Goal: Task Accomplishment & Management: Manage account settings

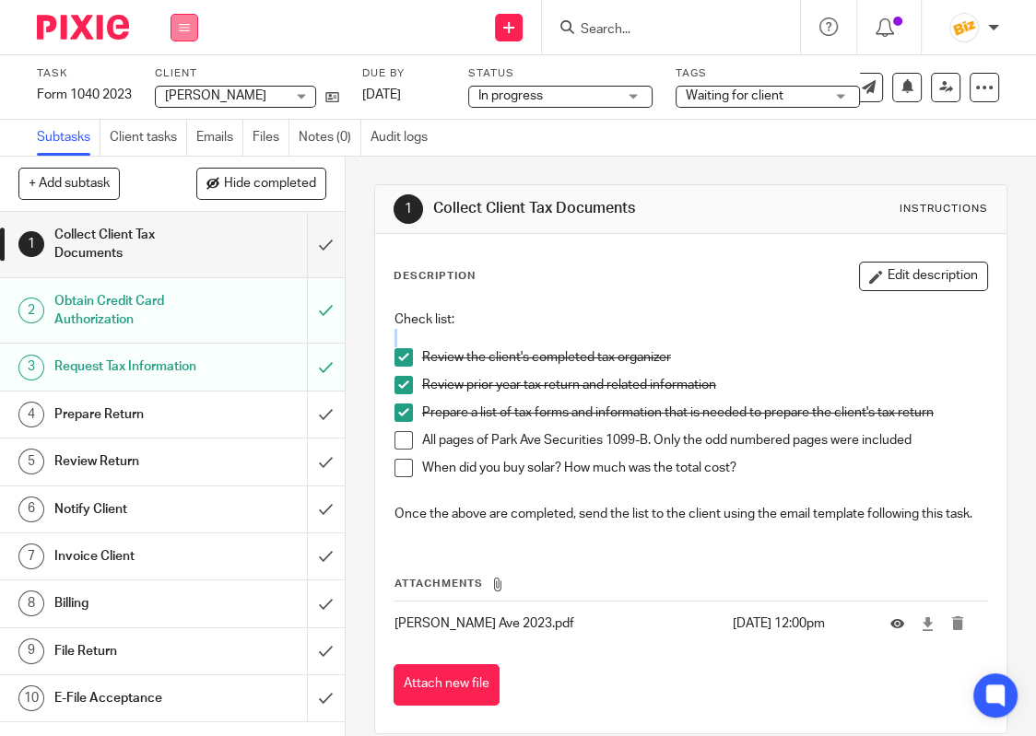
click at [185, 35] on button at bounding box center [184, 28] width 28 height 28
click at [178, 87] on link "Work" at bounding box center [175, 85] width 32 height 13
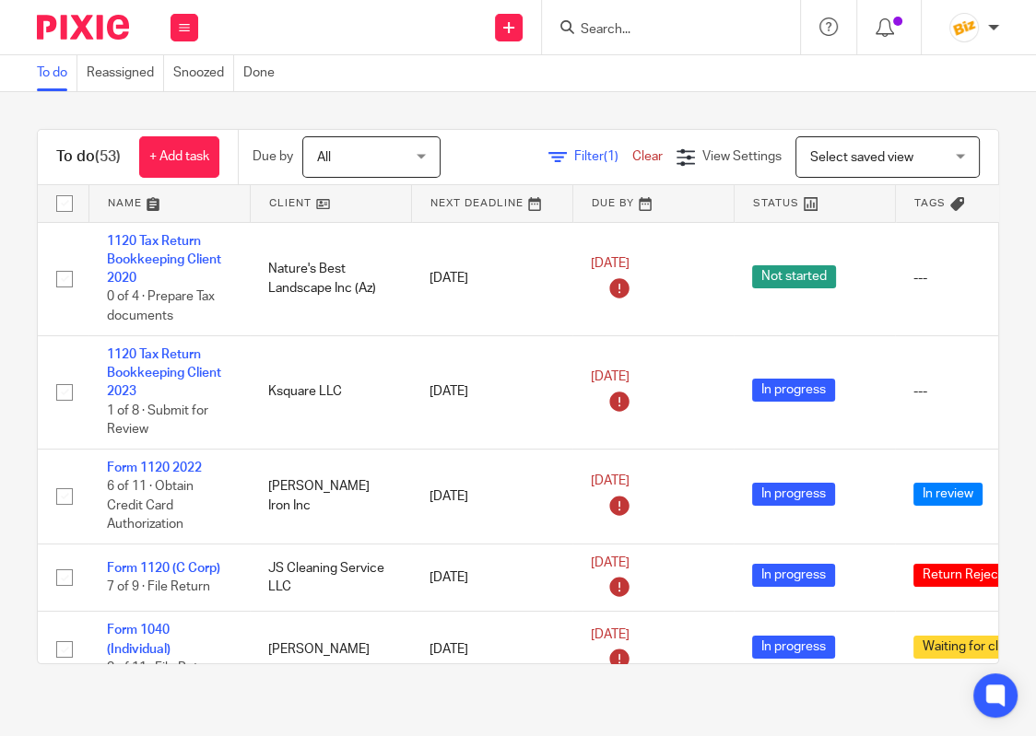
click at [676, 36] on form at bounding box center [677, 27] width 196 height 23
click at [670, 32] on input "Search" at bounding box center [662, 30] width 166 height 17
type input "d"
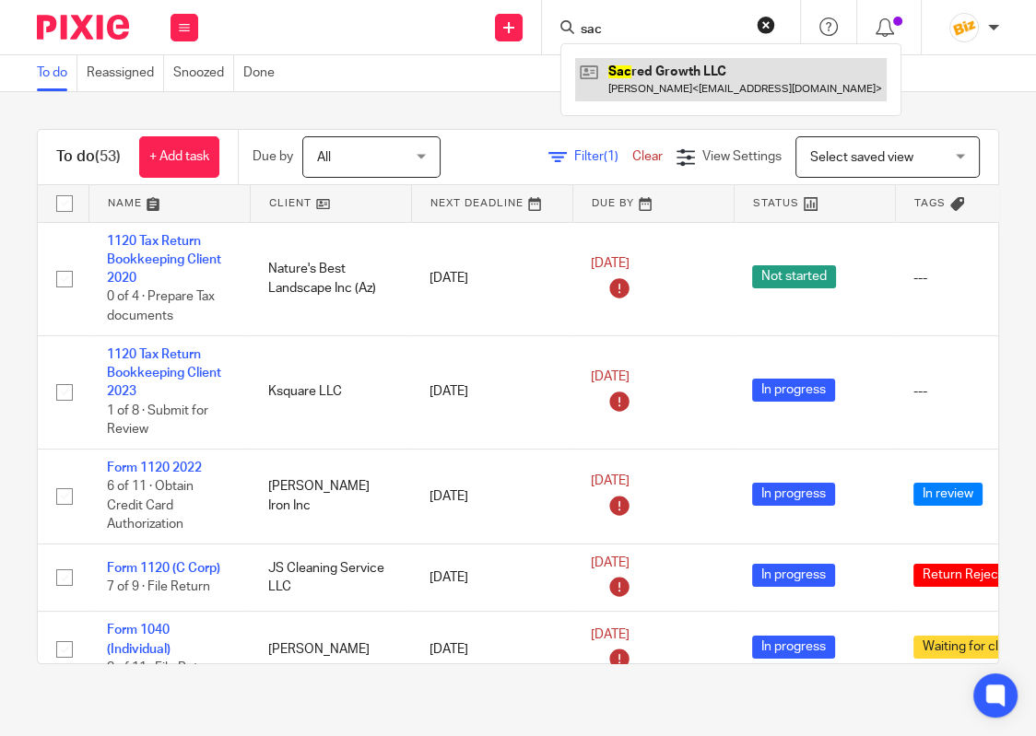
type input "sac"
click at [670, 74] on link at bounding box center [731, 79] width 312 height 42
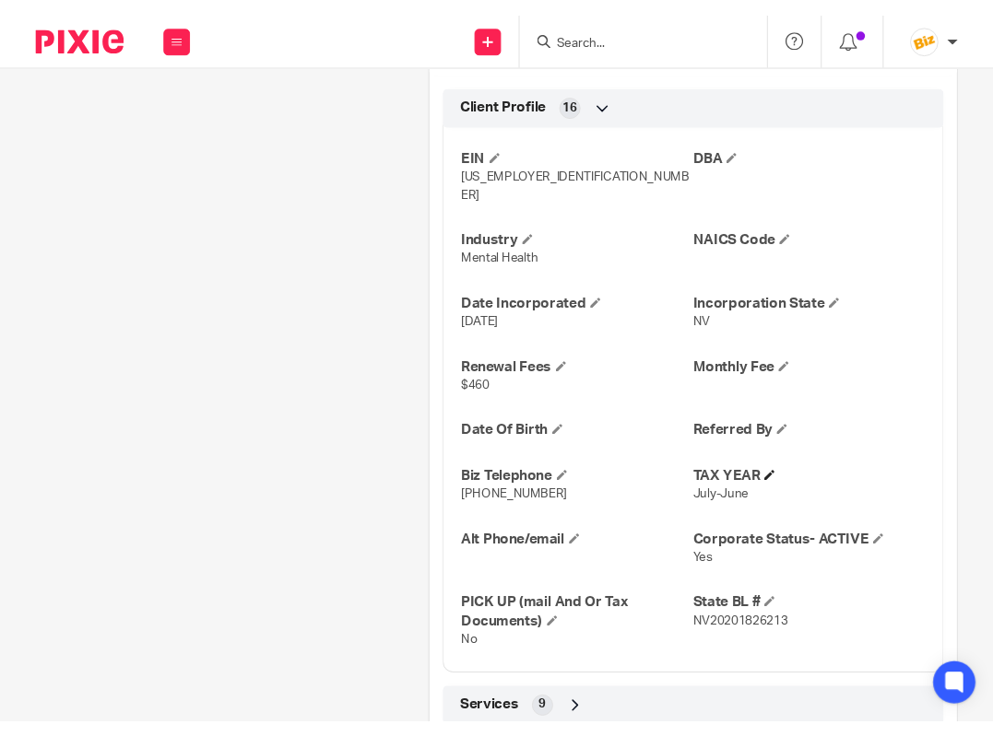
scroll to position [862, 0]
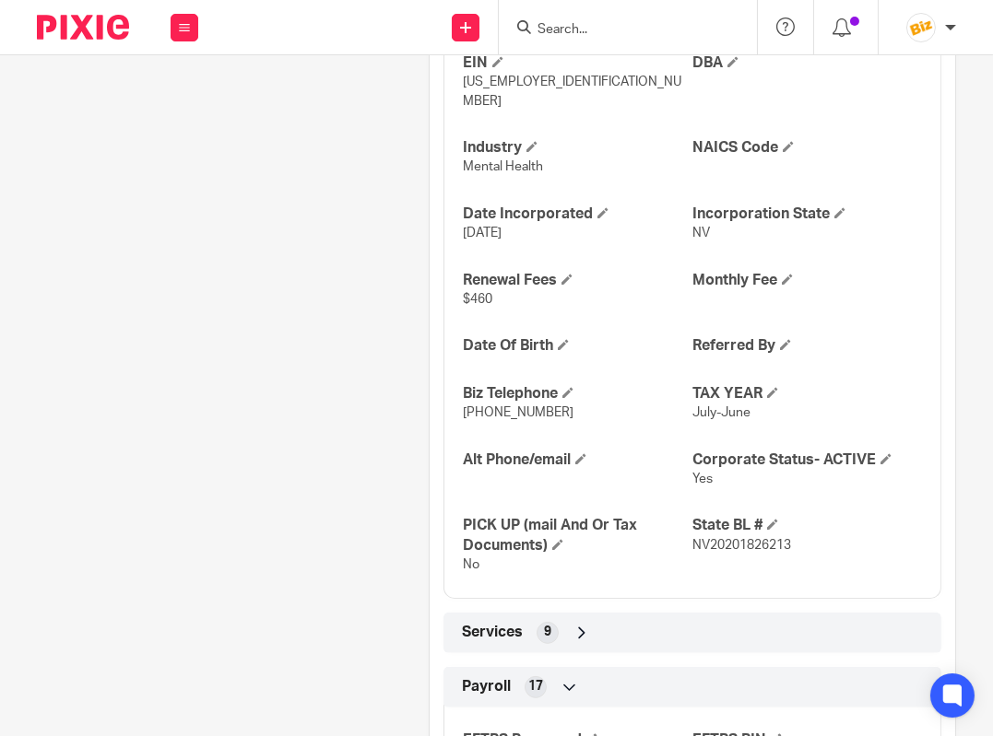
click at [582, 22] on input "Search" at bounding box center [618, 30] width 166 height 17
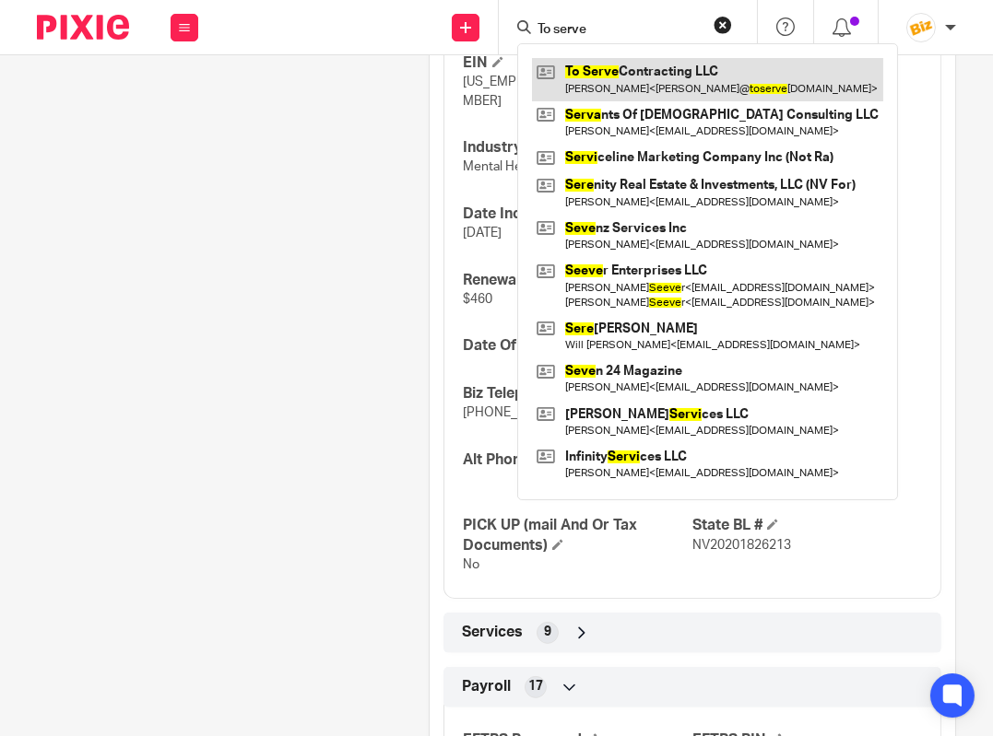
type input "To serve"
click at [638, 83] on link at bounding box center [707, 79] width 351 height 42
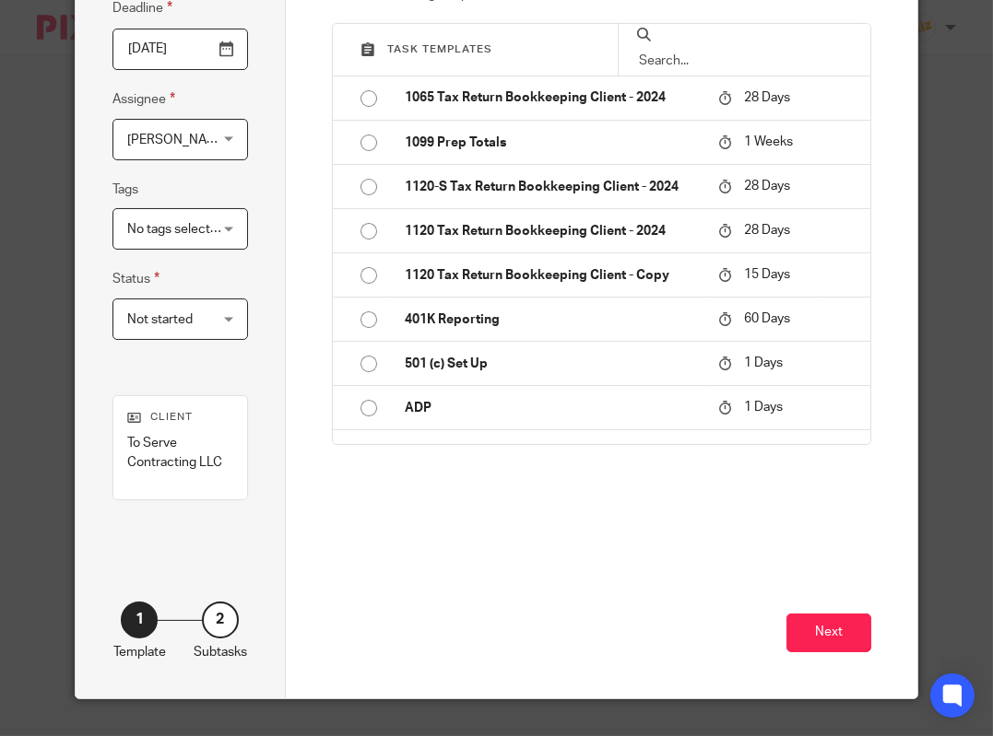
scroll to position [187, 0]
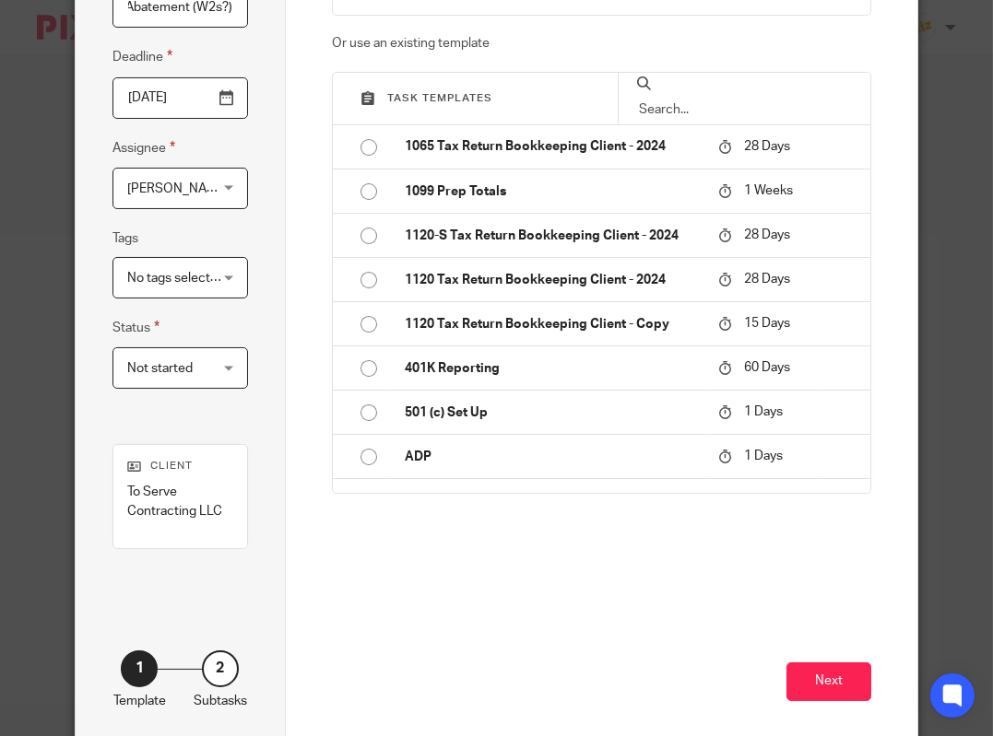
click at [237, 13] on input "Request Abatement (W2s?)" at bounding box center [179, 7] width 135 height 41
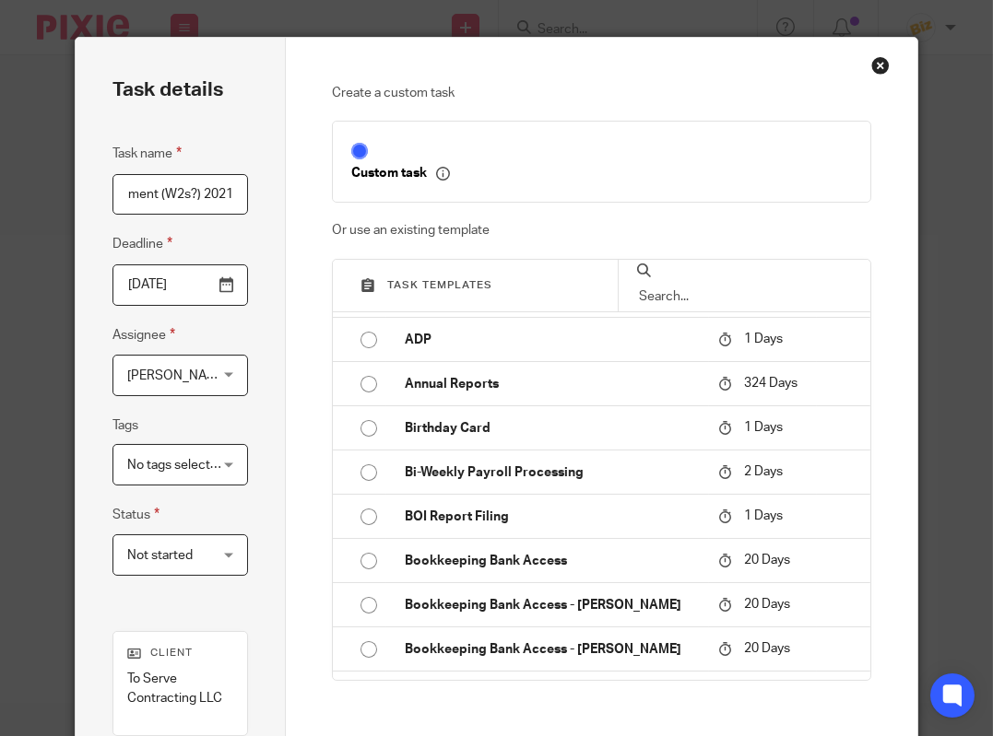
scroll to position [236, 0]
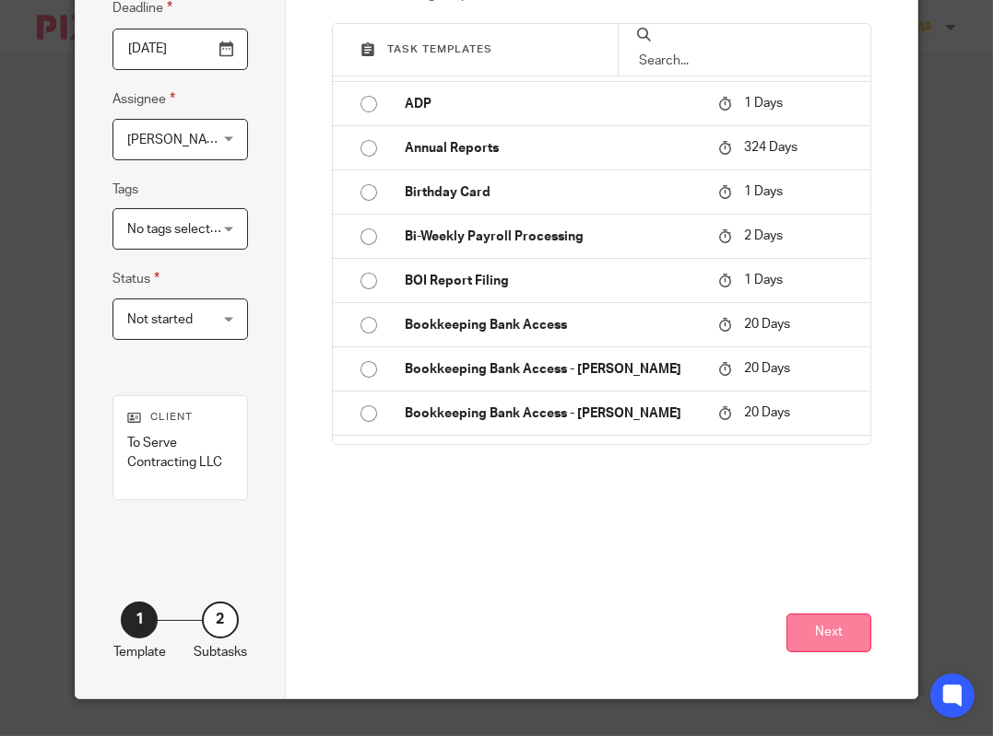
type input "Request Abatement (W2s?) 2021"
click at [844, 628] on button "Next" at bounding box center [828, 634] width 85 height 40
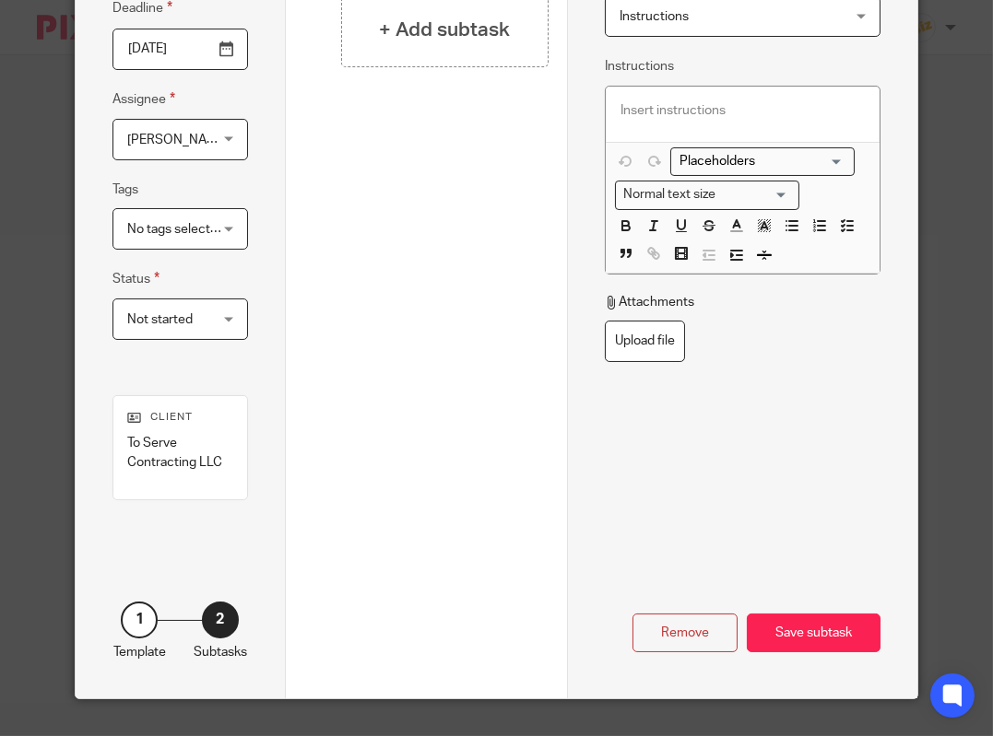
scroll to position [0, 0]
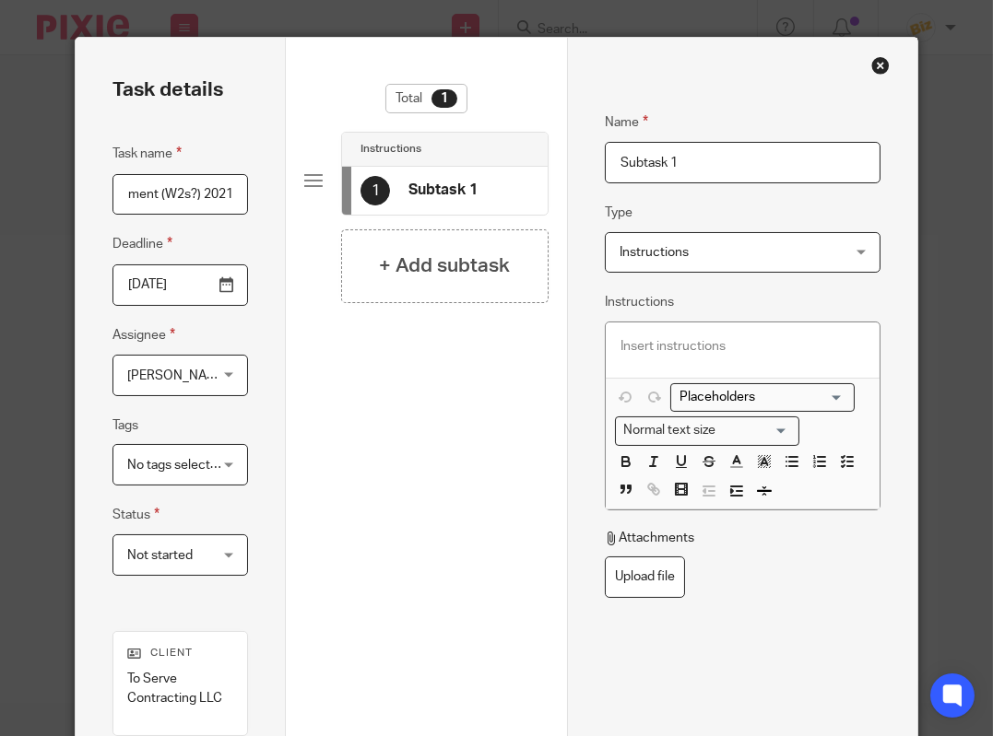
drag, startPoint x: 689, startPoint y: 158, endPoint x: 401, endPoint y: 137, distance: 289.2
click at [605, 142] on input "Subtask 1" at bounding box center [743, 162] width 276 height 41
type input "Summary"
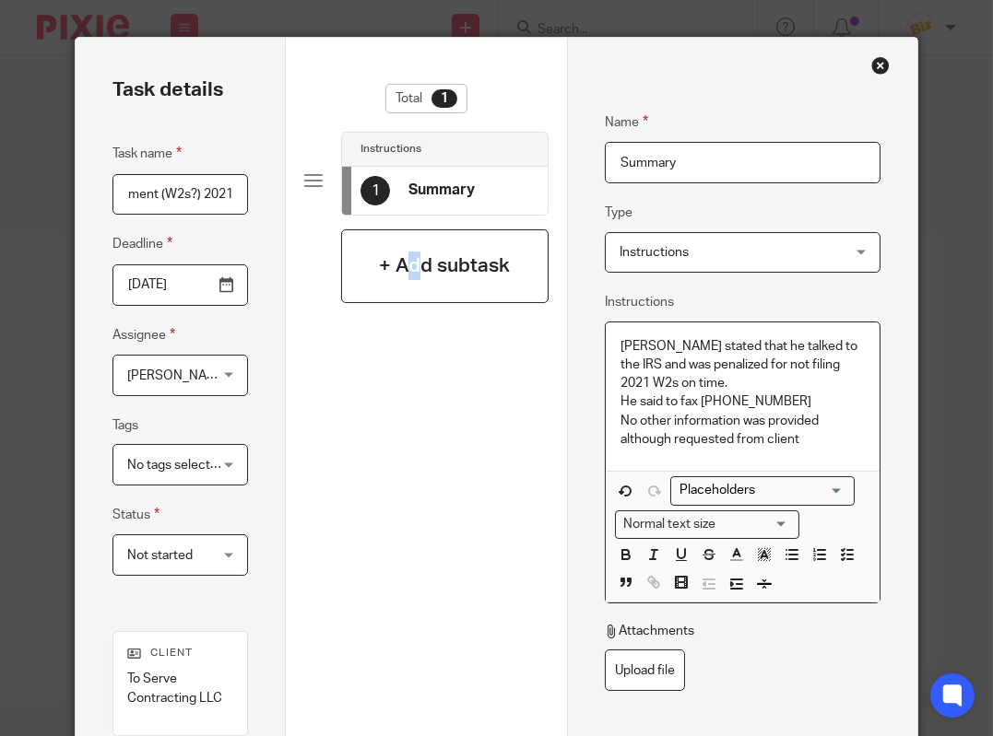
click at [415, 250] on div "+ Add subtask" at bounding box center [444, 266] width 206 height 74
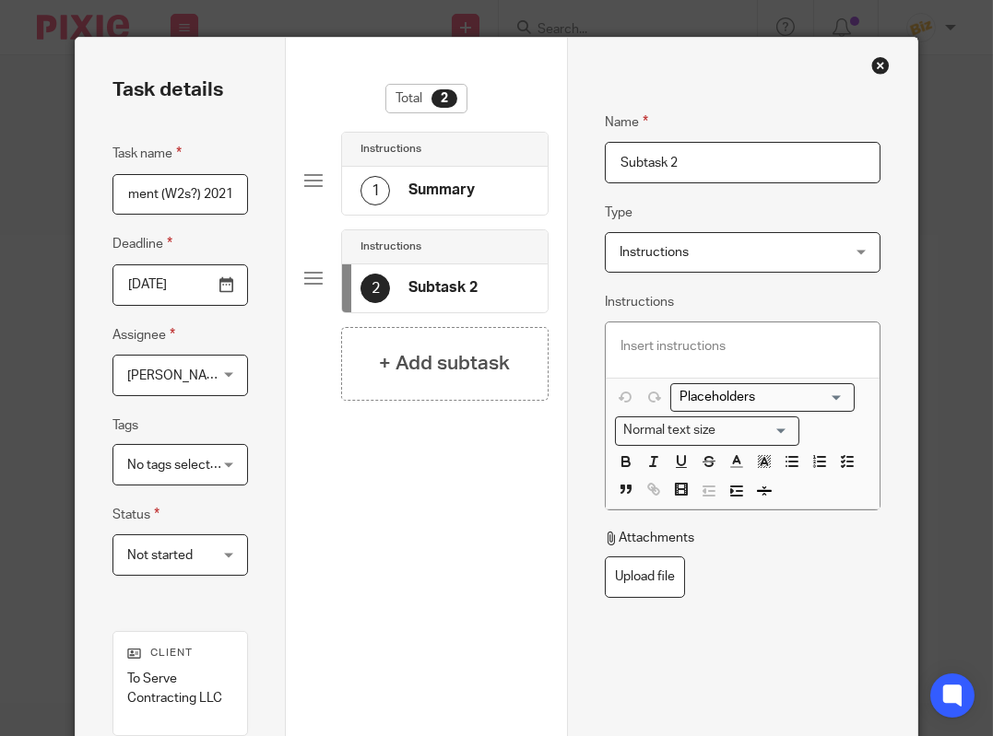
drag, startPoint x: 700, startPoint y: 166, endPoint x: 501, endPoint y: 158, distance: 199.2
click at [605, 158] on input "Subtask 2" at bounding box center [743, 162] width 276 height 41
type input "Prepare Request"
click at [408, 185] on div "1 Summary" at bounding box center [417, 190] width 114 height 29
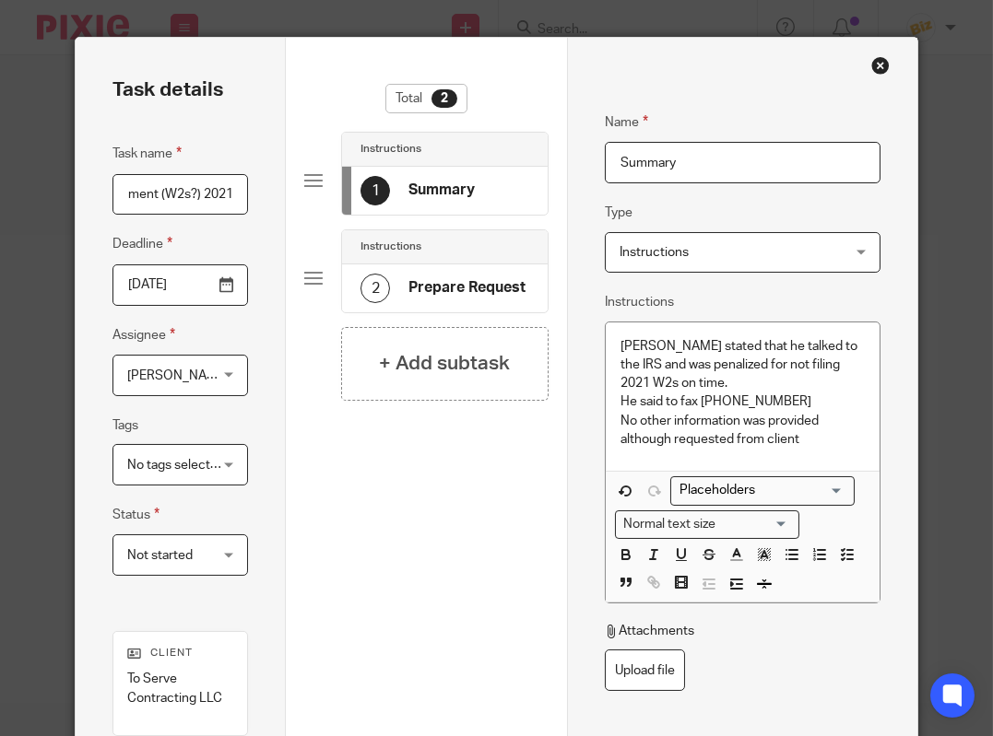
click at [836, 441] on p "No other information was provided although requested from client" at bounding box center [742, 431] width 245 height 38
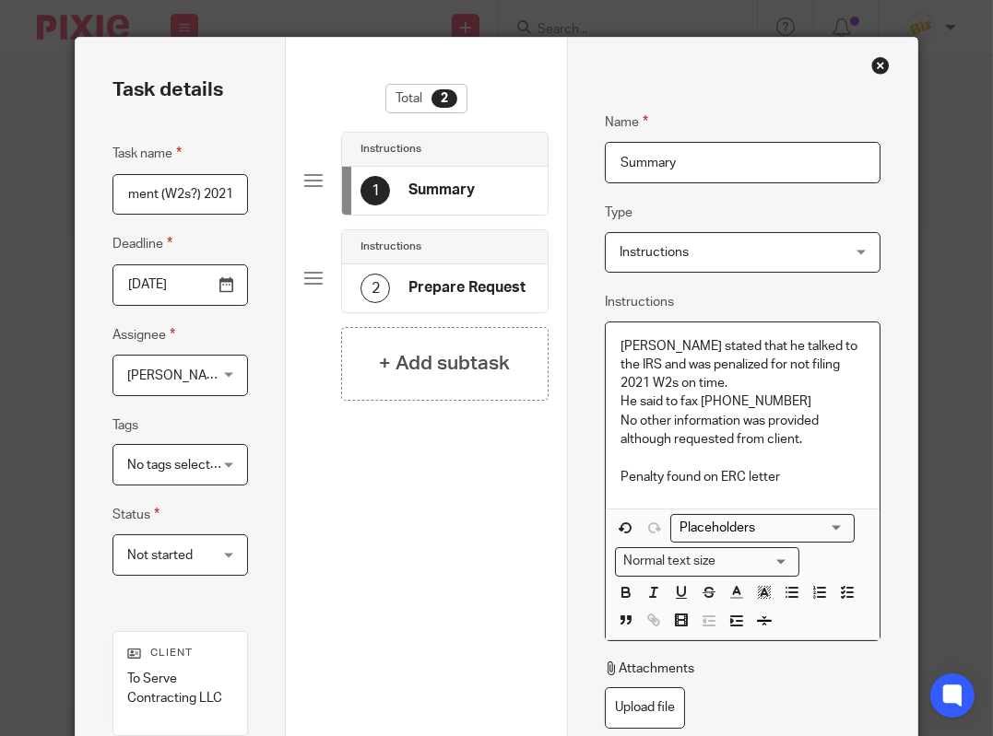
click at [815, 472] on p "Penalty found on ERC letter" at bounding box center [742, 477] width 245 height 18
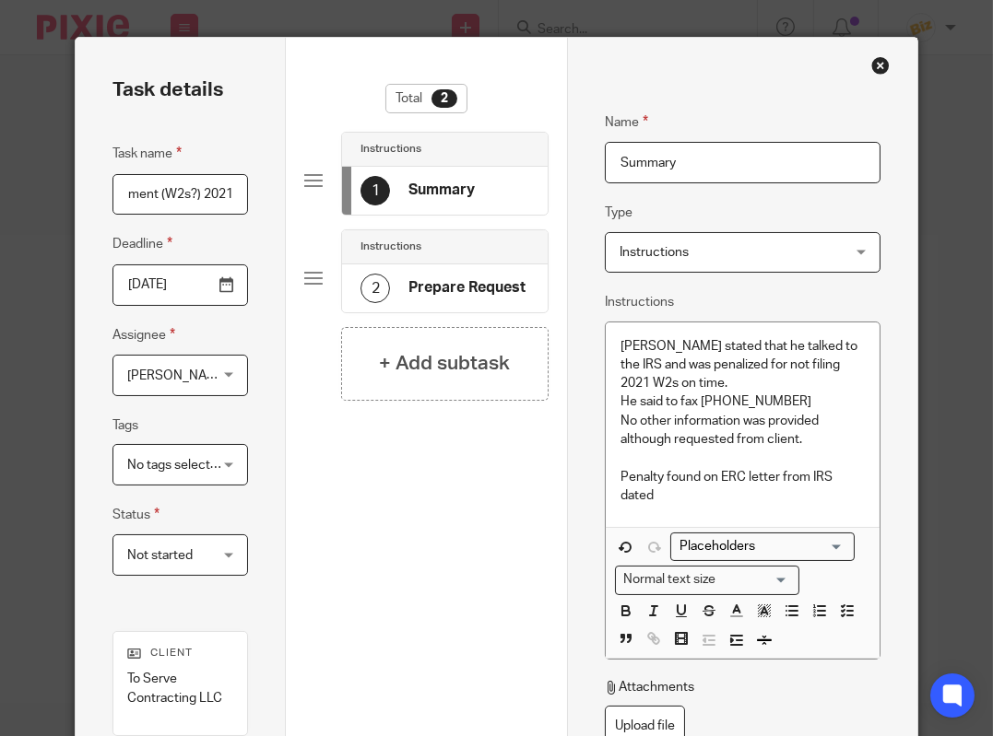
click at [738, 502] on p "Penalty found on ERC letter from IRS dated" at bounding box center [742, 487] width 245 height 38
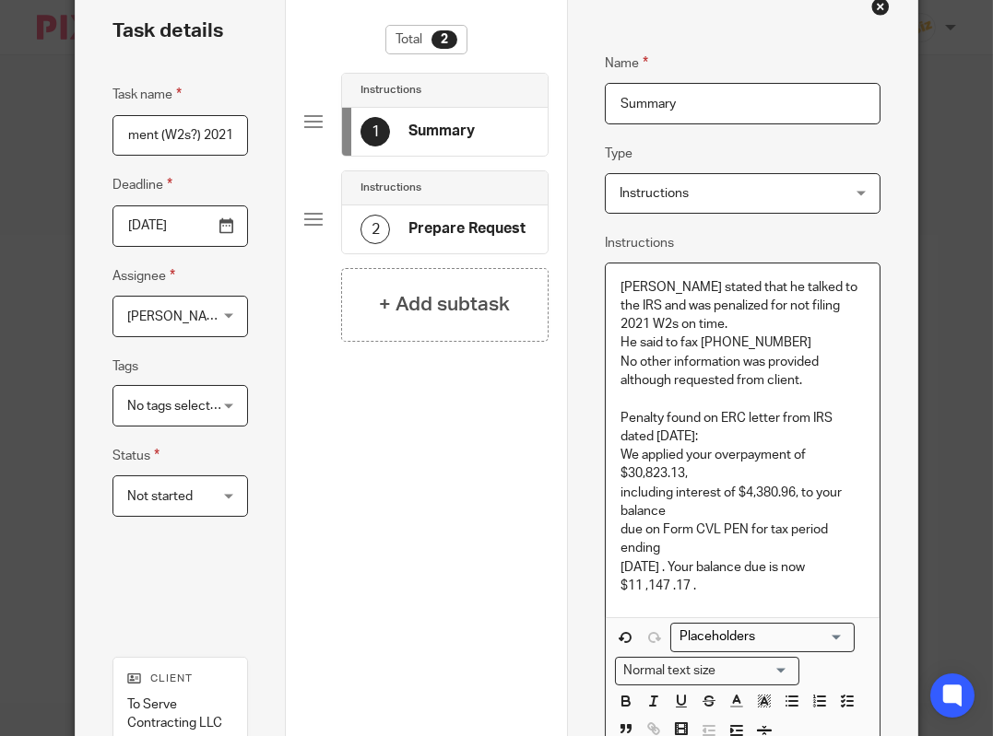
scroll to position [86, 0]
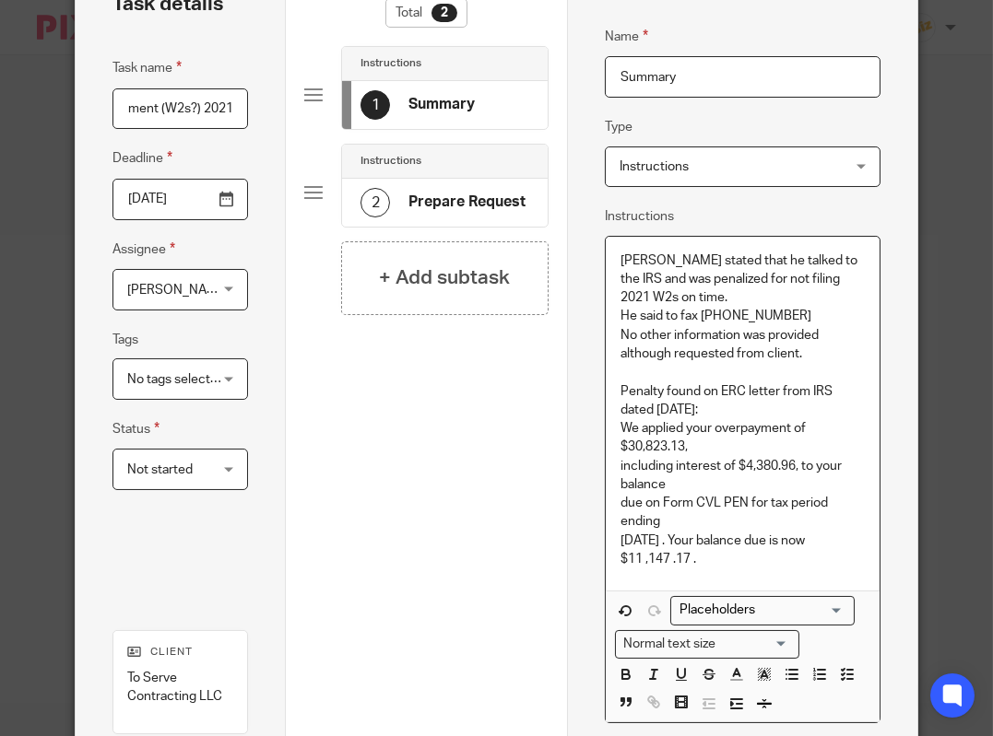
click at [632, 569] on p "$11 ,147 .17 ." at bounding box center [742, 559] width 245 height 18
click at [479, 262] on div "+ Add subtask" at bounding box center [444, 278] width 206 height 74
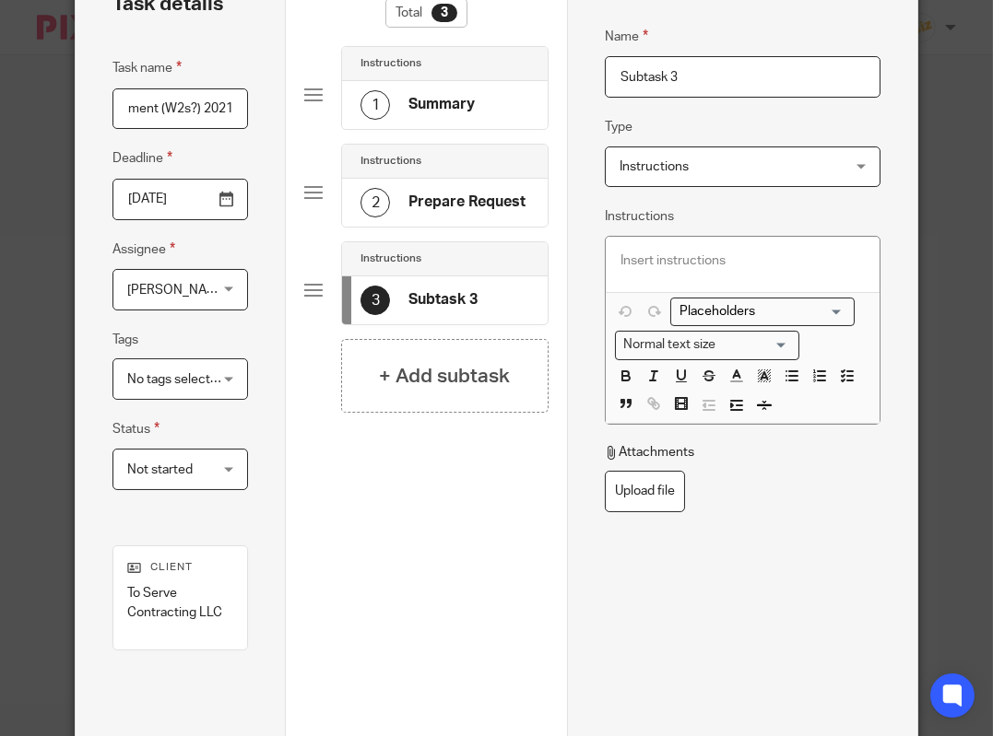
drag, startPoint x: 700, startPoint y: 67, endPoint x: 412, endPoint y: 71, distance: 288.5
click at [605, 71] on input "Subtask 3" at bounding box center [743, 76] width 276 height 41
type input "FAX"
click at [644, 259] on p at bounding box center [742, 261] width 245 height 18
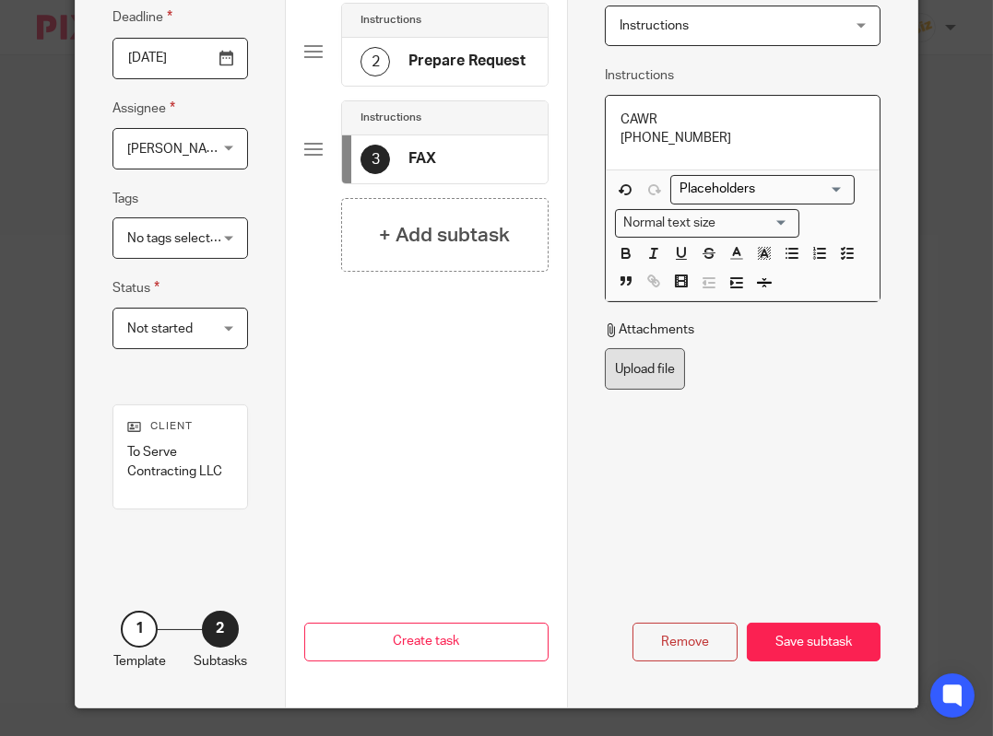
scroll to position [236, 0]
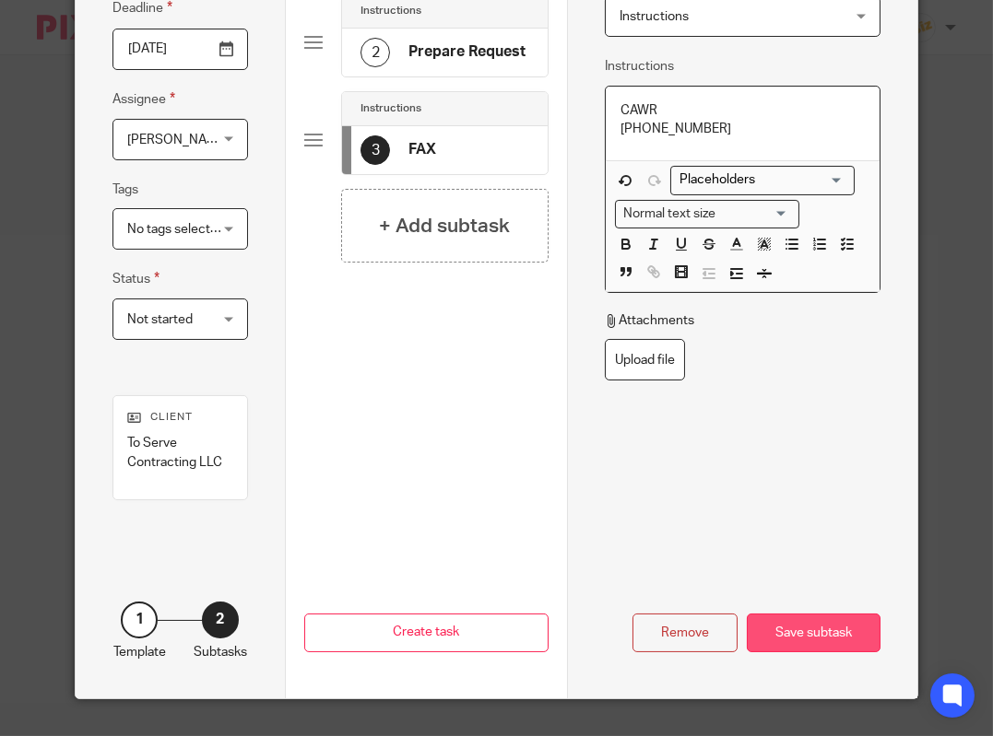
click at [801, 624] on div "Save subtask" at bounding box center [814, 634] width 134 height 40
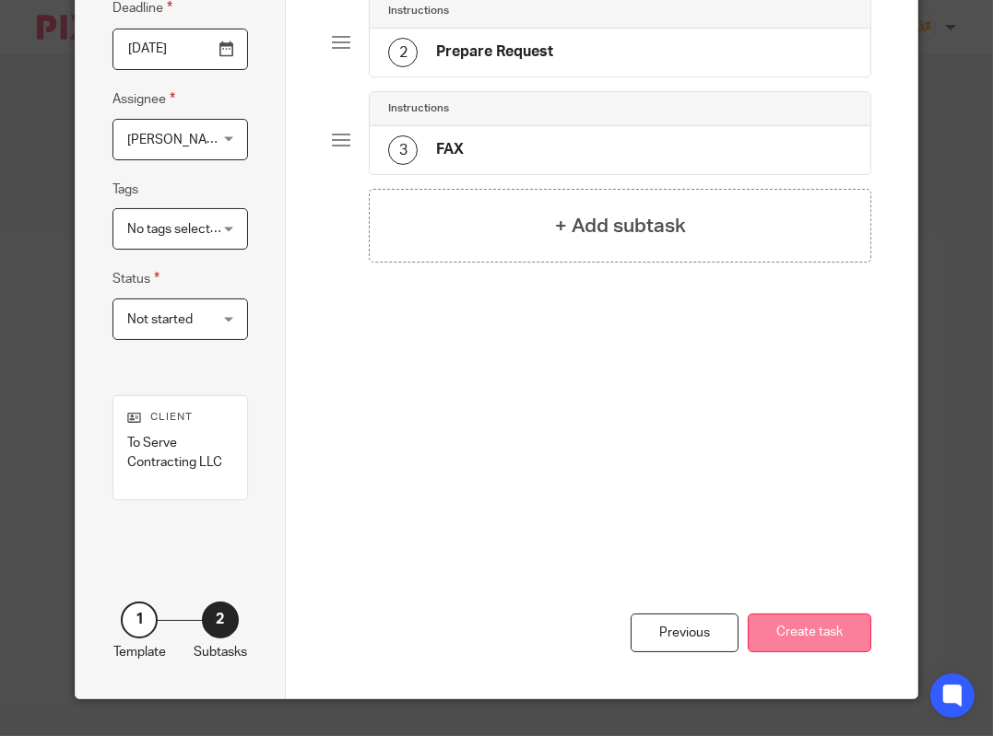
click at [798, 622] on button "Create task" at bounding box center [808, 634] width 123 height 40
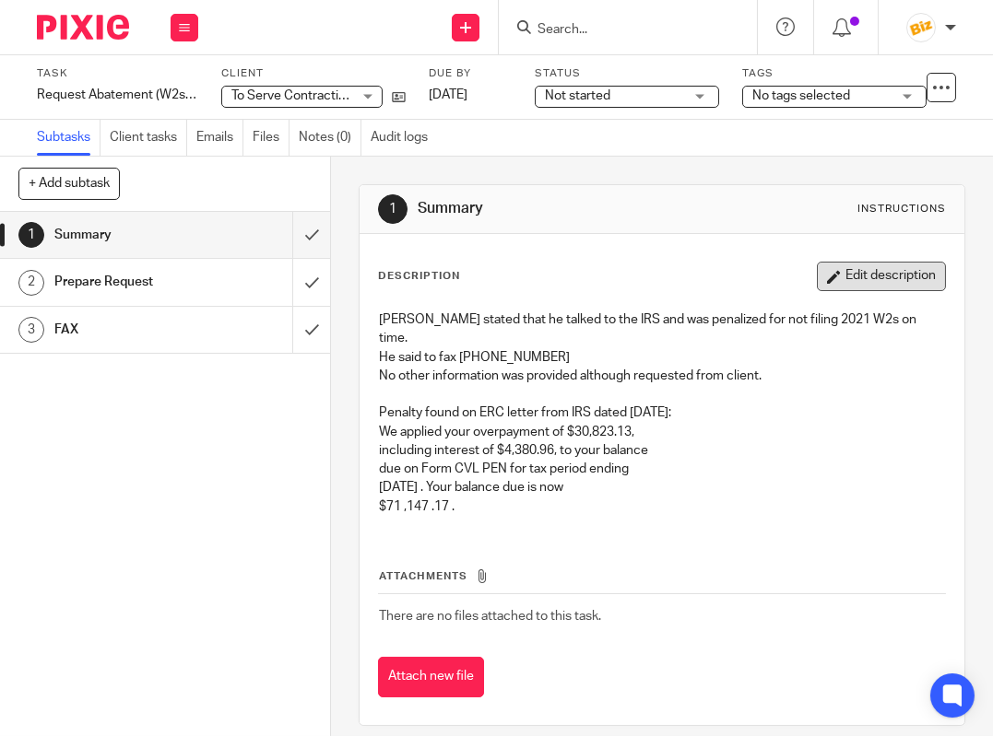
click at [875, 279] on button "Edit description" at bounding box center [881, 276] width 129 height 29
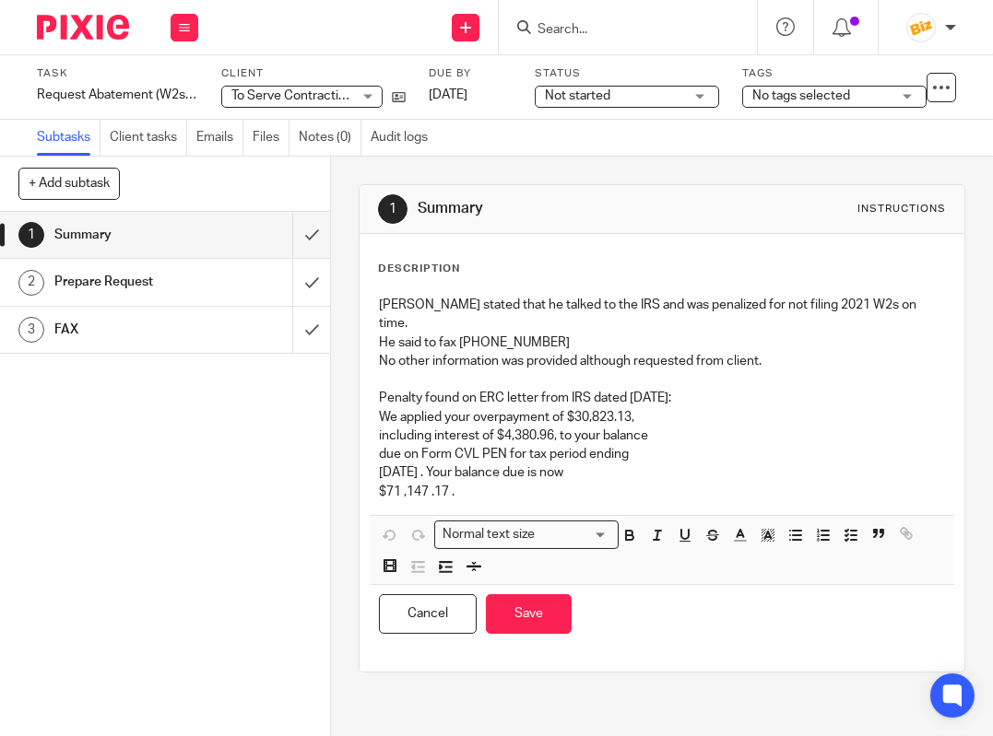
click at [607, 307] on p "[PERSON_NAME] stated that he talked to the IRS and was penalized for not filing…" at bounding box center [662, 315] width 566 height 38
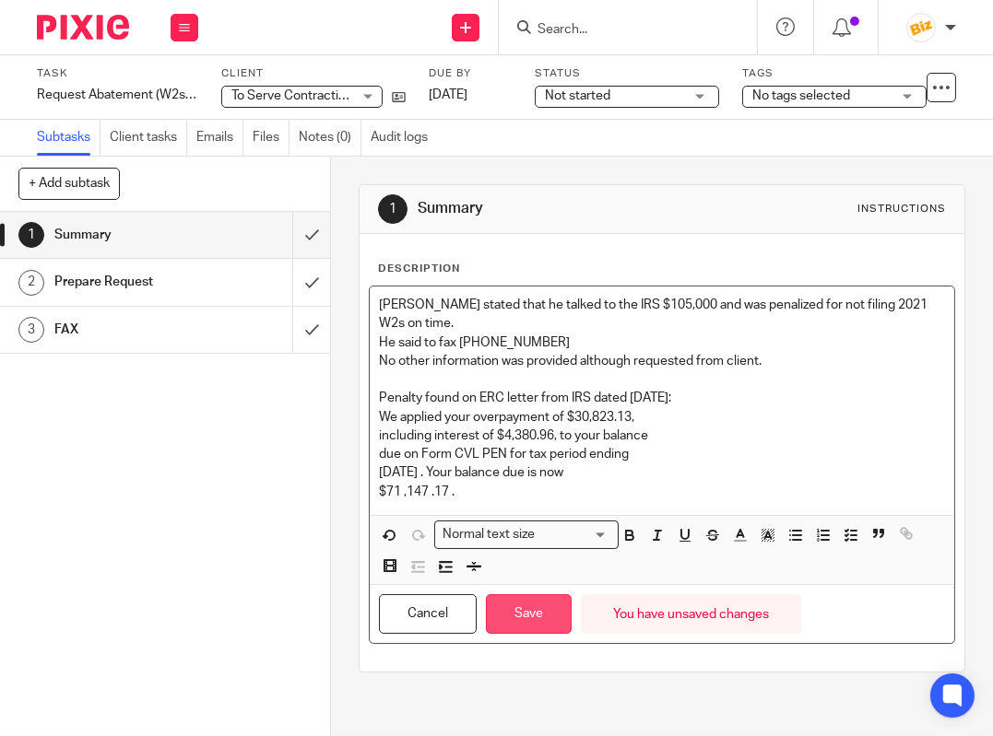
click at [548, 617] on button "Save" at bounding box center [529, 614] width 86 height 40
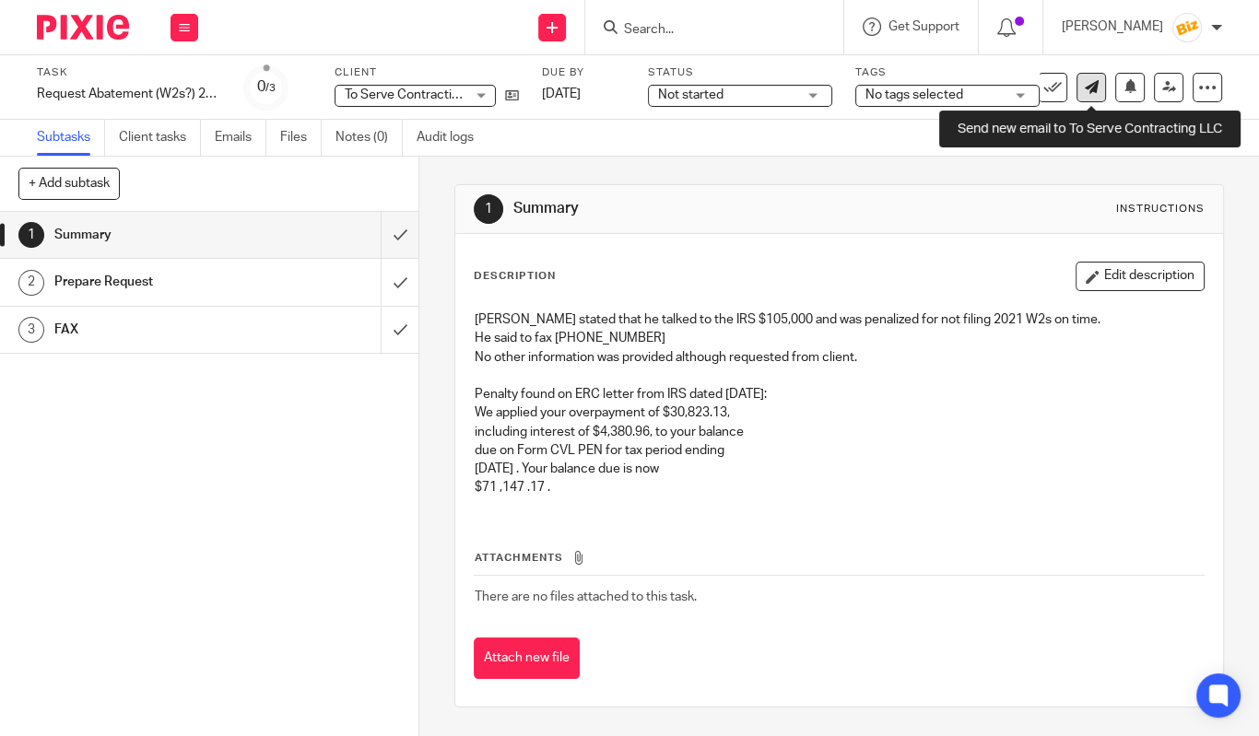
click at [992, 85] on link at bounding box center [1090, 87] width 29 height 29
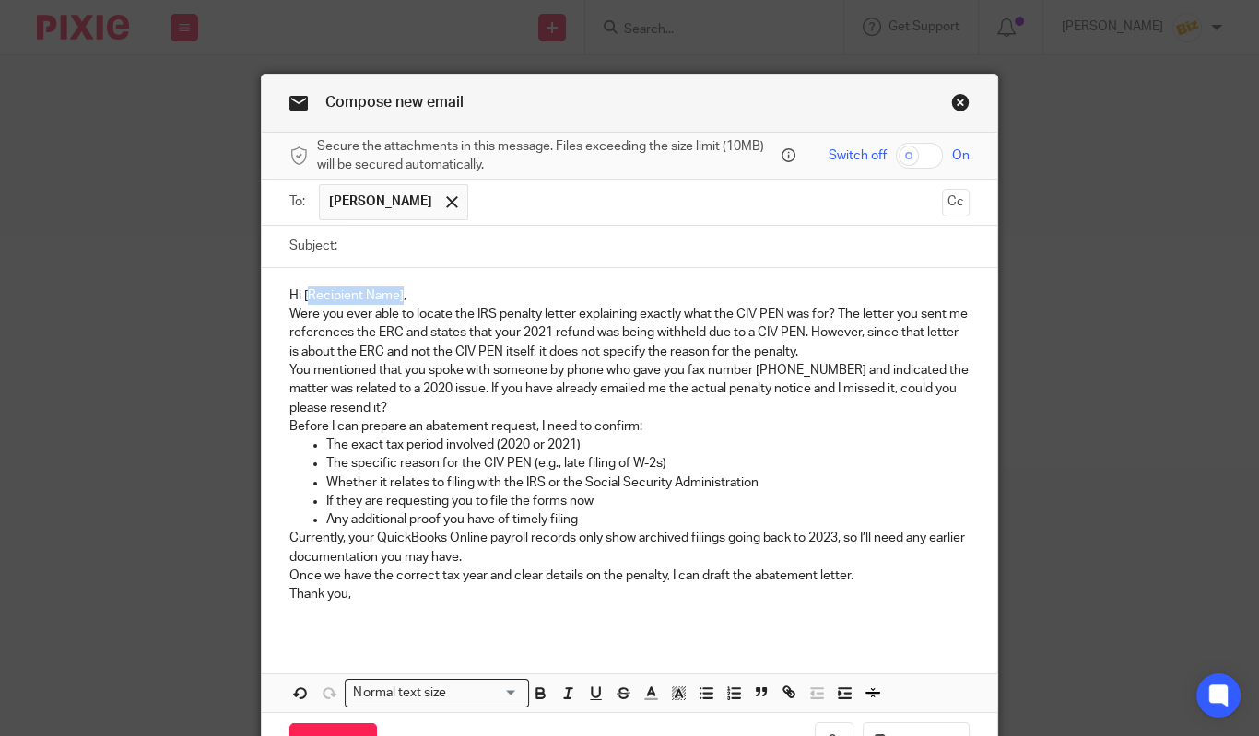
drag, startPoint x: 403, startPoint y: 291, endPoint x: 307, endPoint y: 288, distance: 95.9
click at [307, 288] on p "Hi [Recipient Name]," at bounding box center [629, 296] width 680 height 18
click at [365, 240] on input "Subject:" at bounding box center [658, 246] width 623 height 41
paste input "Need Clarification on CIV PEN Details Before Preparing Abatement Request"
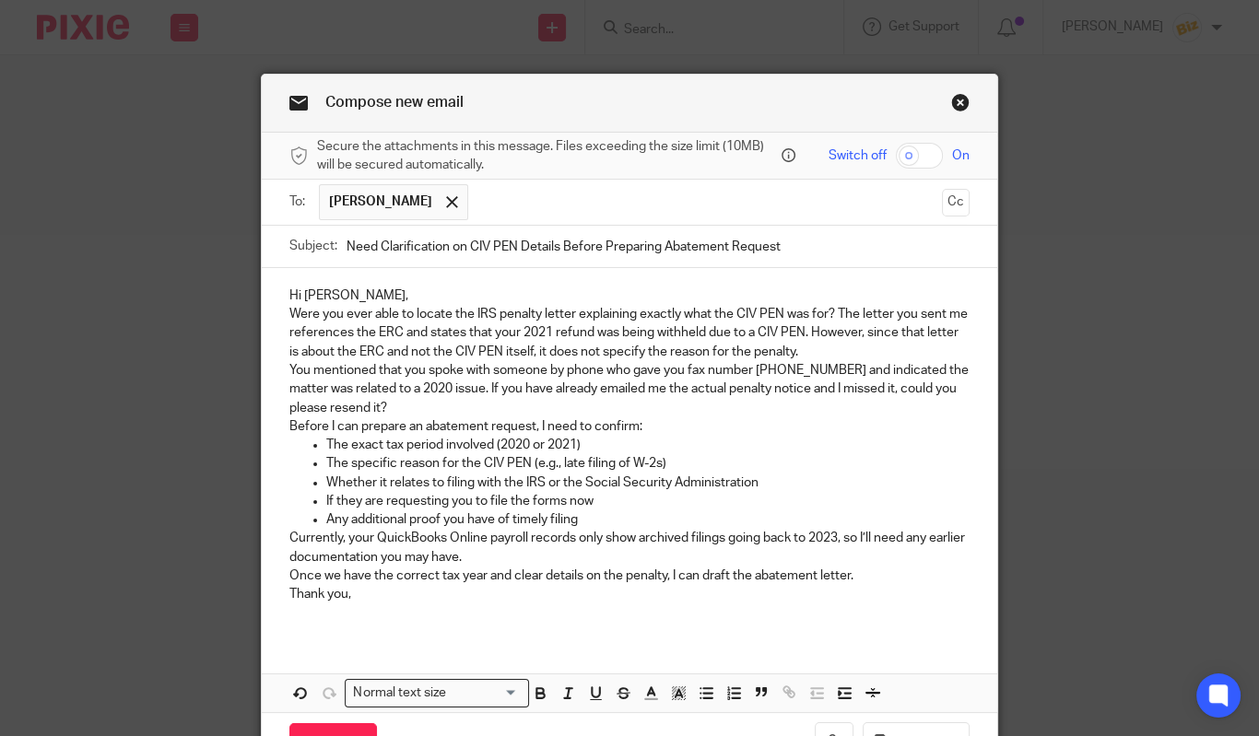
type input "Need Clarification on CIV PEN Details Before Preparing Abatement Request"
drag, startPoint x: 956, startPoint y: 312, endPoint x: 923, endPoint y: 313, distance: 32.3
click at [923, 313] on p "Were you ever able to locate the IRS penalty letter explaining exactly what the…" at bounding box center [629, 333] width 680 height 56
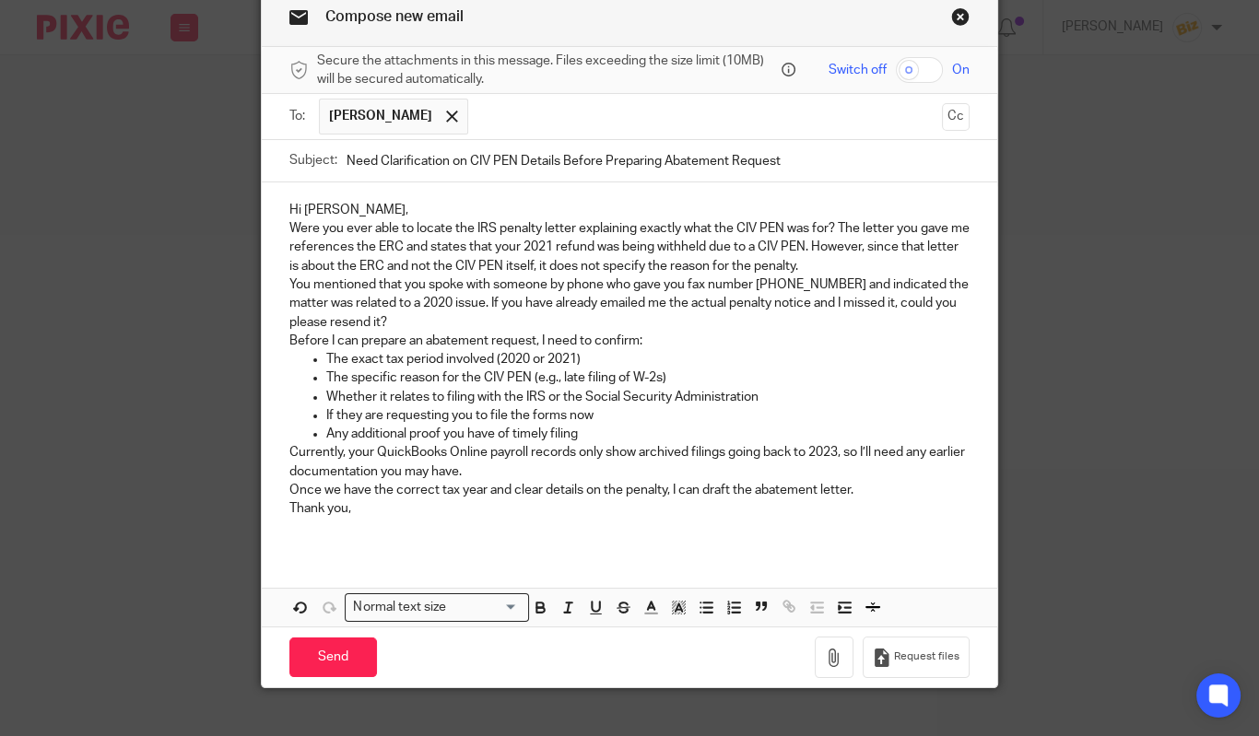
click at [537, 518] on p "Thank you," at bounding box center [629, 509] width 680 height 18
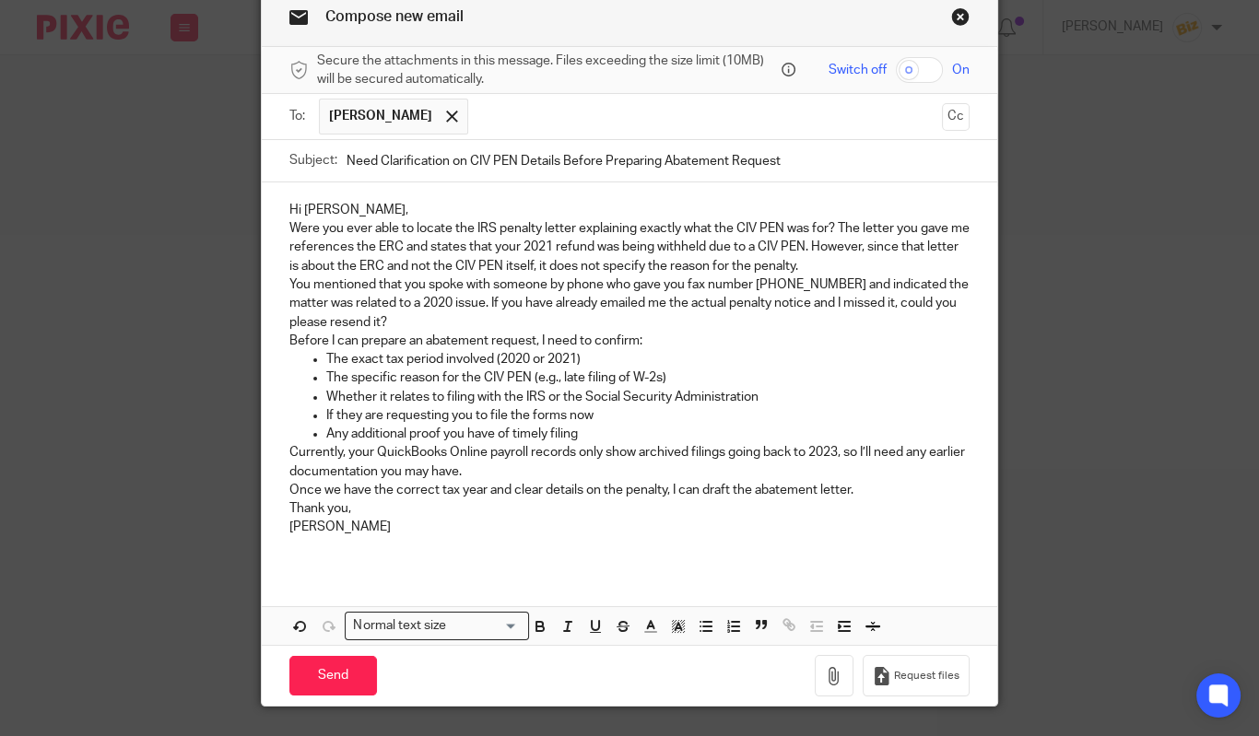
click at [477, 123] on input "text" at bounding box center [705, 117] width 456 height 36
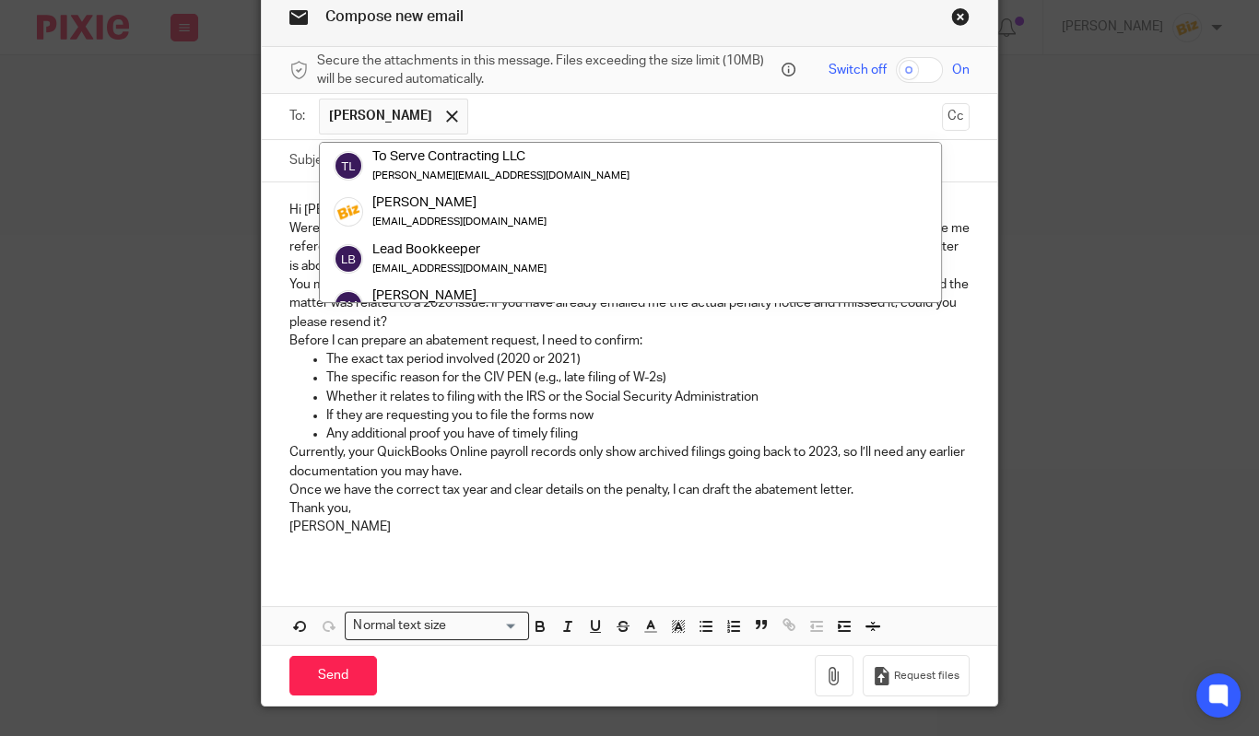
click at [477, 117] on input "text" at bounding box center [705, 117] width 456 height 36
click at [488, 114] on input "text" at bounding box center [705, 117] width 456 height 36
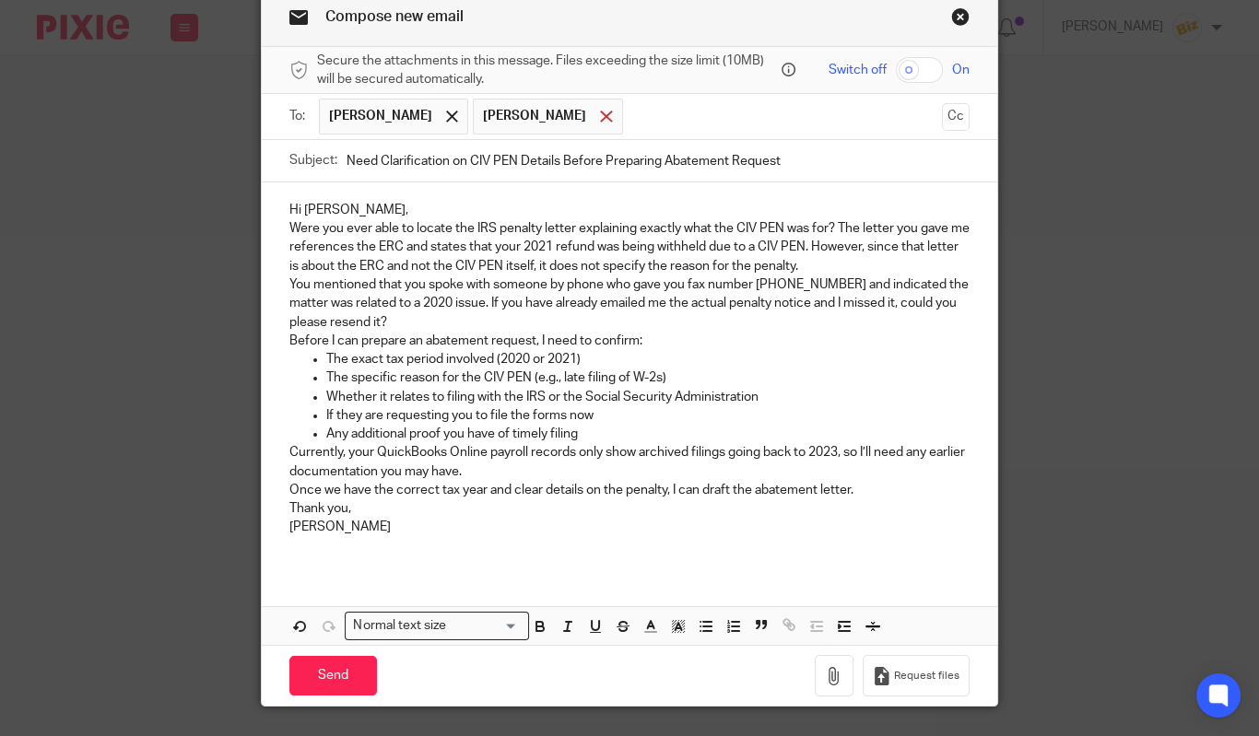
click at [600, 117] on span at bounding box center [606, 117] width 12 height 12
click at [574, 118] on input "text" at bounding box center [705, 117] width 456 height 36
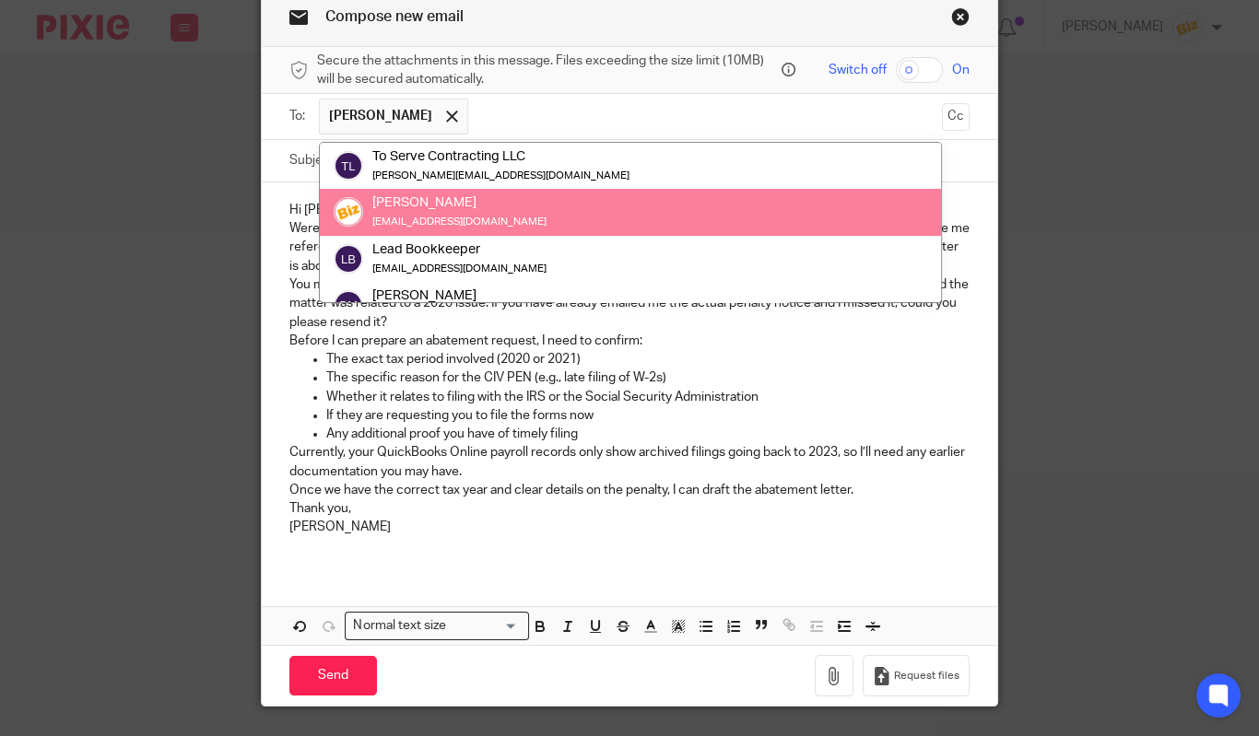
paste input "mike@results-dx.com"
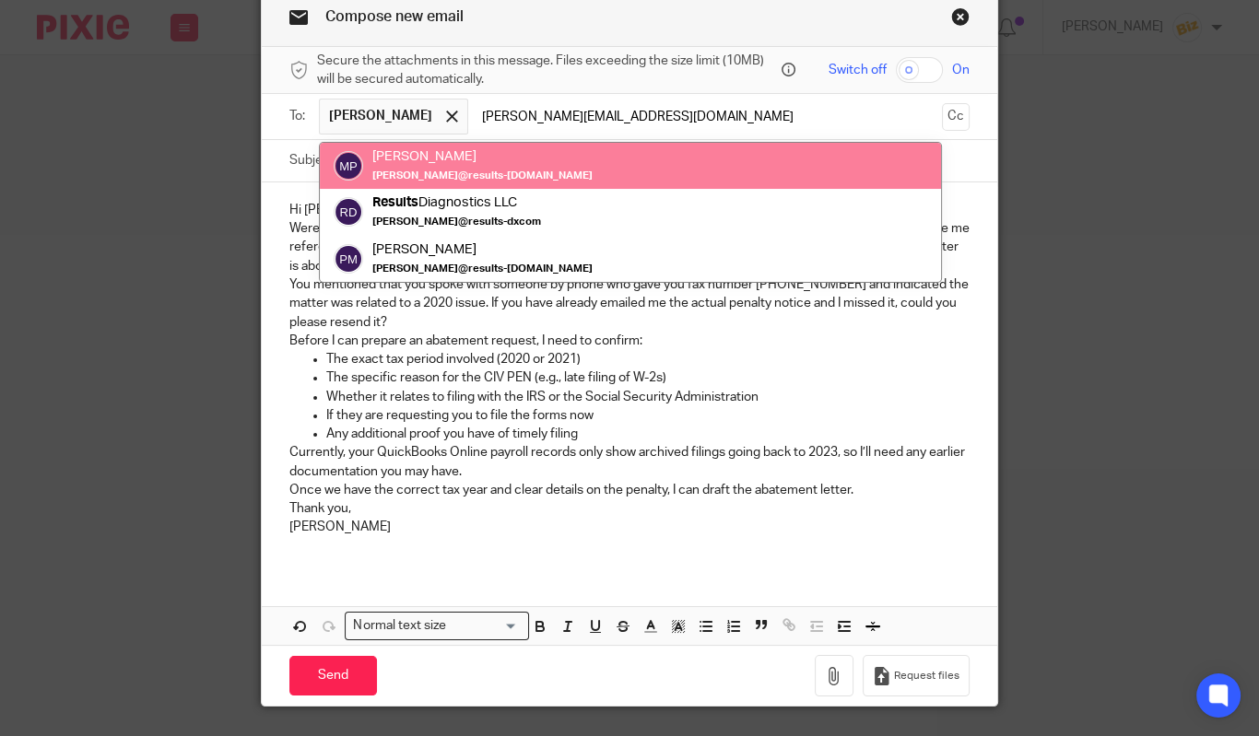
type input "mike@results-dx.com"
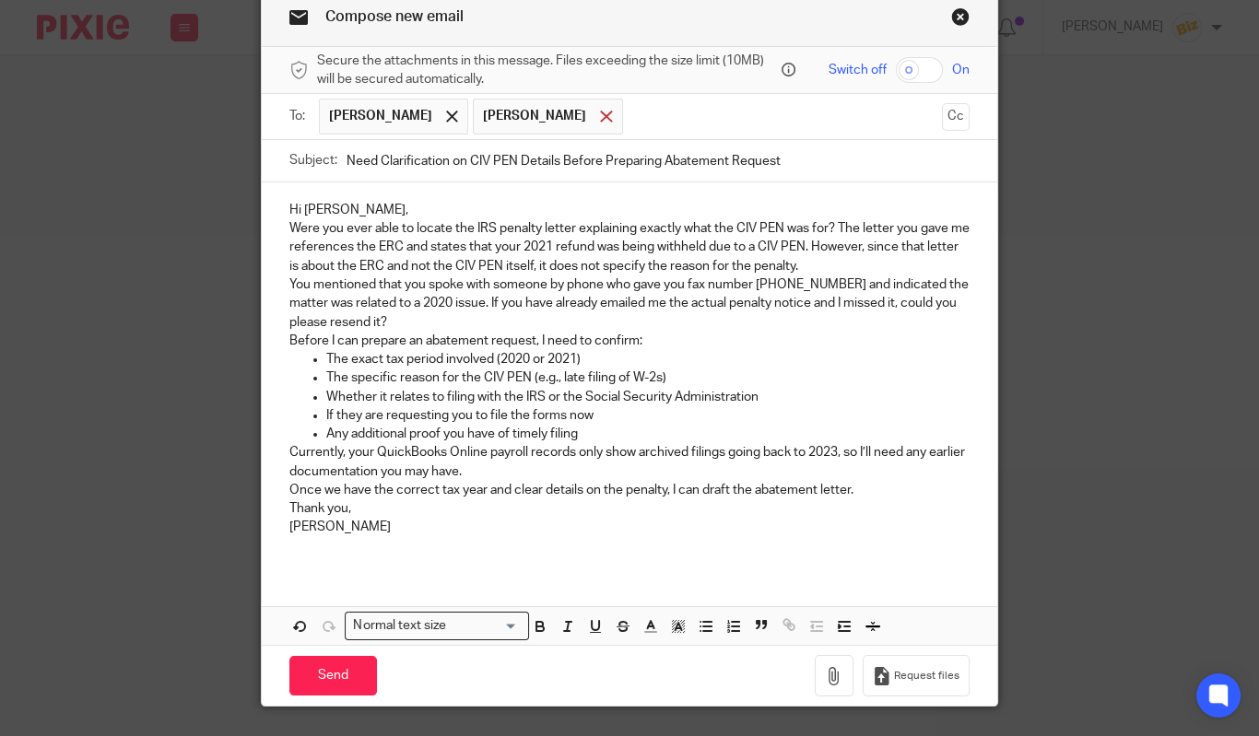
click at [600, 114] on span at bounding box center [606, 117] width 12 height 12
click at [951, 113] on button "Cc" at bounding box center [956, 117] width 28 height 28
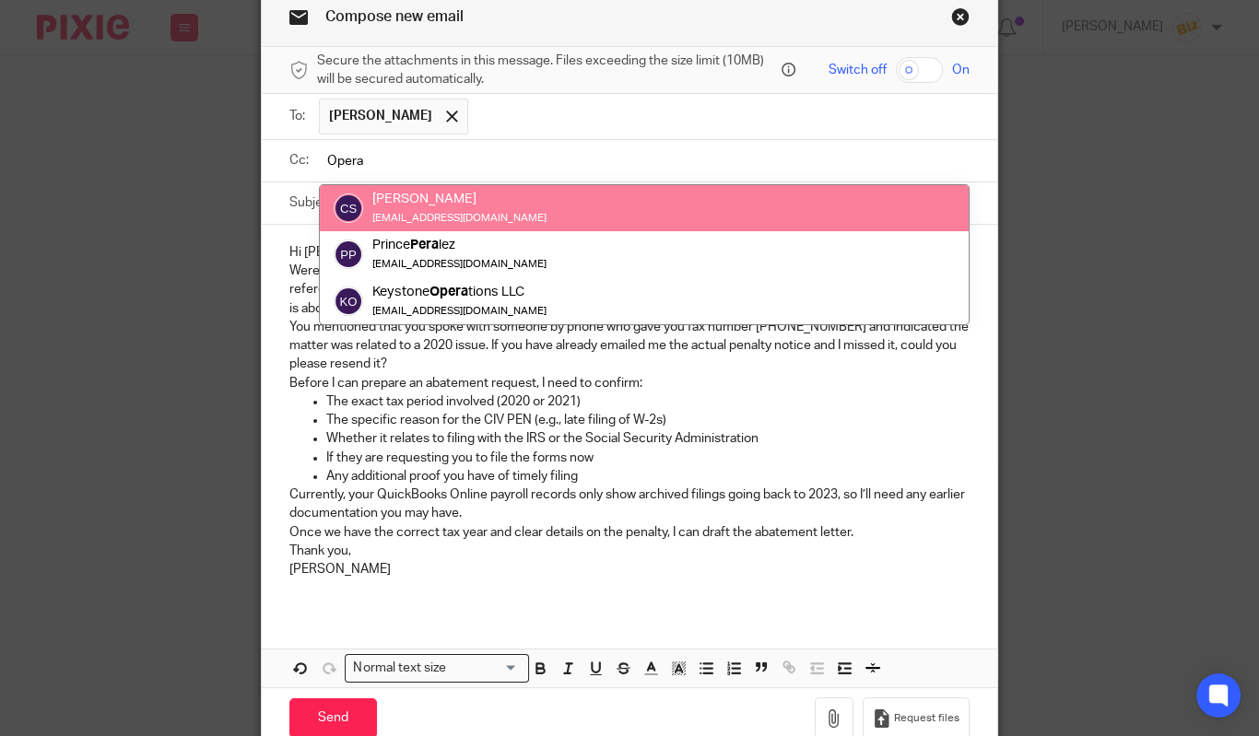
type input "Opera"
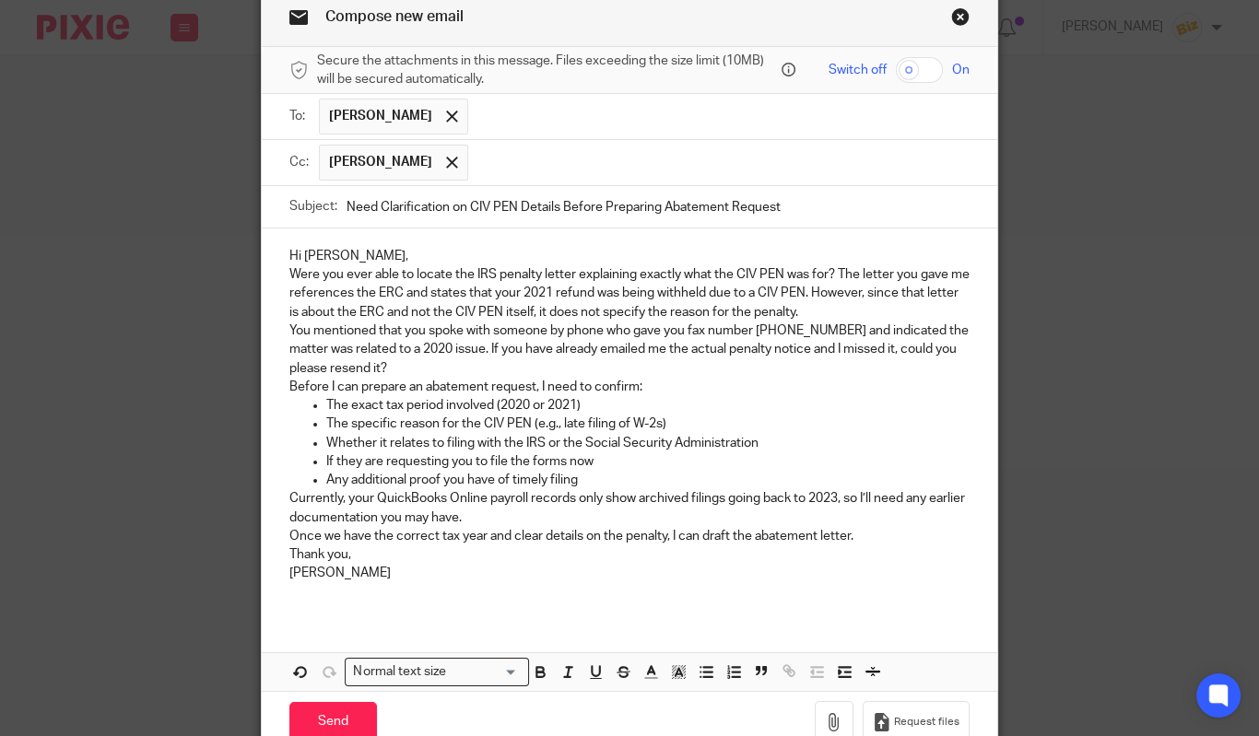
click at [489, 349] on p "You mentioned that you spoke with someone by phone who gave you fax number 855-…" at bounding box center [629, 350] width 680 height 56
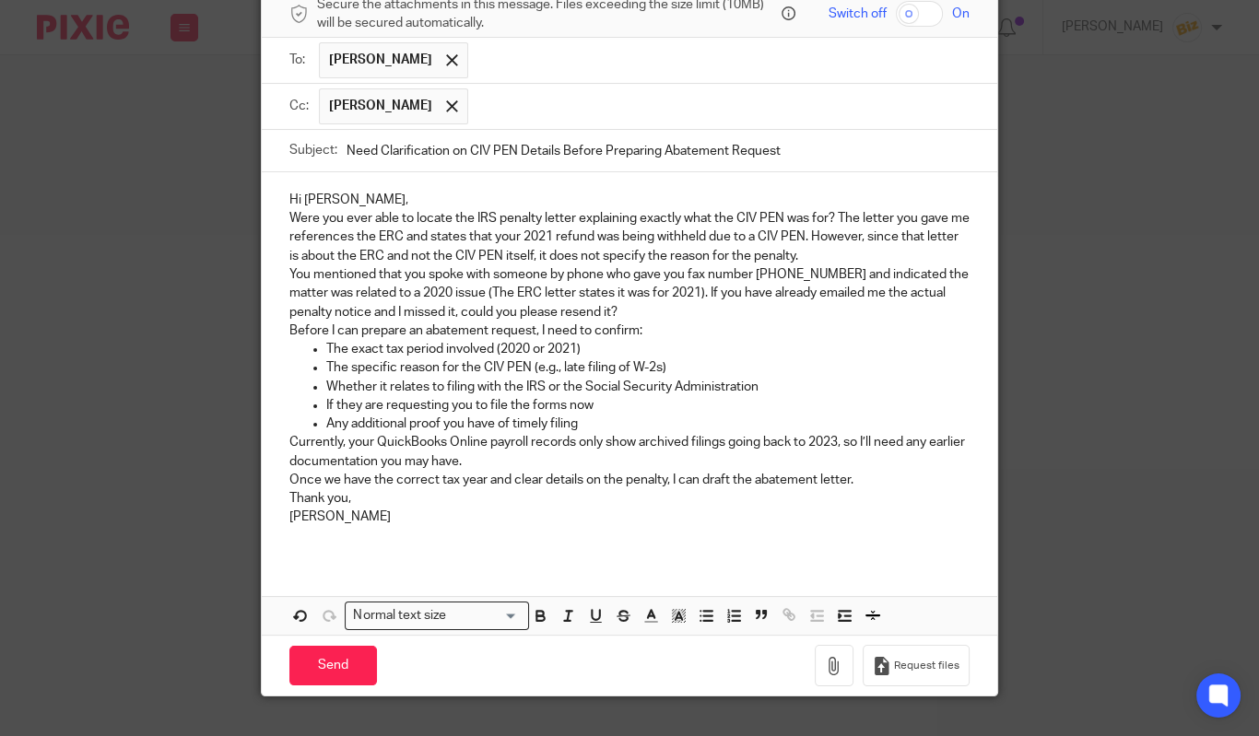
scroll to position [175, 0]
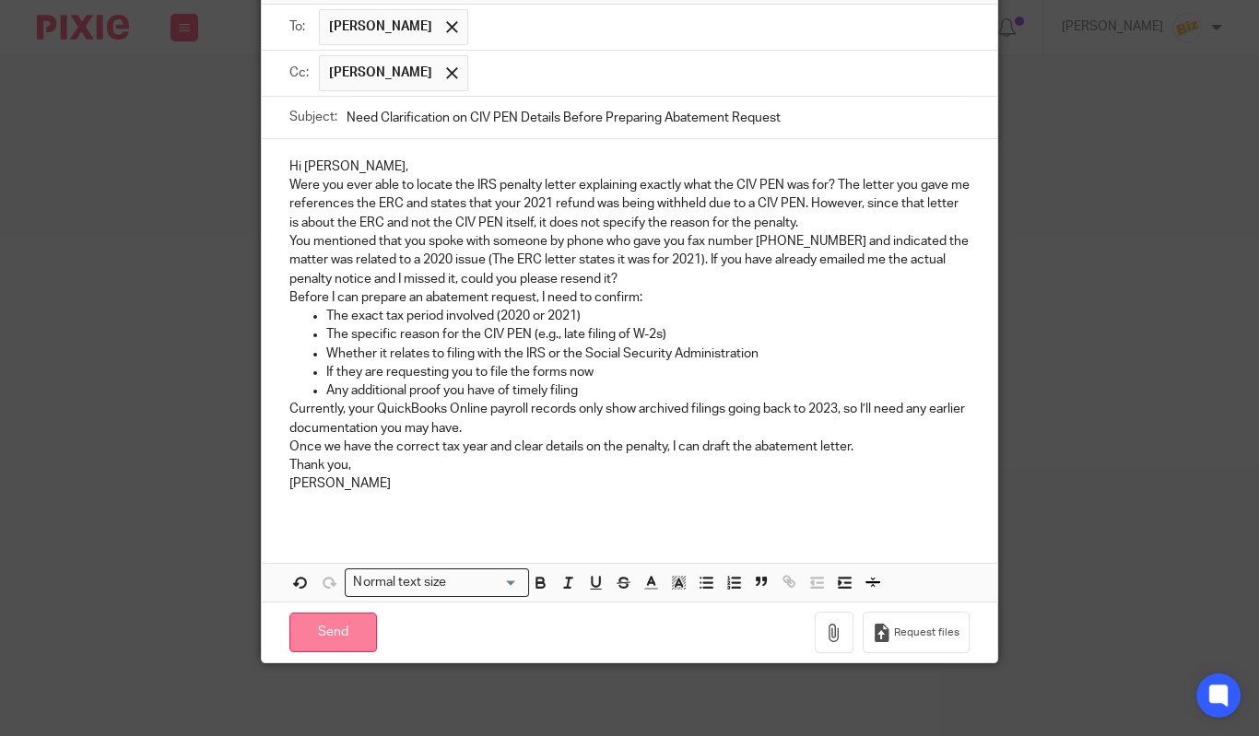
click at [350, 628] on input "Send" at bounding box center [333, 633] width 88 height 40
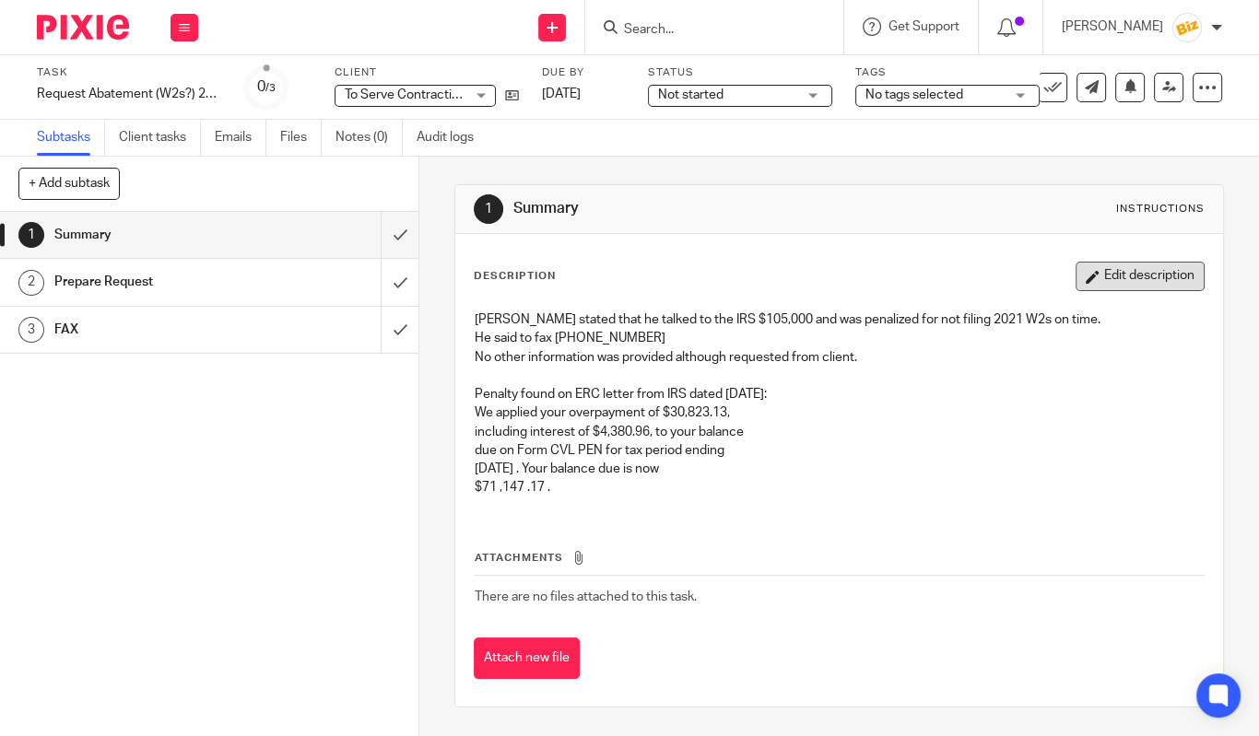
click at [1112, 285] on button "Edit description" at bounding box center [1140, 276] width 129 height 29
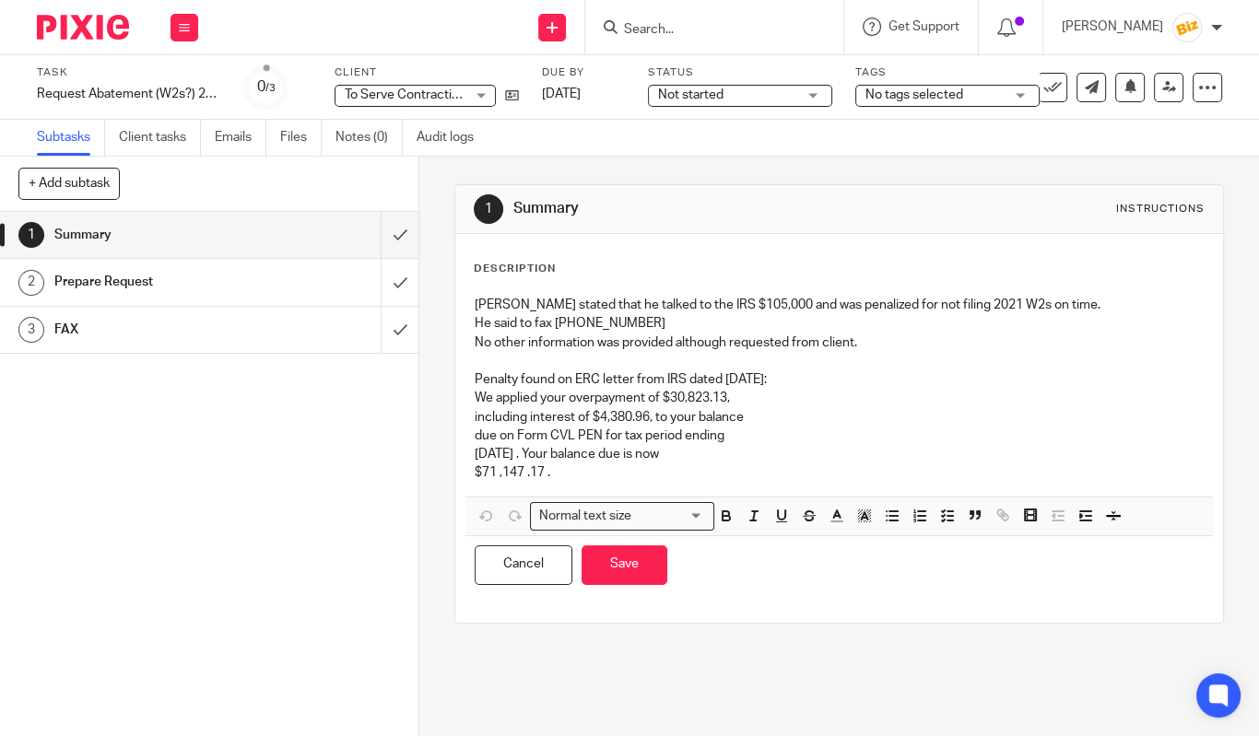
drag, startPoint x: 732, startPoint y: 304, endPoint x: 738, endPoint y: 315, distance: 12.8
click at [733, 304] on p "[PERSON_NAME] stated that he talked to the IRS $105,000 and was penalized for n…" at bounding box center [839, 305] width 729 height 18
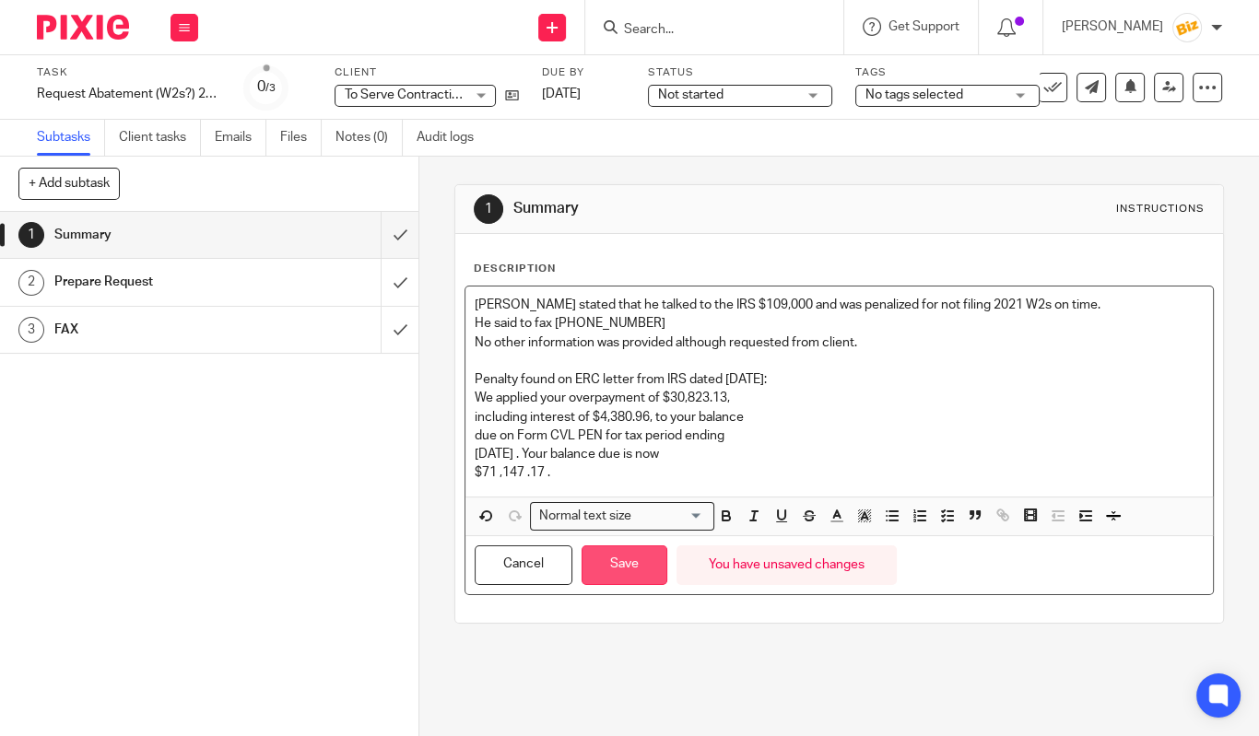
click at [641, 565] on button "Save" at bounding box center [625, 566] width 86 height 40
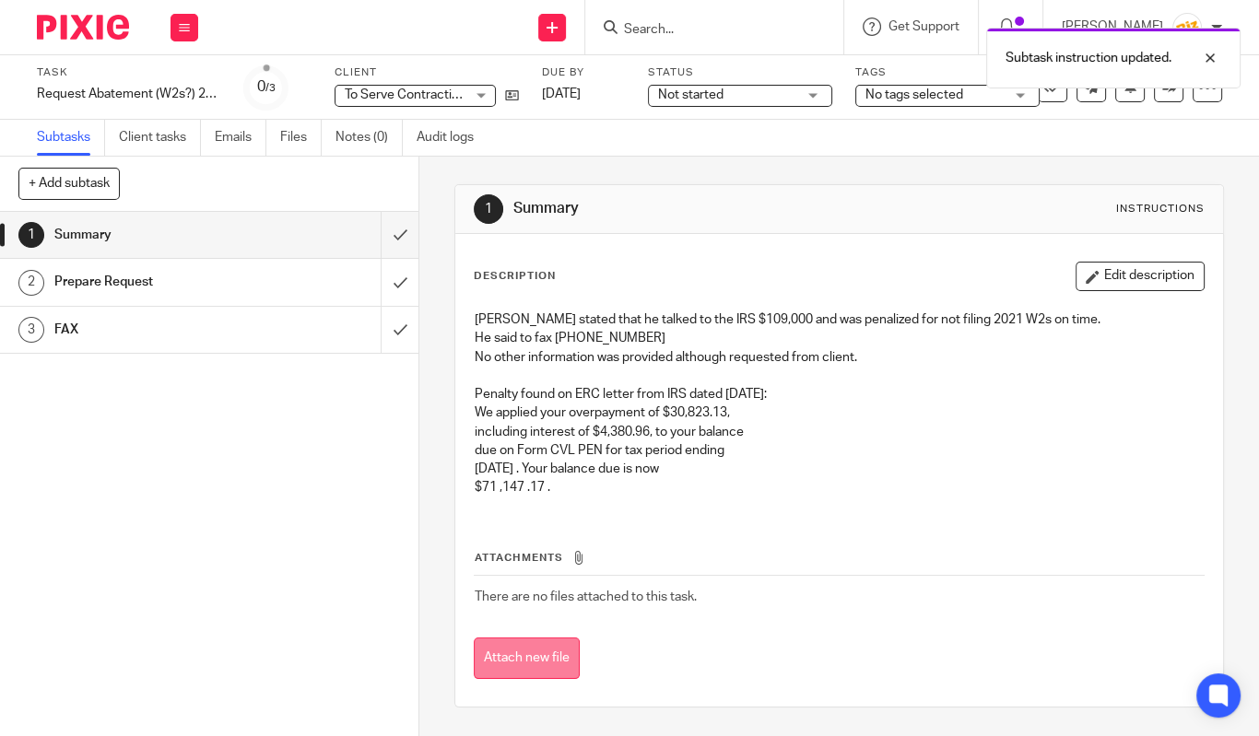
click at [523, 677] on button "Attach new file" at bounding box center [527, 658] width 106 height 41
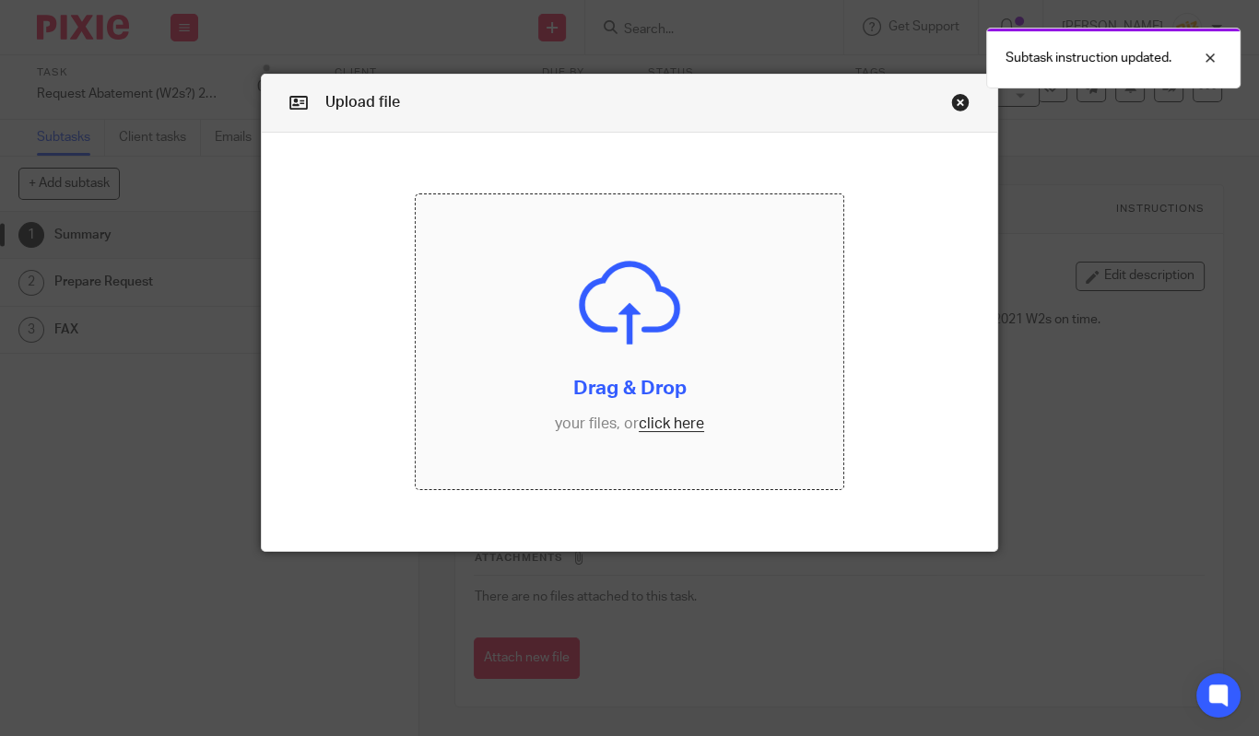
click at [520, 441] on input "file" at bounding box center [630, 341] width 428 height 295
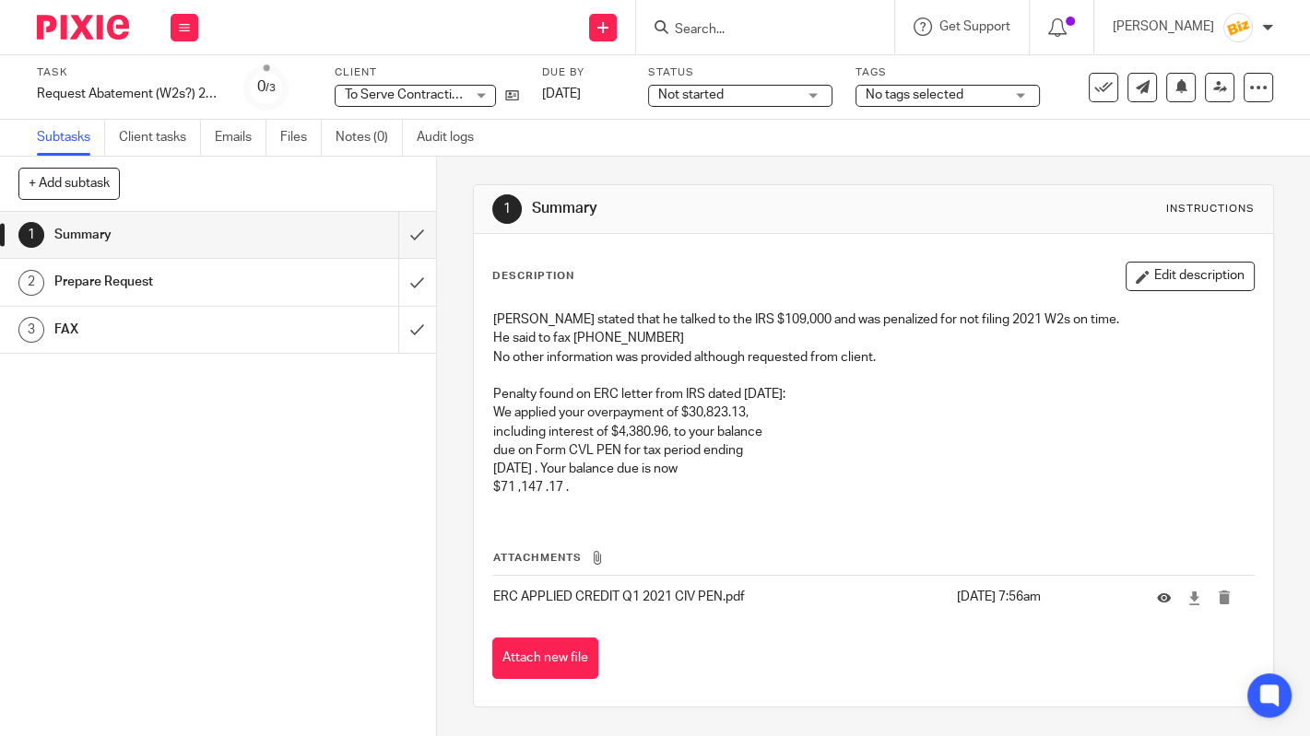
click at [1131, 370] on p at bounding box center [872, 376] width 759 height 18
click at [248, 137] on link "Emails" at bounding box center [241, 138] width 52 height 36
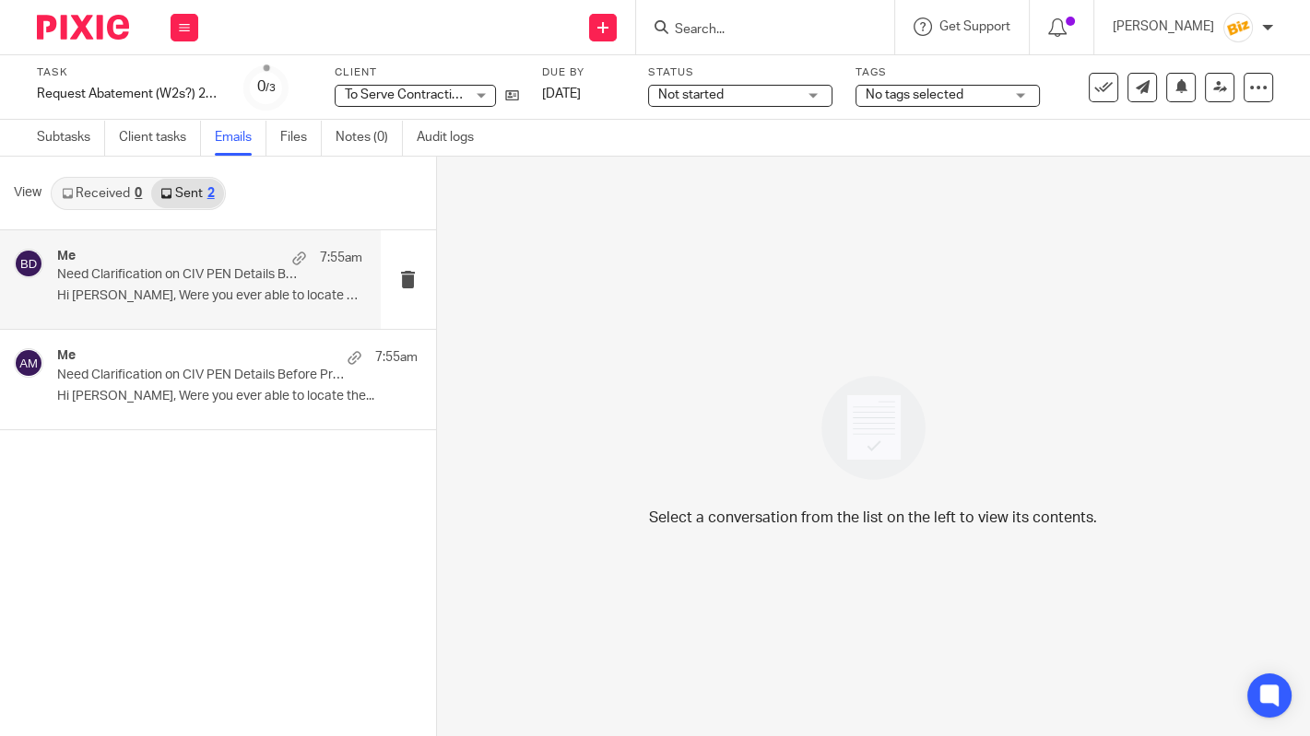
click at [216, 302] on p "Hi Michael, Were you ever able to locate the..." at bounding box center [209, 296] width 305 height 16
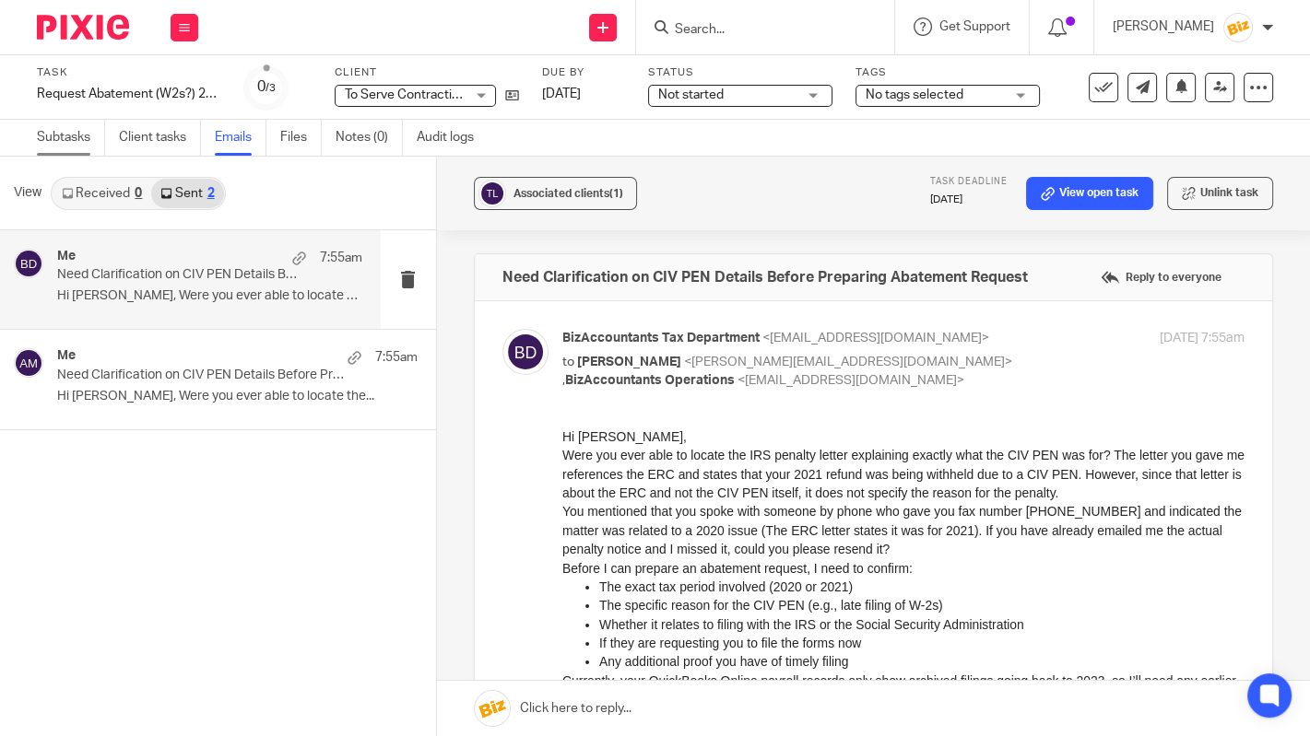
click at [86, 137] on link "Subtasks" at bounding box center [71, 138] width 68 height 36
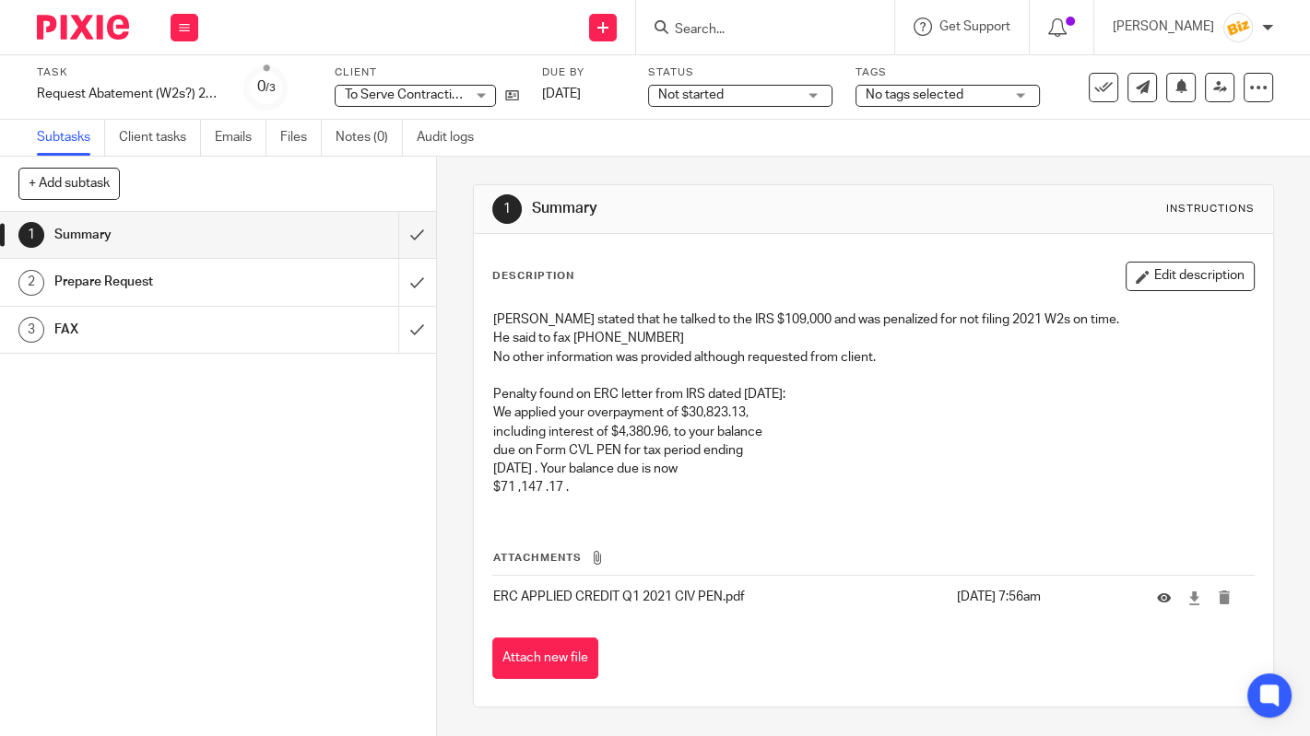
click at [573, 138] on div "Subtasks Client tasks Emails Files Notes (0) Audit logs" at bounding box center [655, 138] width 1310 height 37
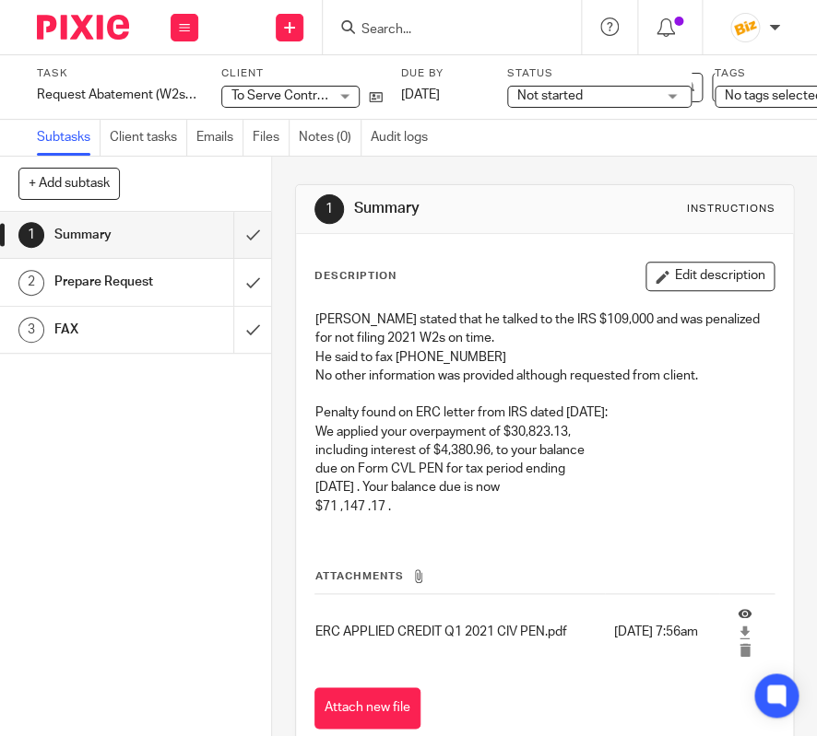
click at [476, 36] on form at bounding box center [457, 27] width 196 height 23
click at [449, 22] on input "Search" at bounding box center [442, 30] width 166 height 17
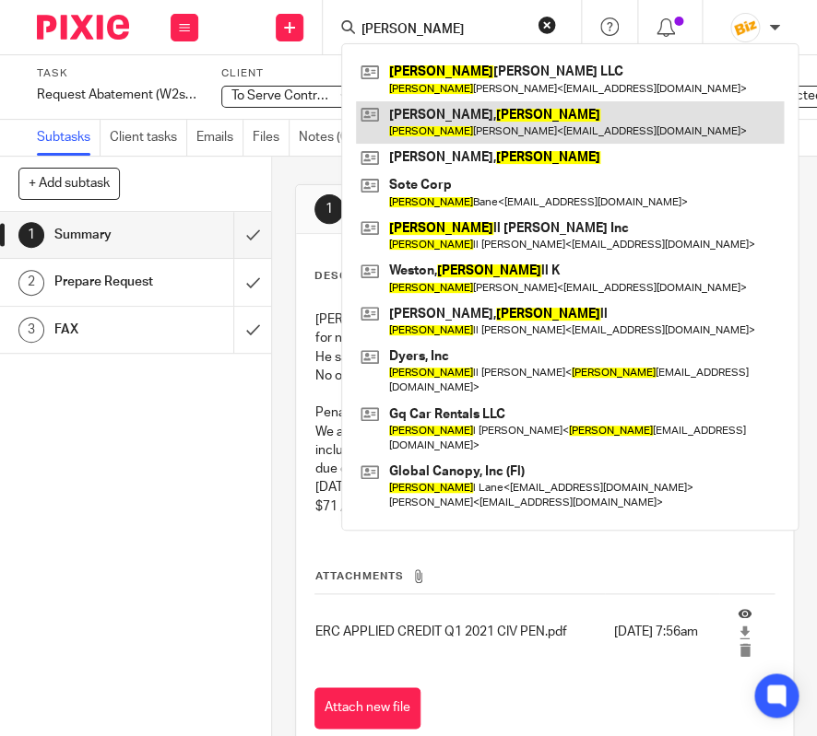
type input "[PERSON_NAME]"
click at [476, 117] on link at bounding box center [570, 122] width 428 height 42
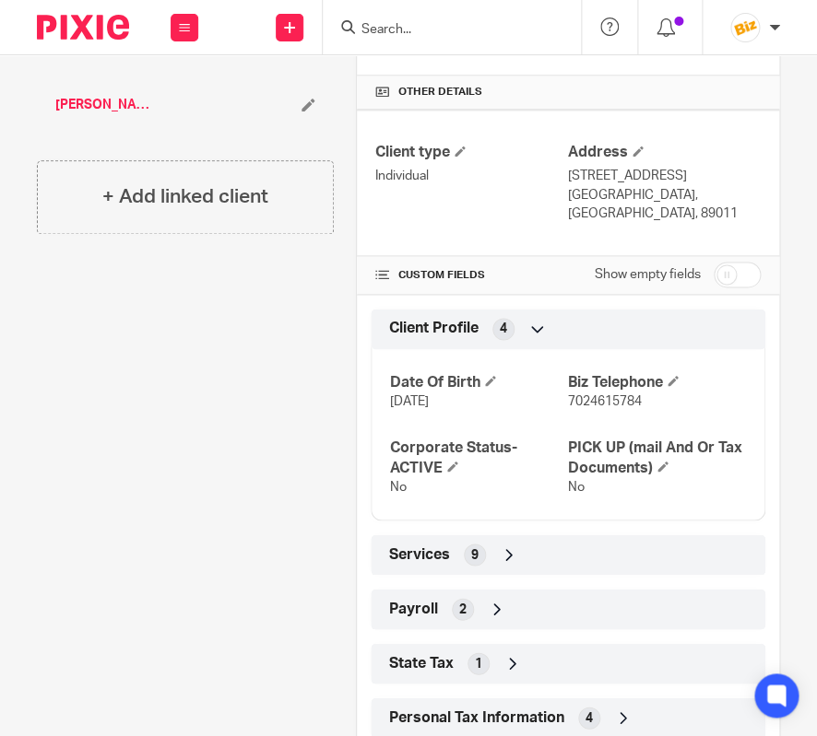
scroll to position [517, 0]
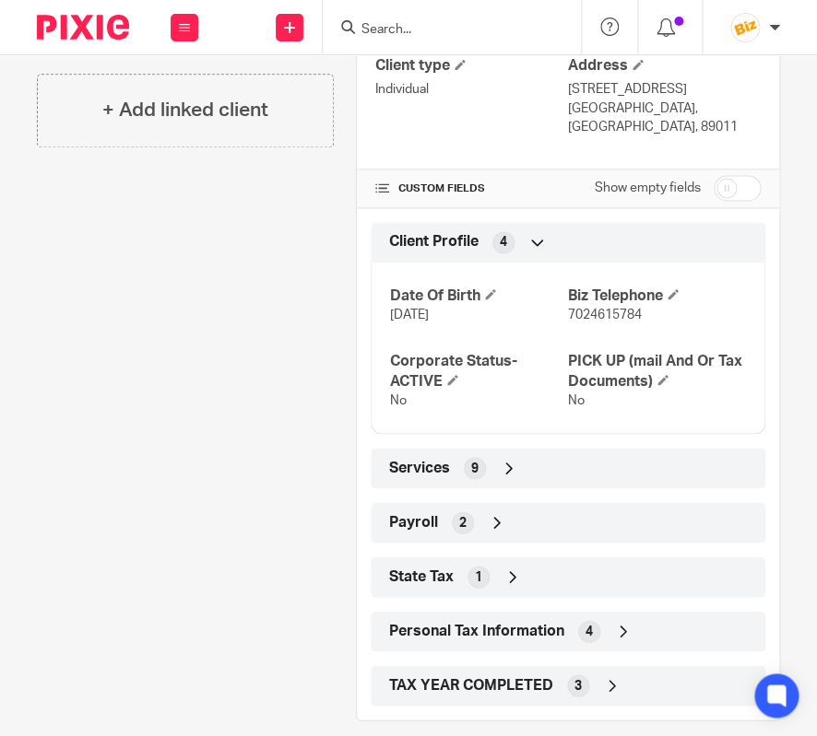
click at [616, 616] on div "Personal Tax Information 4" at bounding box center [567, 631] width 367 height 31
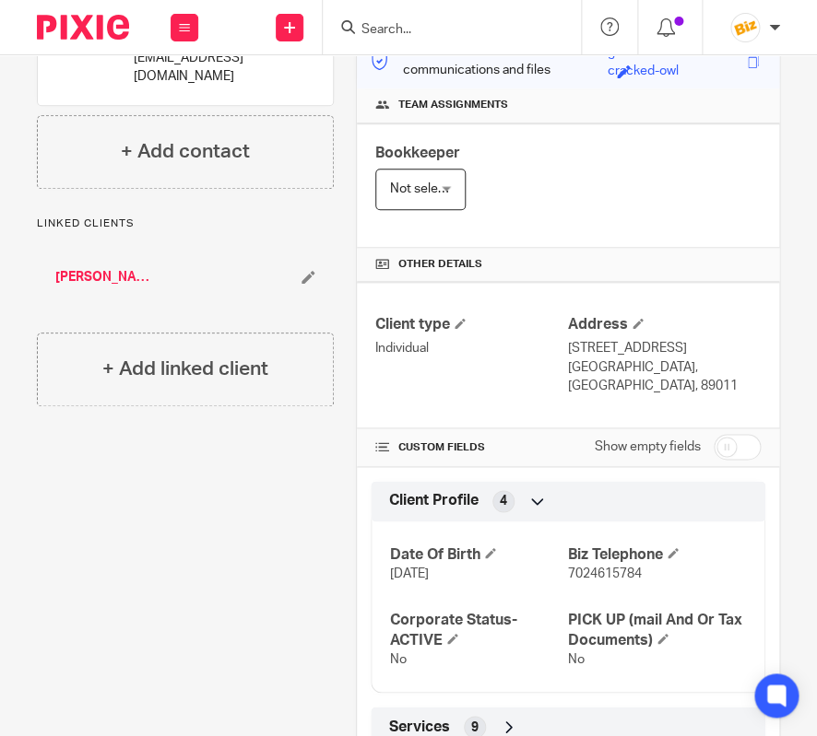
scroll to position [0, 0]
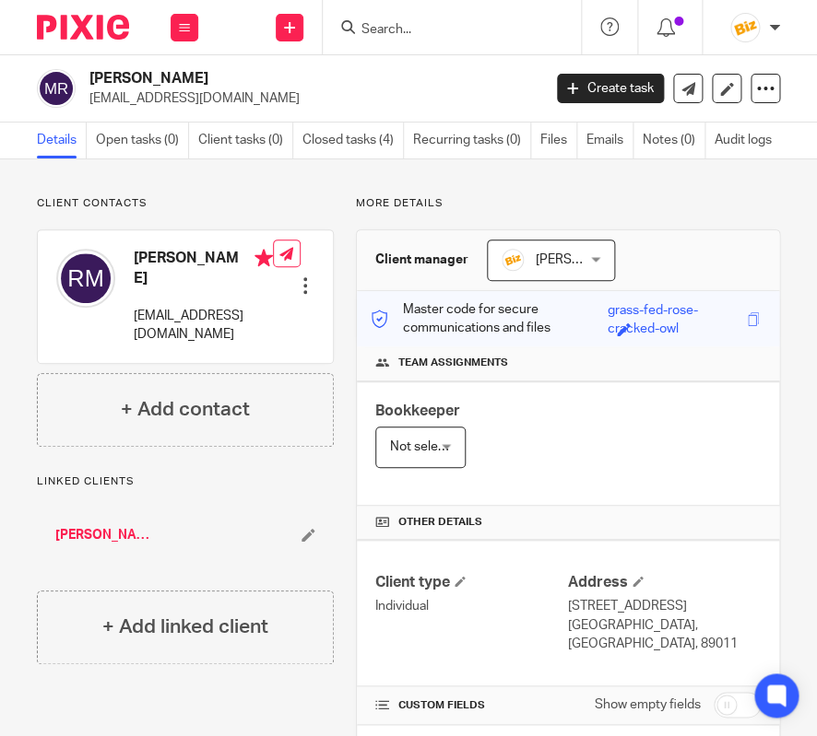
click at [375, 25] on input "Search" at bounding box center [442, 30] width 166 height 17
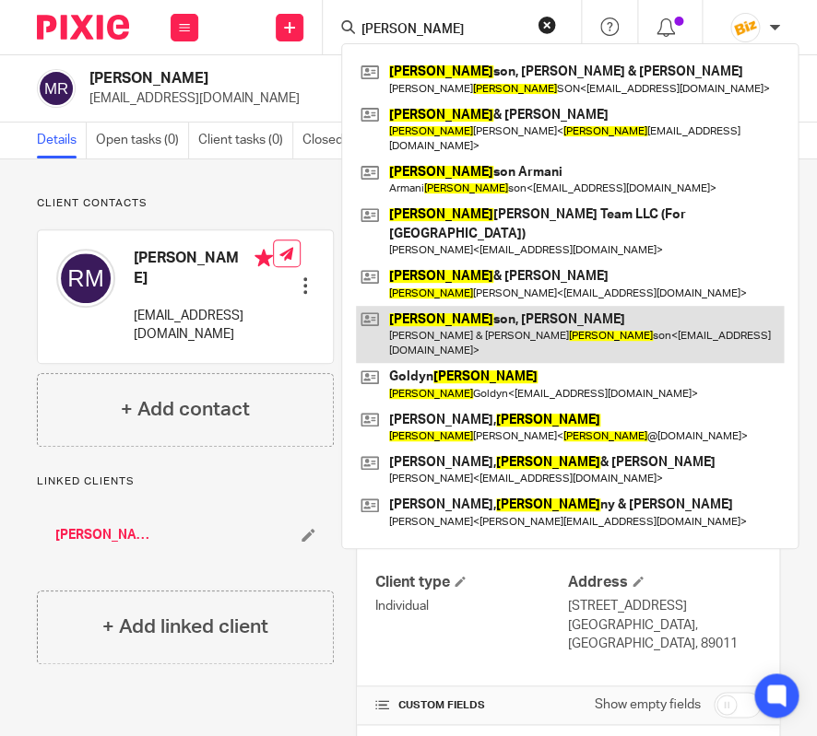
type input "[PERSON_NAME]"
click at [428, 306] on link at bounding box center [570, 334] width 428 height 57
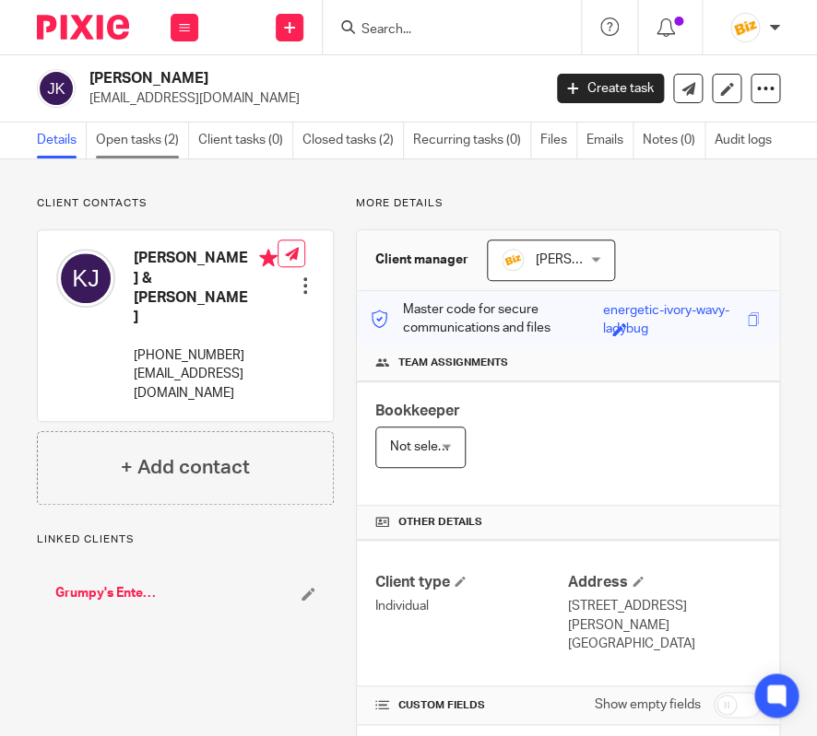
click at [152, 143] on link "Open tasks (2)" at bounding box center [142, 141] width 93 height 36
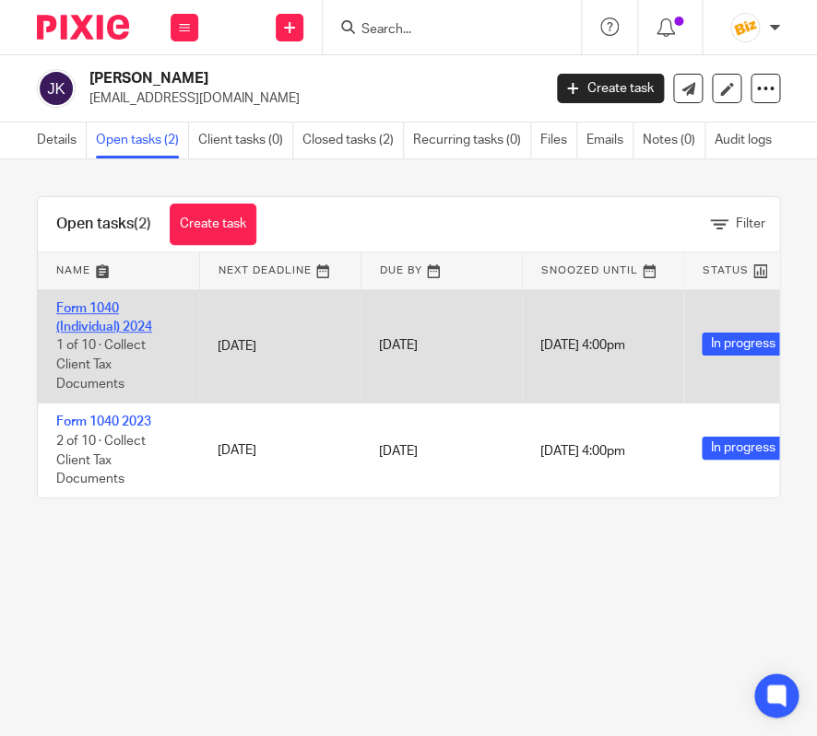
click at [133, 323] on link "Form 1040 (Individual) 2024" at bounding box center [104, 317] width 96 height 31
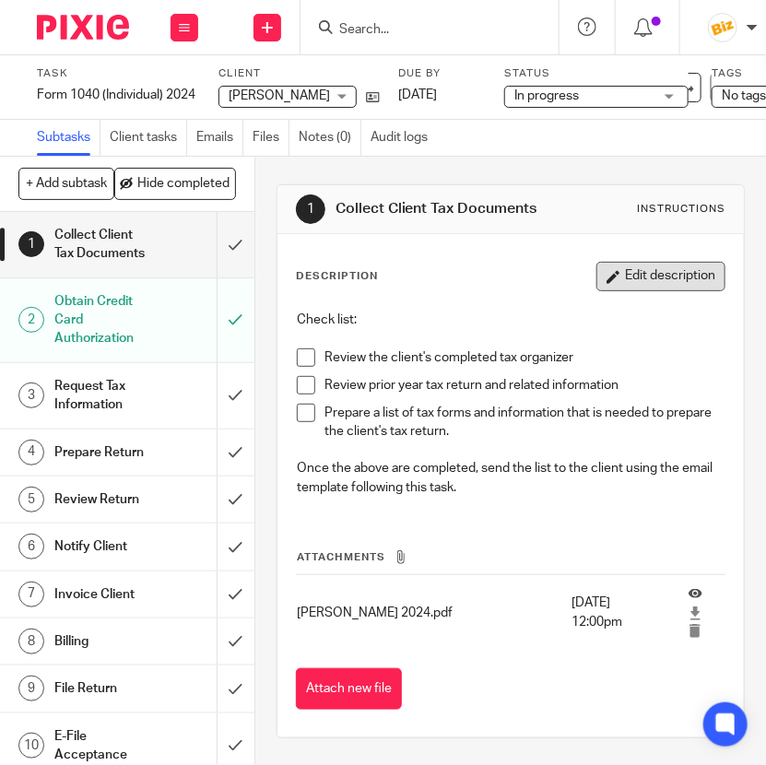
click at [645, 276] on button "Edit description" at bounding box center [660, 276] width 129 height 29
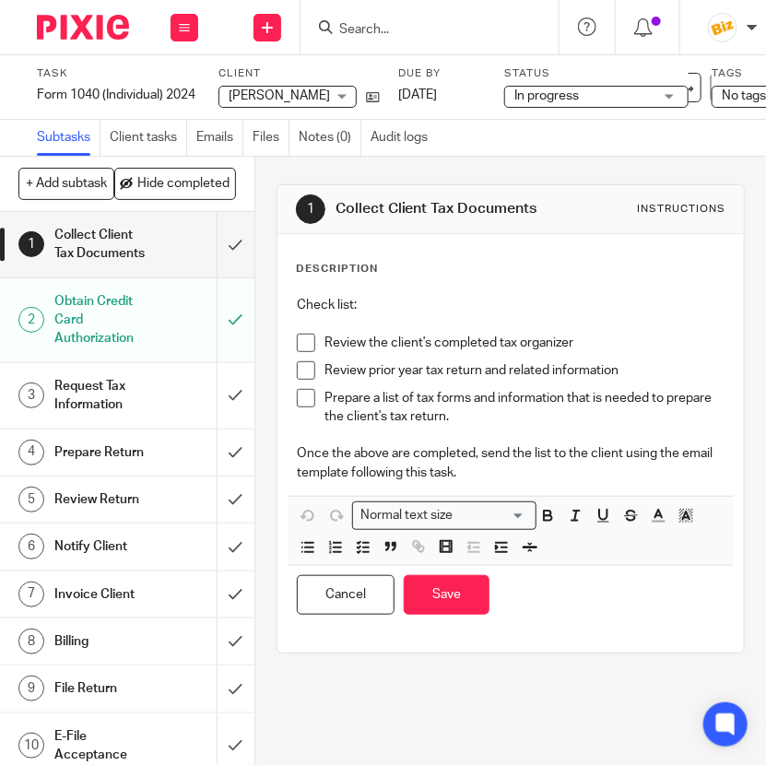
click at [574, 419] on p "Prepare a list of tax forms and information that is needed to prepare the clien…" at bounding box center [524, 408] width 400 height 38
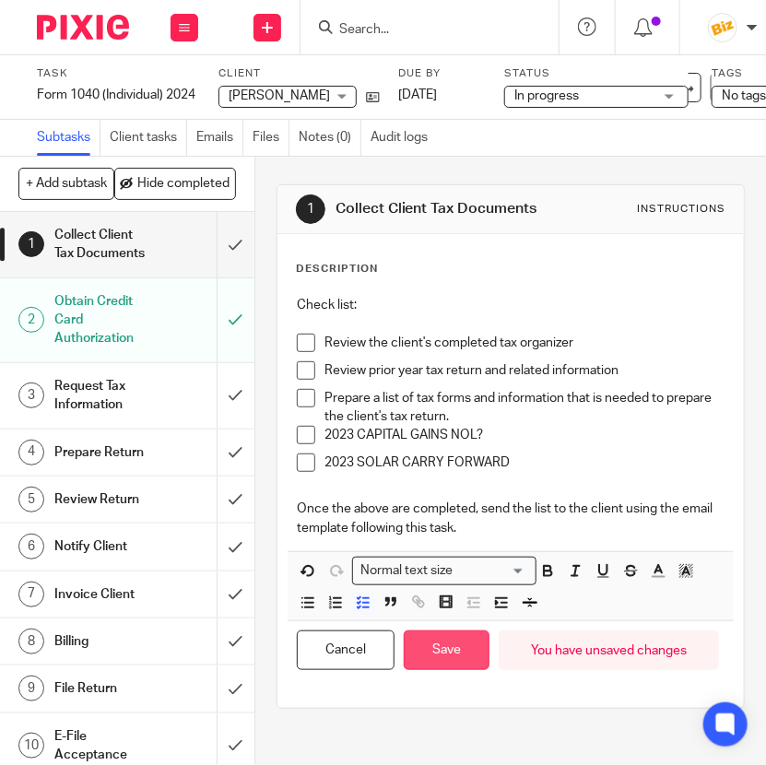
click at [462, 644] on button "Save" at bounding box center [447, 650] width 86 height 40
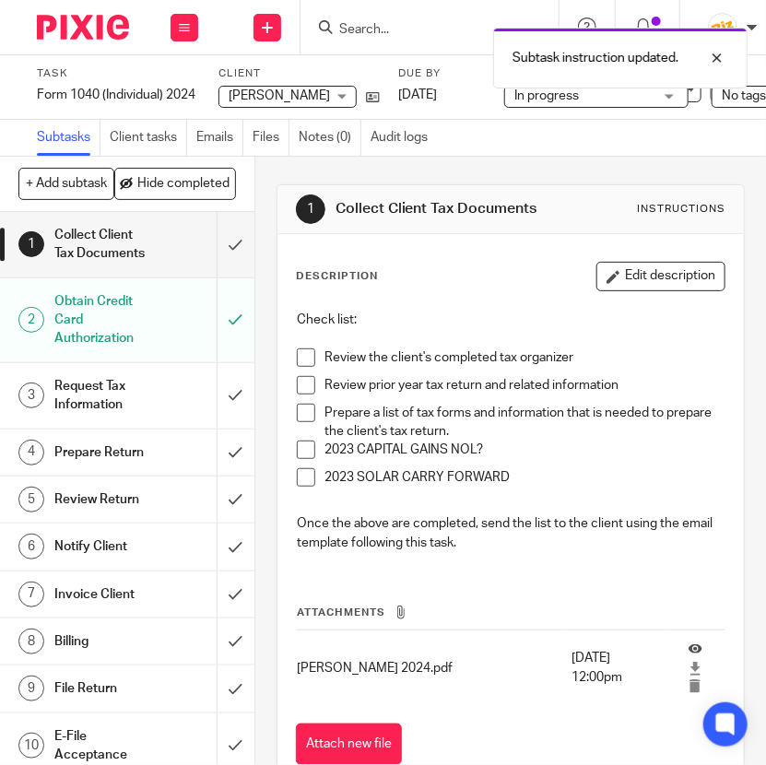
click at [421, 28] on div "Subtask instruction updated." at bounding box center [565, 53] width 365 height 70
click at [358, 27] on input "Search" at bounding box center [420, 30] width 166 height 17
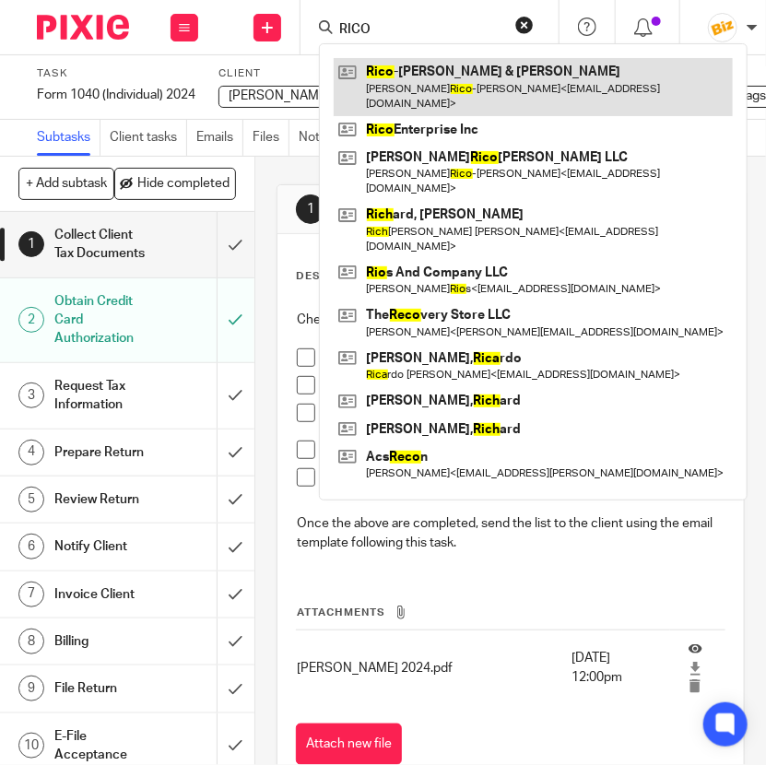
type input "RICO"
click at [390, 92] on link at bounding box center [533, 86] width 399 height 57
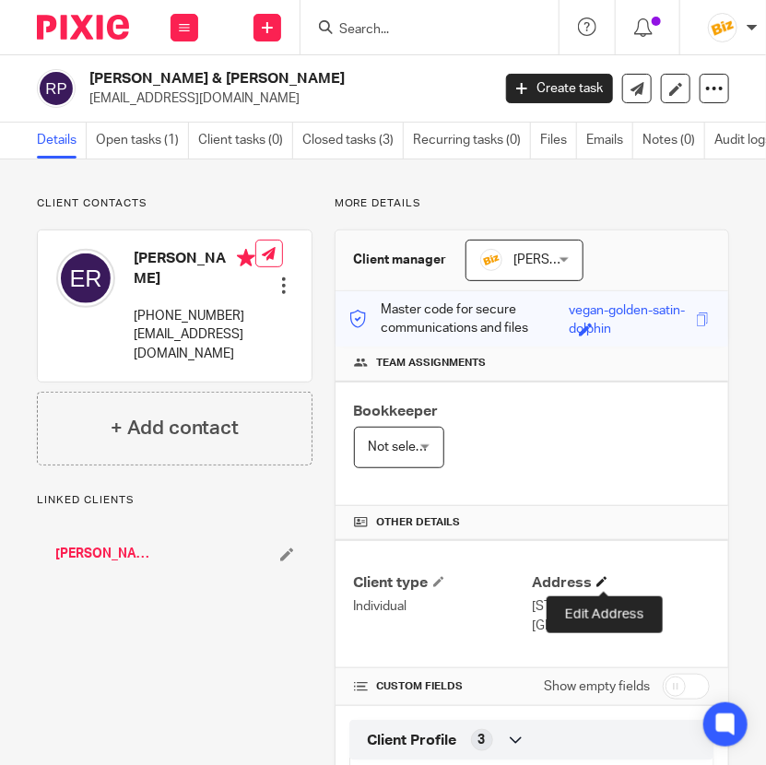
click at [603, 576] on span at bounding box center [601, 581] width 11 height 11
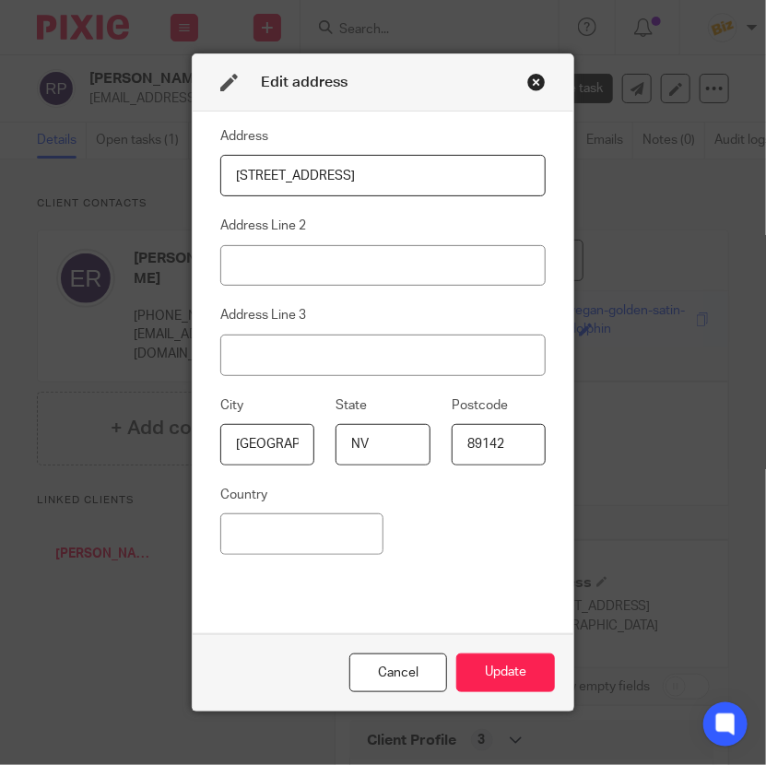
drag, startPoint x: 422, startPoint y: 176, endPoint x: 94, endPoint y: 160, distance: 328.5
click at [220, 161] on input "6503 Aztec Rose Way" at bounding box center [383, 175] width 326 height 41
type input "7195 Madonna Dr"
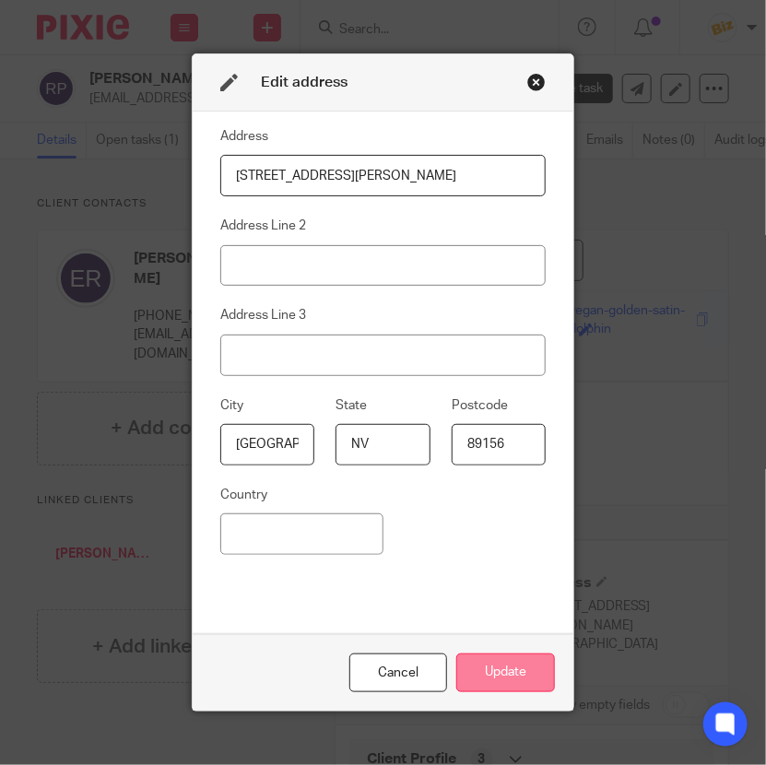
type input "89156"
click at [493, 665] on button "Update" at bounding box center [505, 673] width 99 height 40
click at [498, 681] on button "Update" at bounding box center [505, 673] width 99 height 40
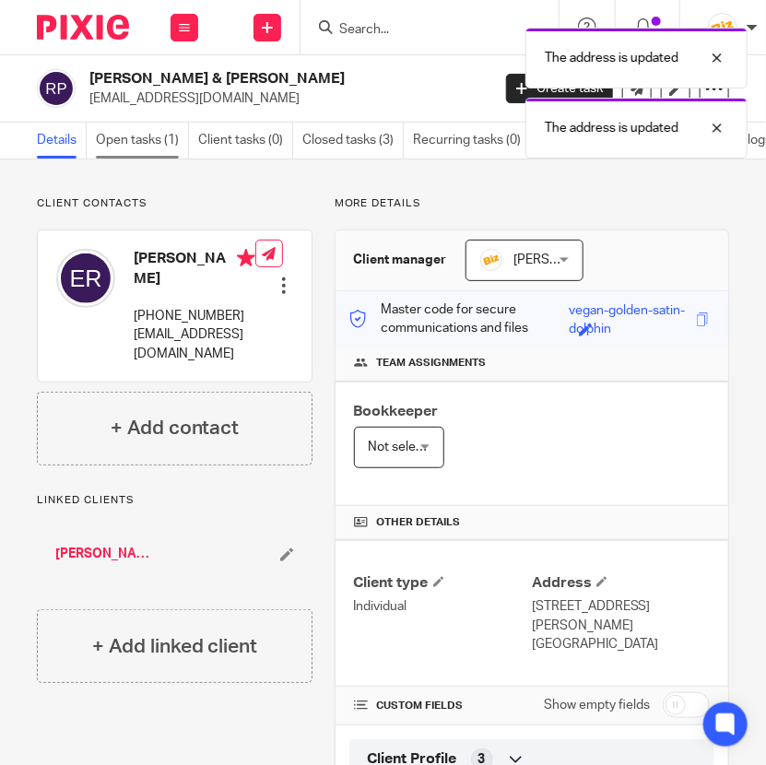
click at [147, 137] on link "Open tasks (1)" at bounding box center [142, 141] width 93 height 36
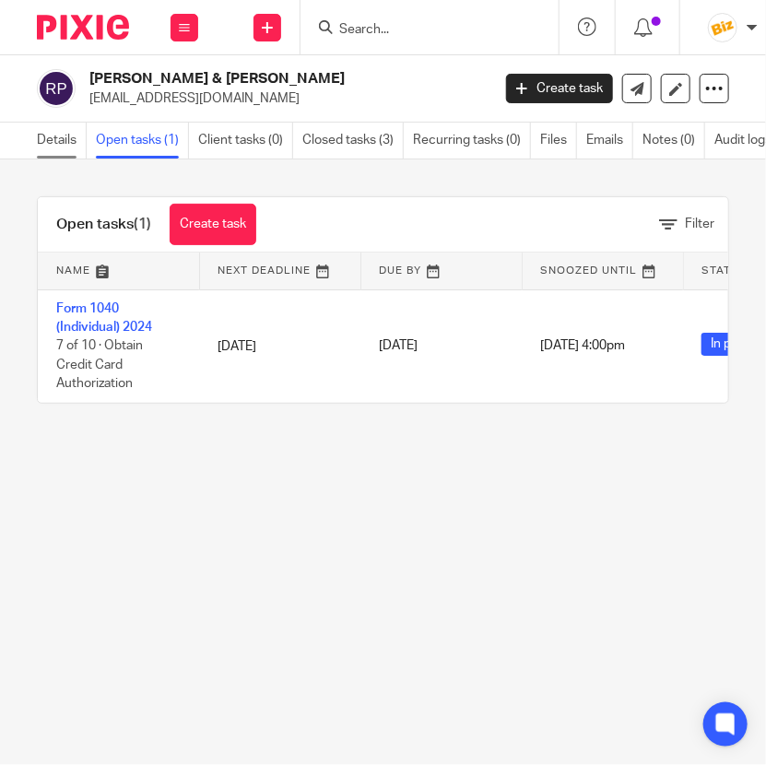
click at [63, 143] on link "Details" at bounding box center [62, 141] width 50 height 36
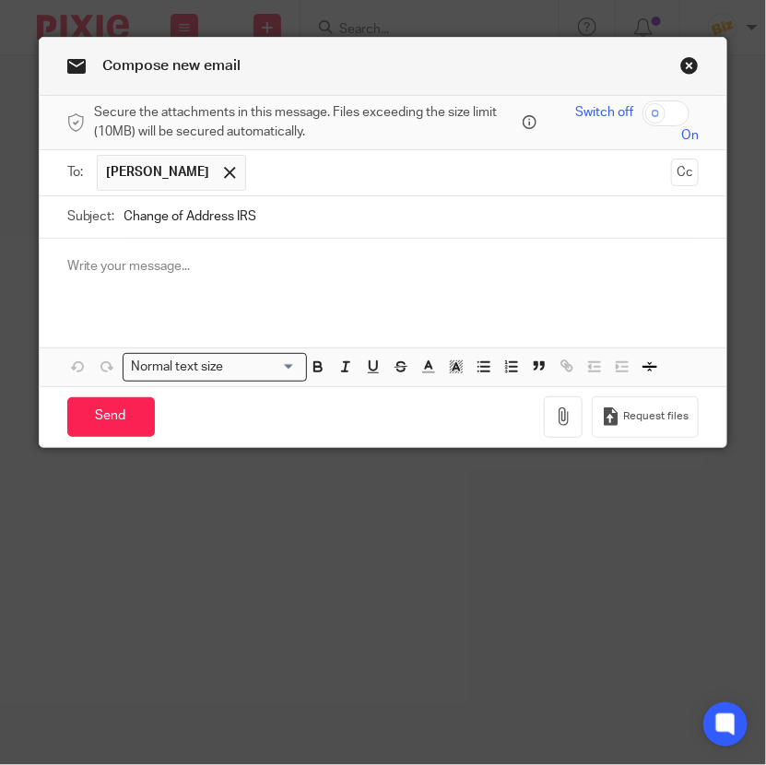
type input "Change of Address IRS"
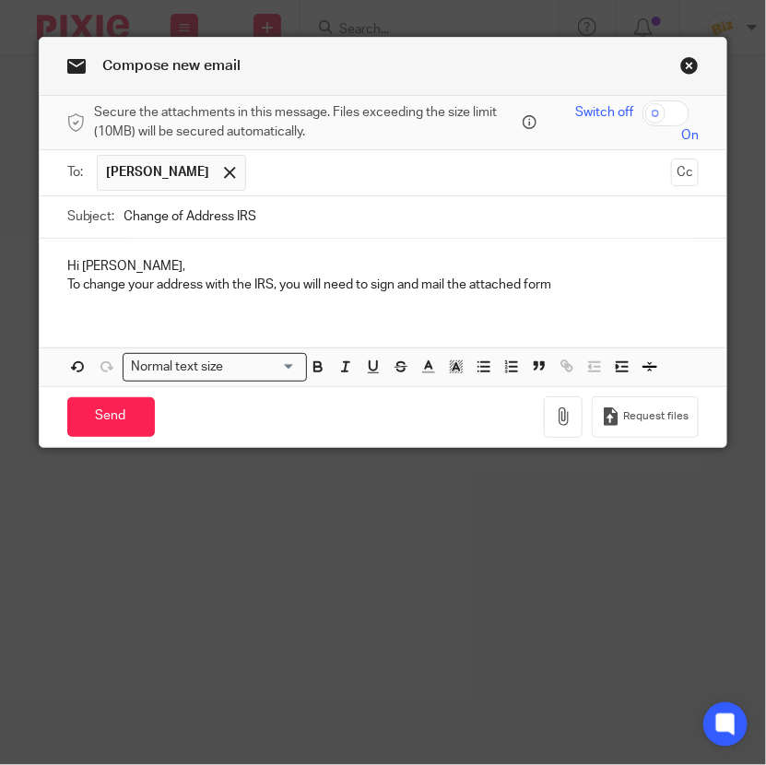
click at [568, 280] on p "To change your address with the IRS, you will need to sign and mail the attache…" at bounding box center [383, 285] width 632 height 18
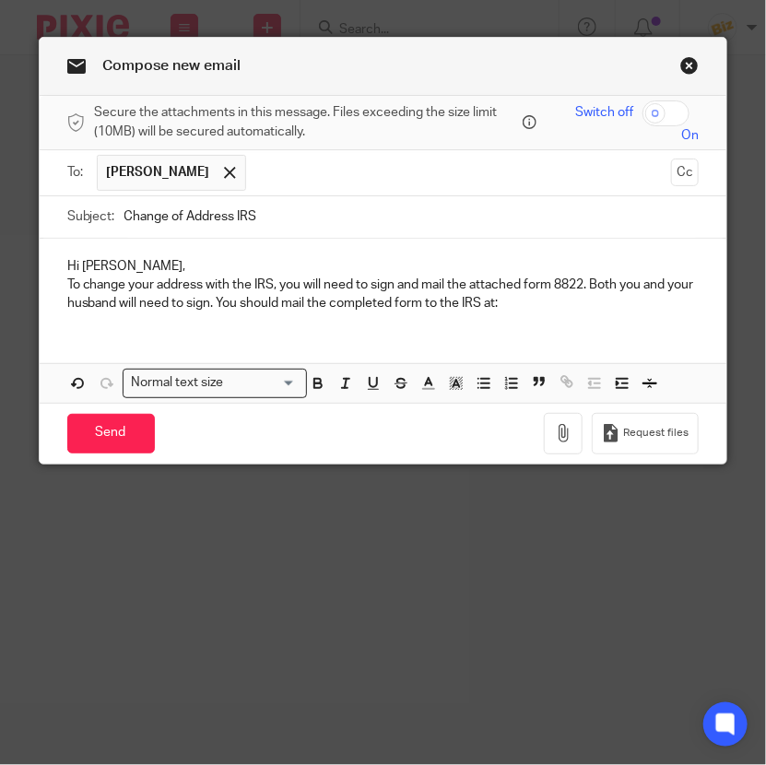
click at [545, 309] on p "To change your address with the IRS, you will need to sign and mail the attache…" at bounding box center [383, 295] width 632 height 38
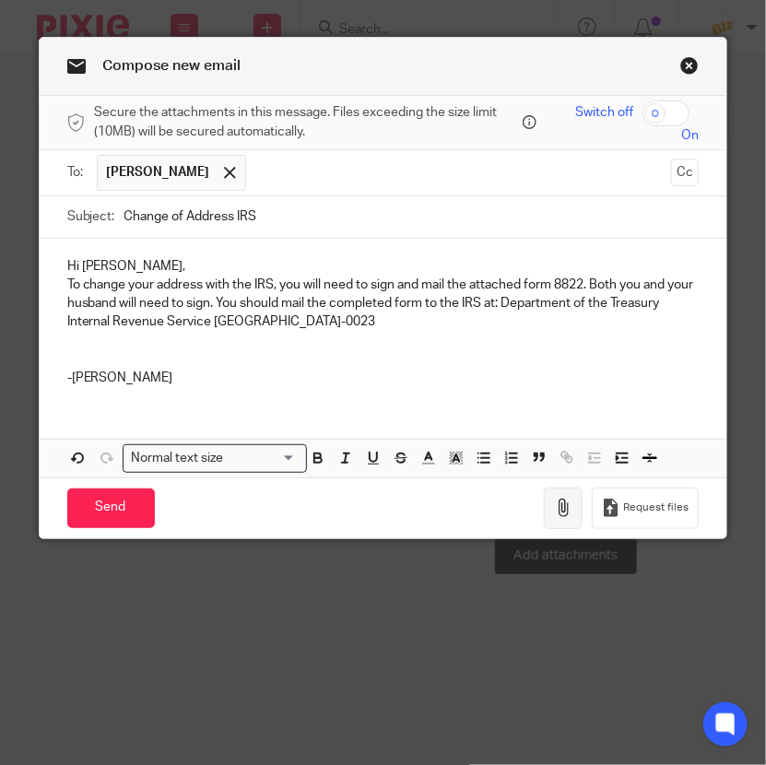
click at [577, 500] on button "button" at bounding box center [563, 508] width 39 height 41
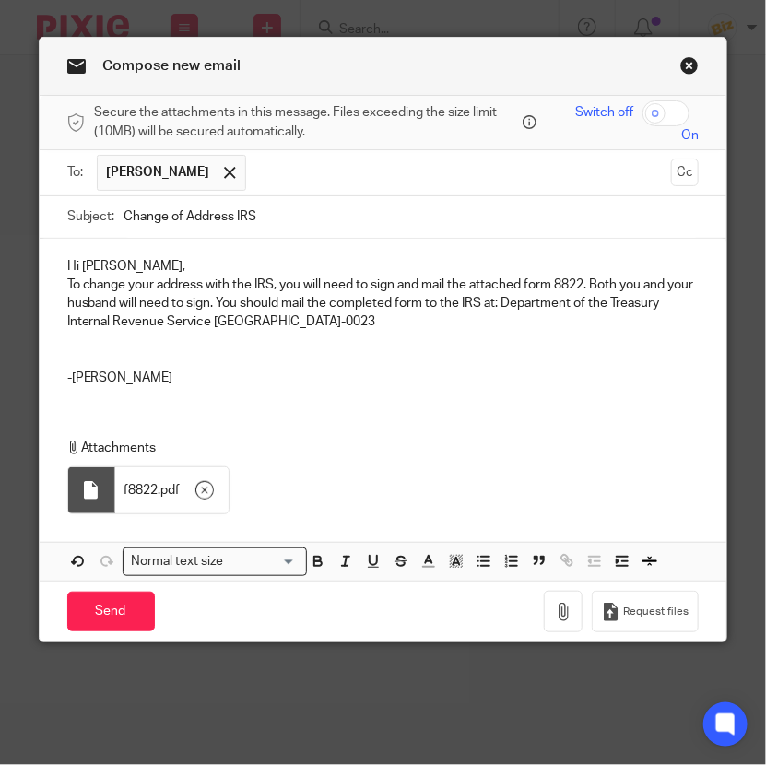
click at [249, 300] on p "To change your address with the IRS, you will need to sign and mail the attache…" at bounding box center [383, 304] width 632 height 56
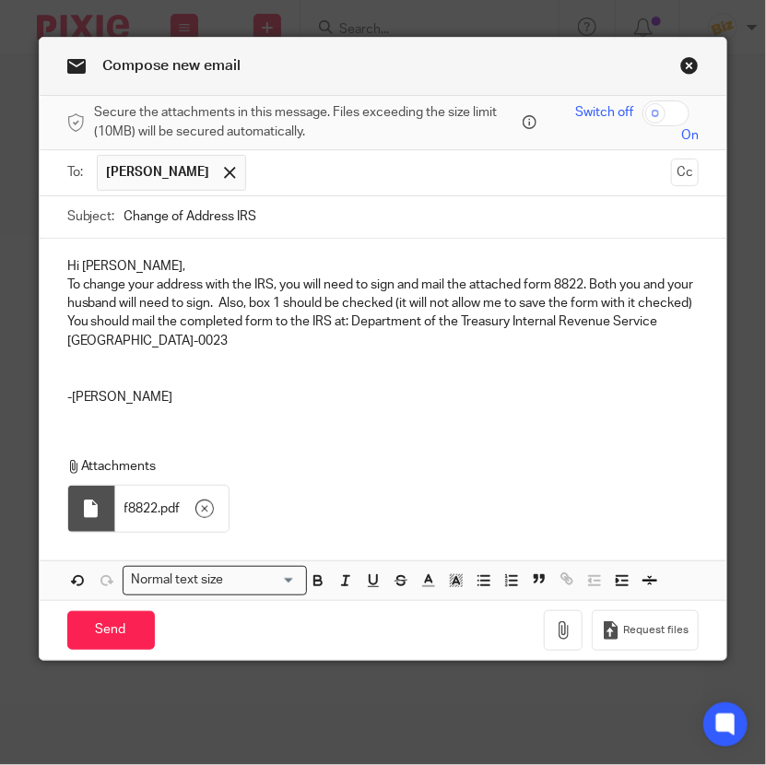
click at [317, 300] on p "To change your address with the IRS, you will need to sign and mail the attache…" at bounding box center [383, 313] width 632 height 75
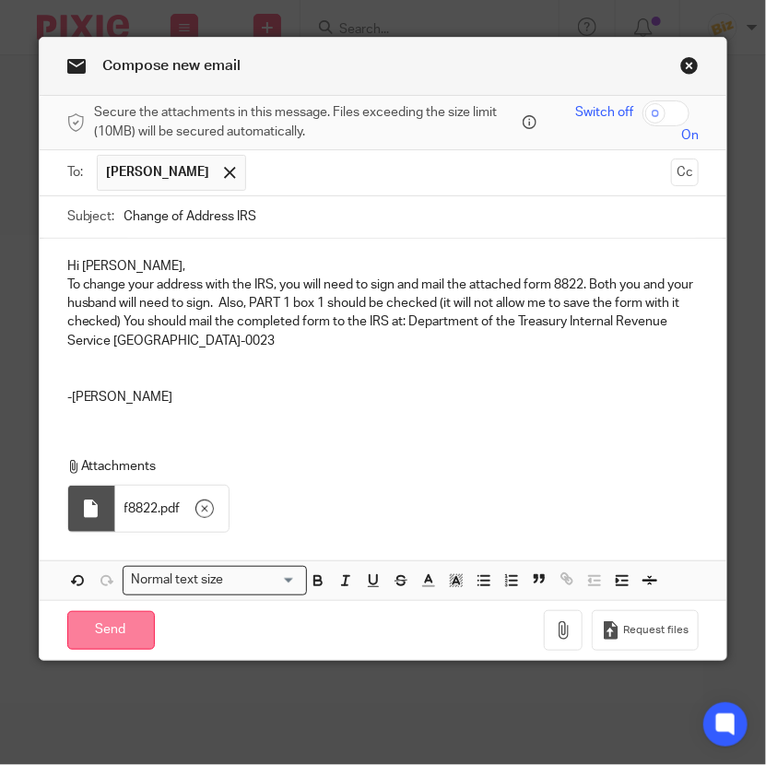
click at [103, 633] on input "Send" at bounding box center [111, 631] width 88 height 40
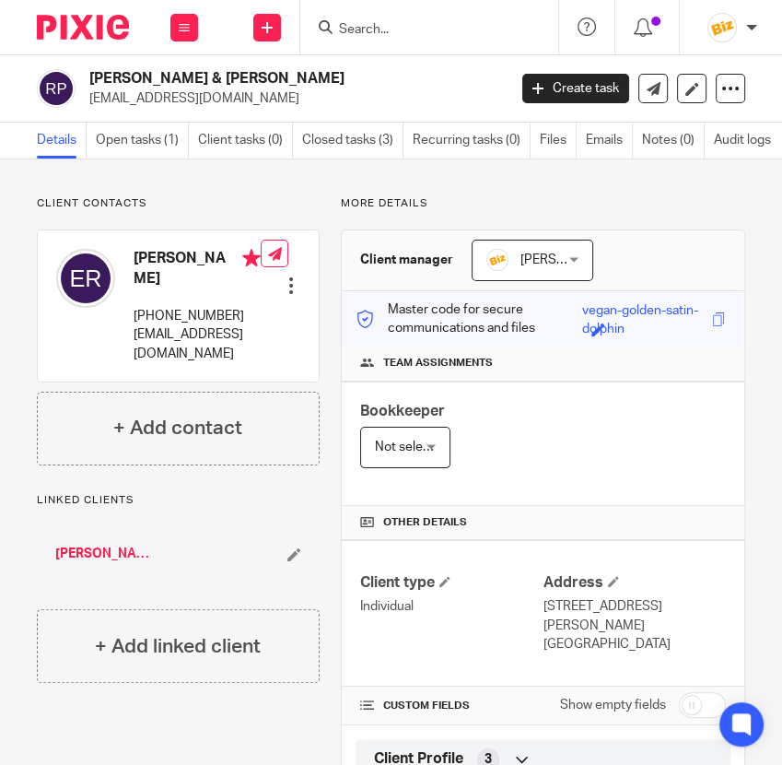
click at [408, 159] on div "Details Open tasks (1) Client tasks (0) Closed tasks (3) Recurring tasks (0) Fi…" at bounding box center [391, 141] width 782 height 37
click at [162, 145] on link "Open tasks (1)" at bounding box center [142, 141] width 93 height 36
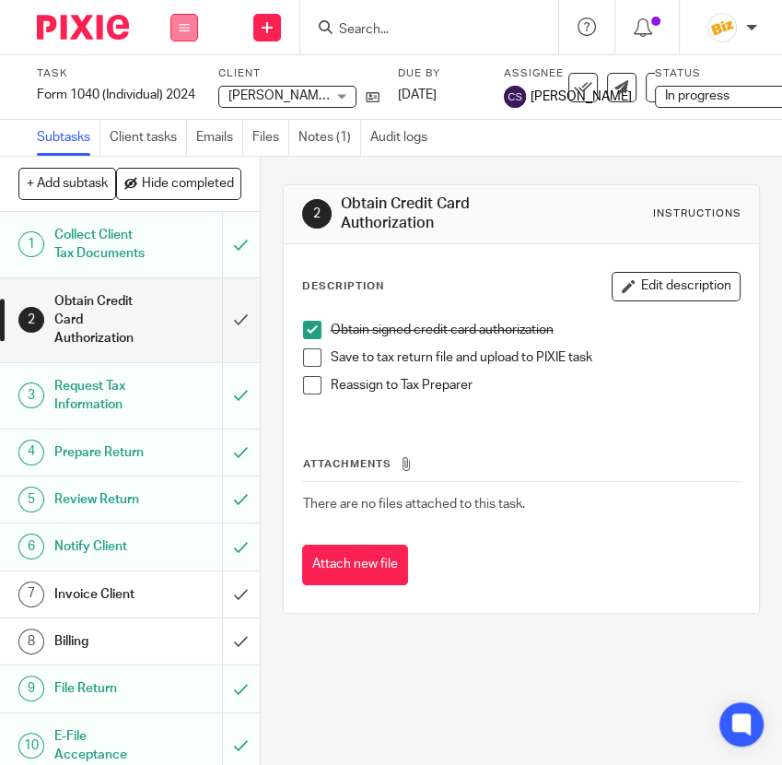
click at [180, 27] on icon at bounding box center [184, 27] width 11 height 11
click at [182, 82] on link "Work" at bounding box center [175, 85] width 32 height 13
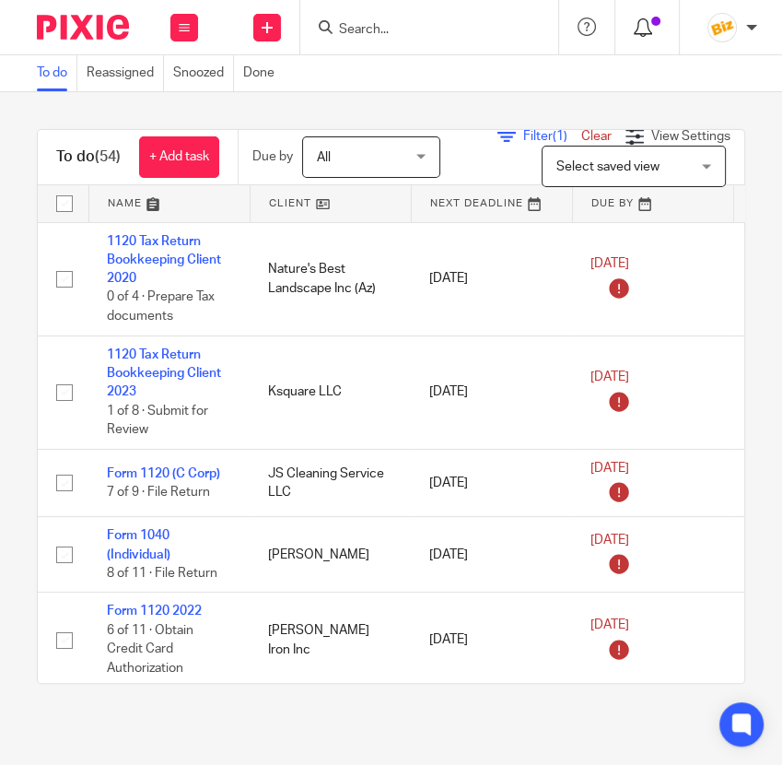
click at [645, 31] on icon at bounding box center [643, 27] width 18 height 18
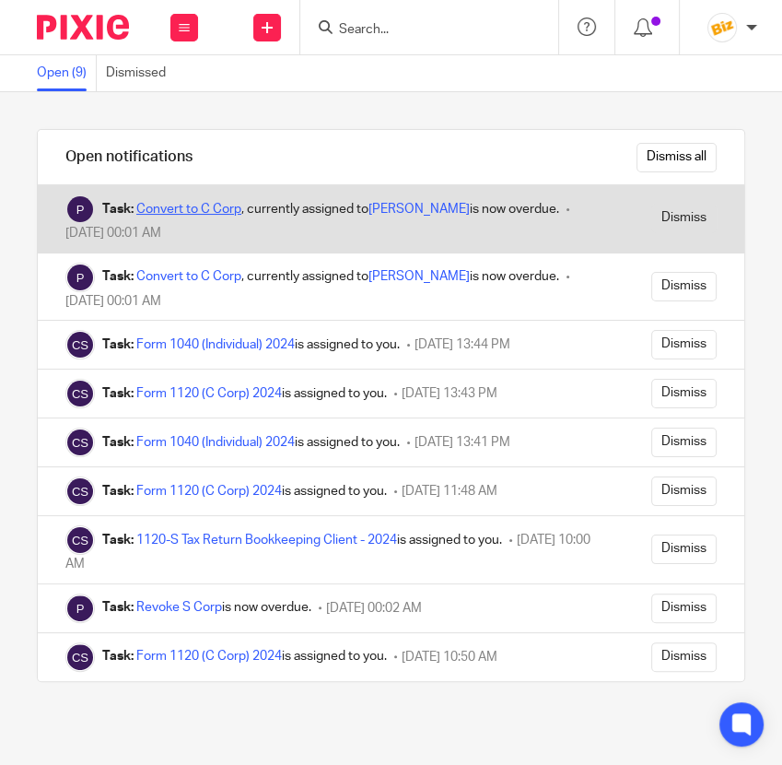
click at [200, 213] on link "Convert to C Corp" at bounding box center [188, 209] width 105 height 13
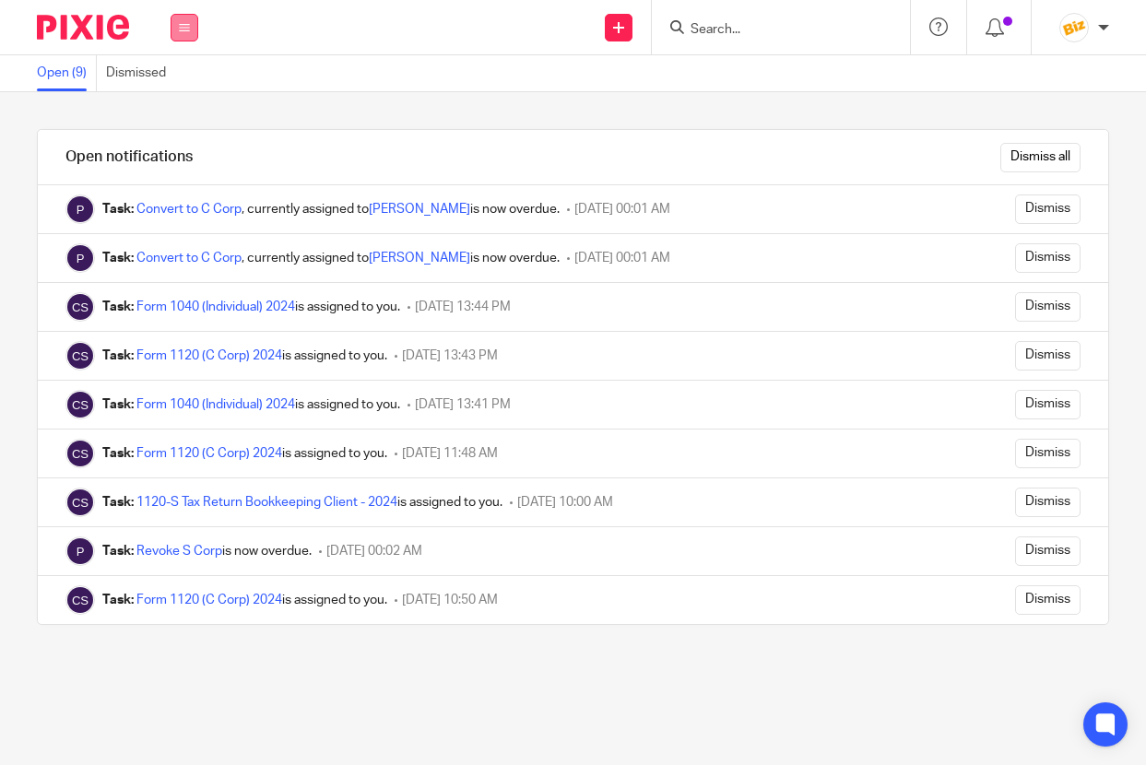
click at [194, 23] on button at bounding box center [184, 28] width 28 height 28
click at [173, 97] on li "Work" at bounding box center [183, 86] width 49 height 27
click at [175, 87] on link "Work" at bounding box center [173, 85] width 29 height 13
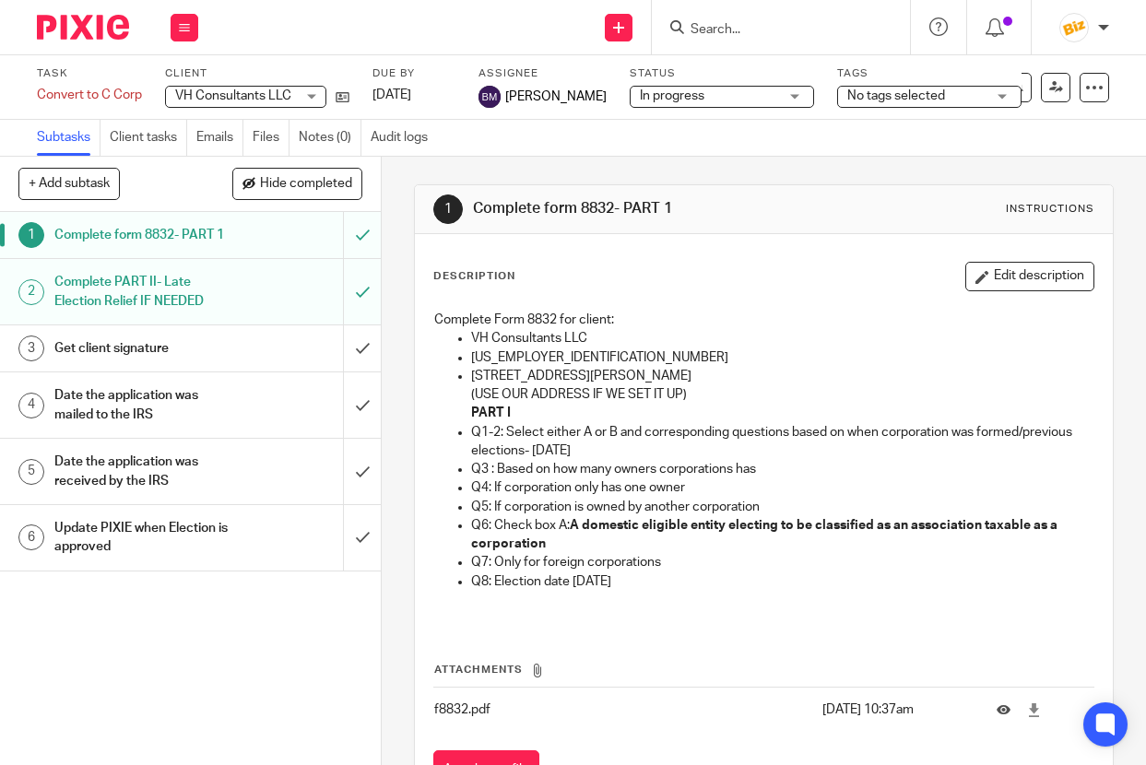
click at [727, 30] on input "Search" at bounding box center [771, 30] width 166 height 17
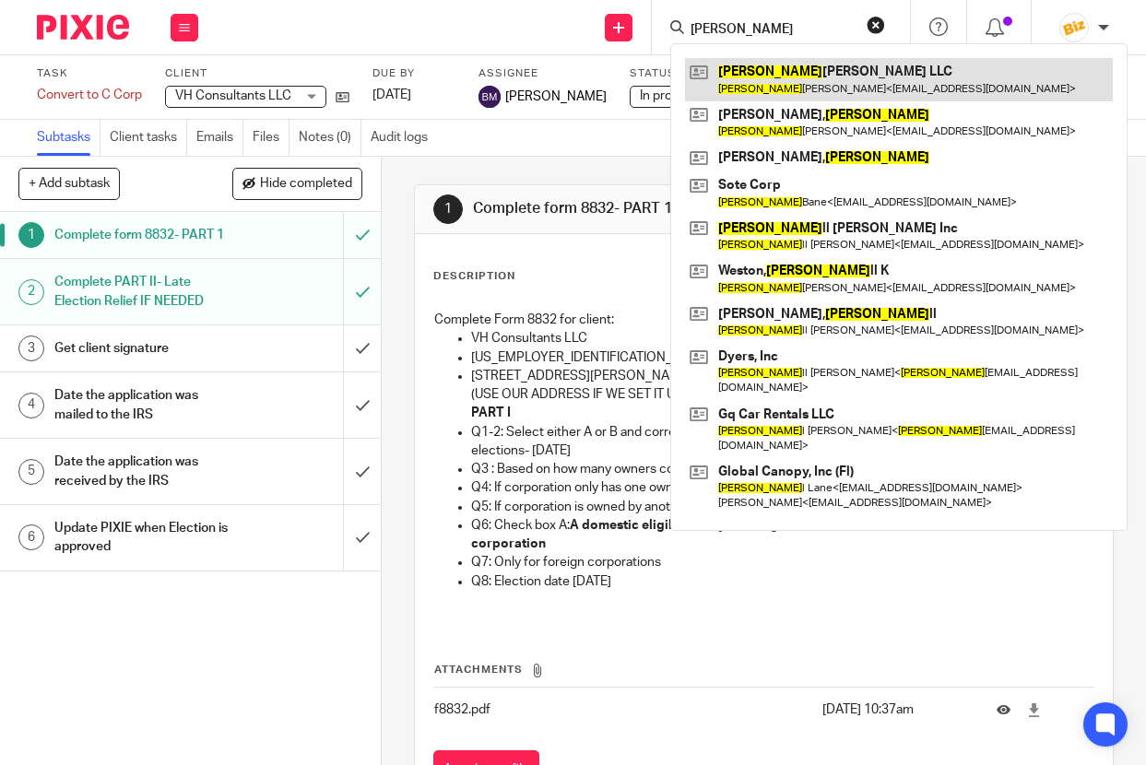
type input "[PERSON_NAME]"
click at [758, 87] on link at bounding box center [899, 79] width 428 height 42
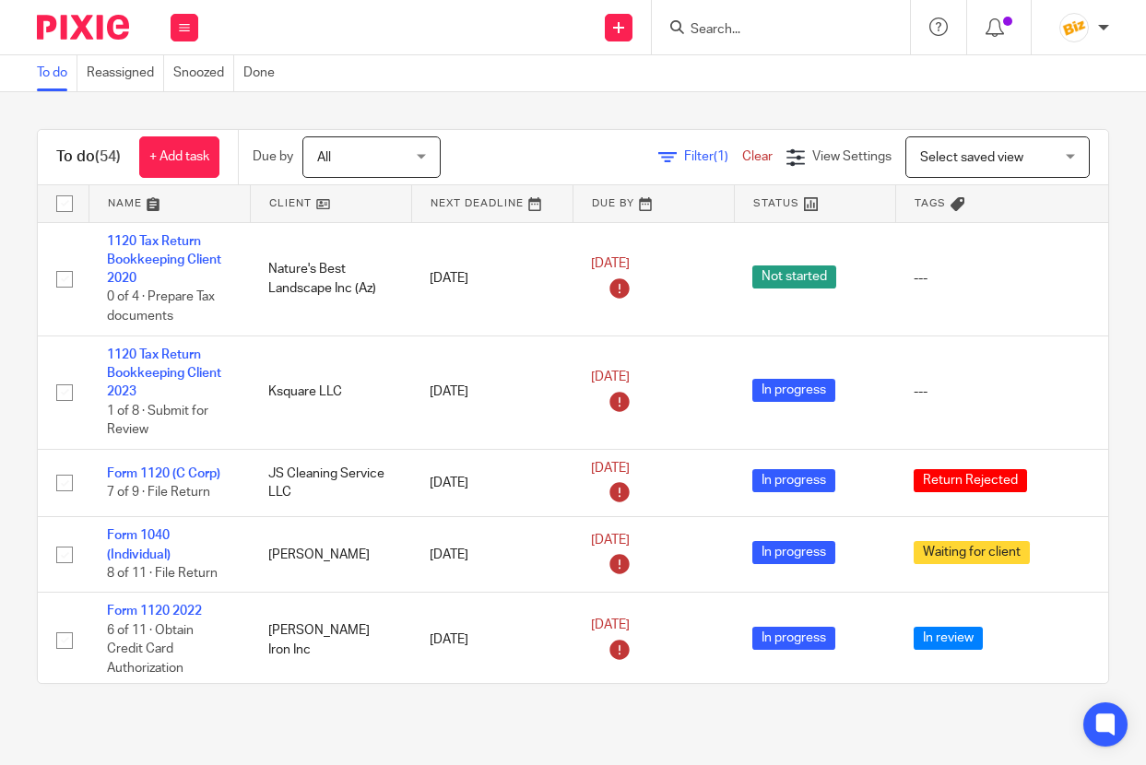
click at [512, 66] on div "To do Reassigned Snoozed Done" at bounding box center [573, 73] width 1146 height 37
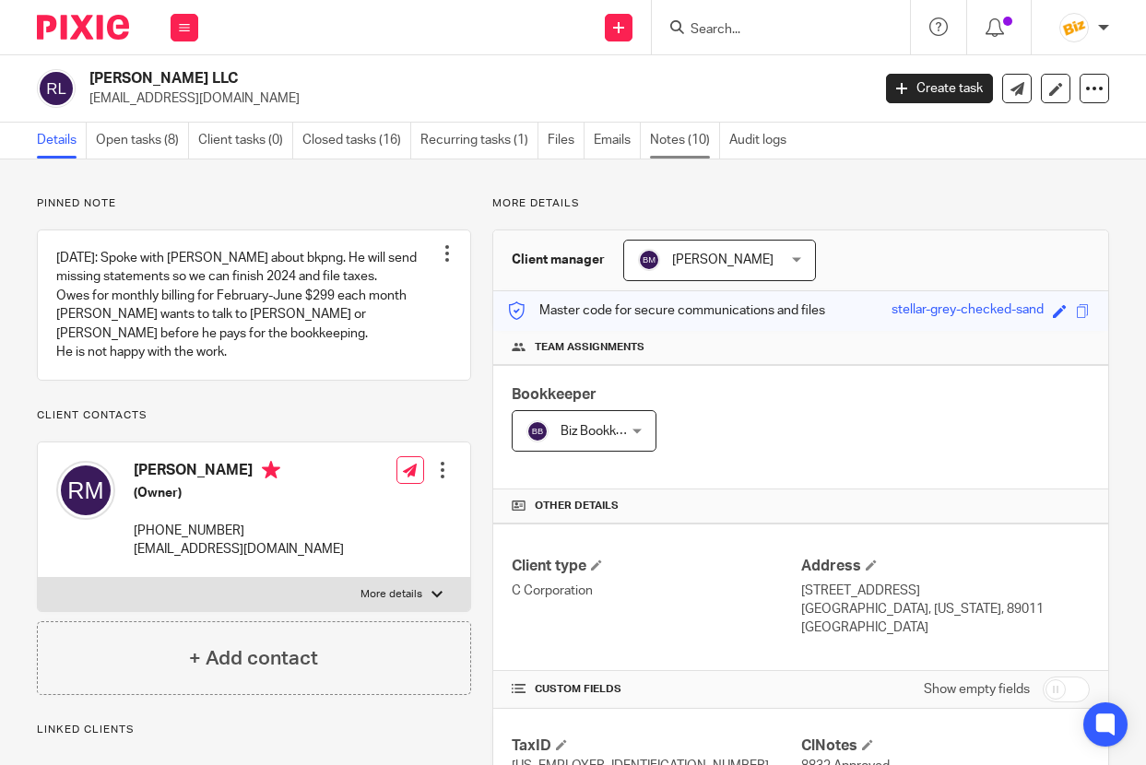
click at [658, 141] on link "Notes (10)" at bounding box center [685, 141] width 70 height 36
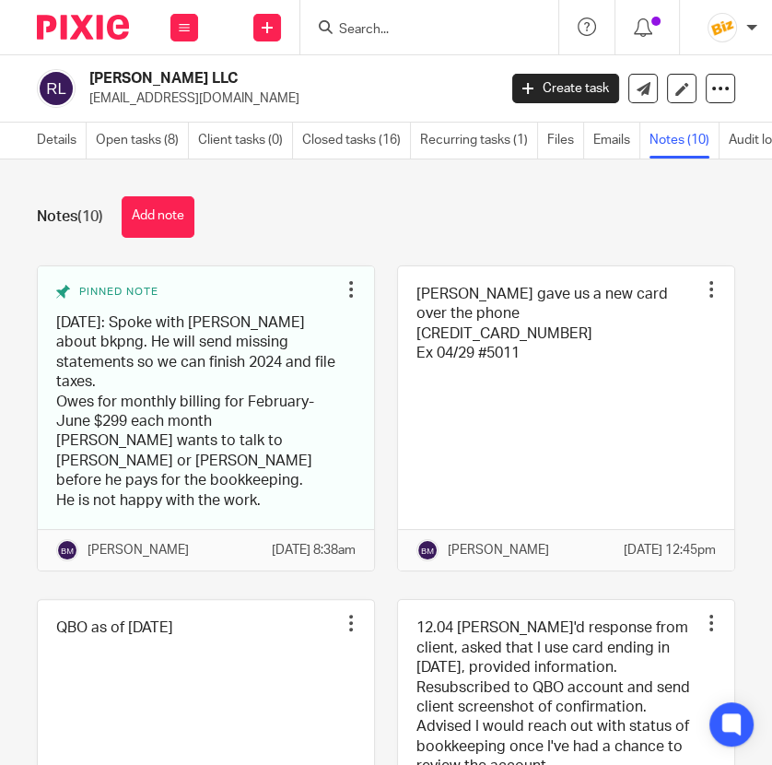
click at [384, 35] on form at bounding box center [435, 27] width 196 height 23
click at [384, 27] on input "Search" at bounding box center [420, 30] width 166 height 17
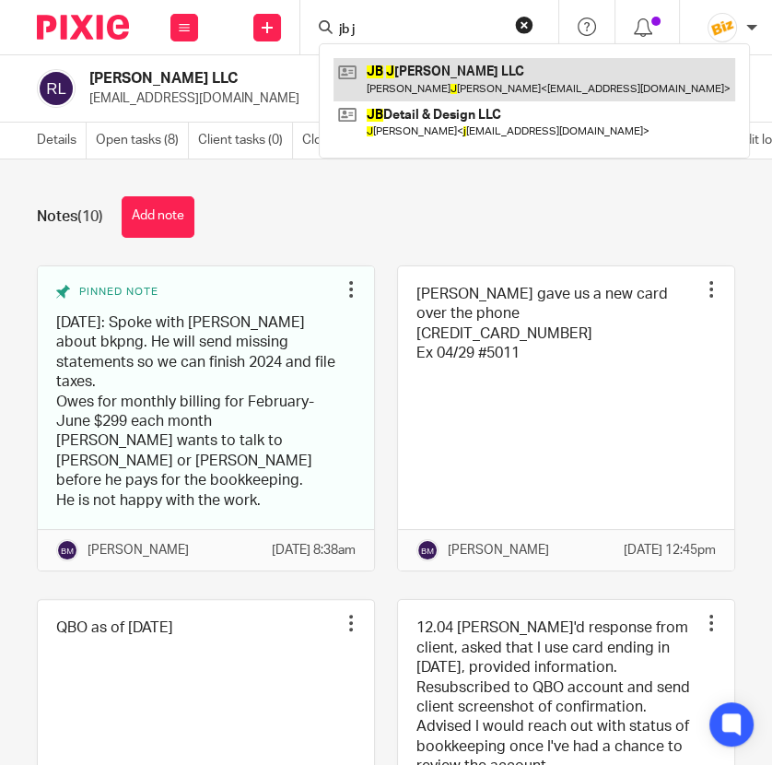
type input "jb j"
click at [412, 77] on link at bounding box center [535, 79] width 402 height 42
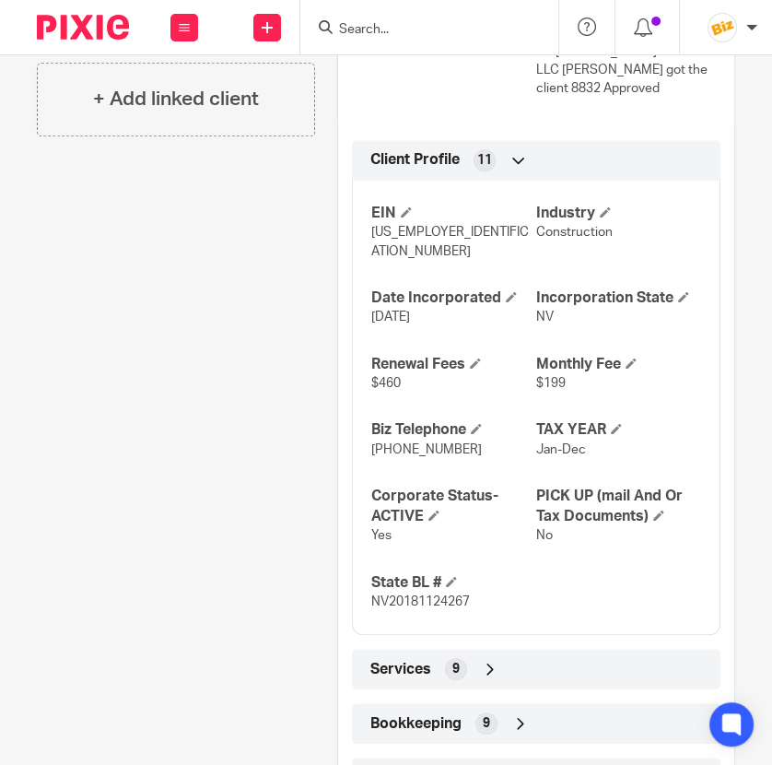
scroll to position [1072, 0]
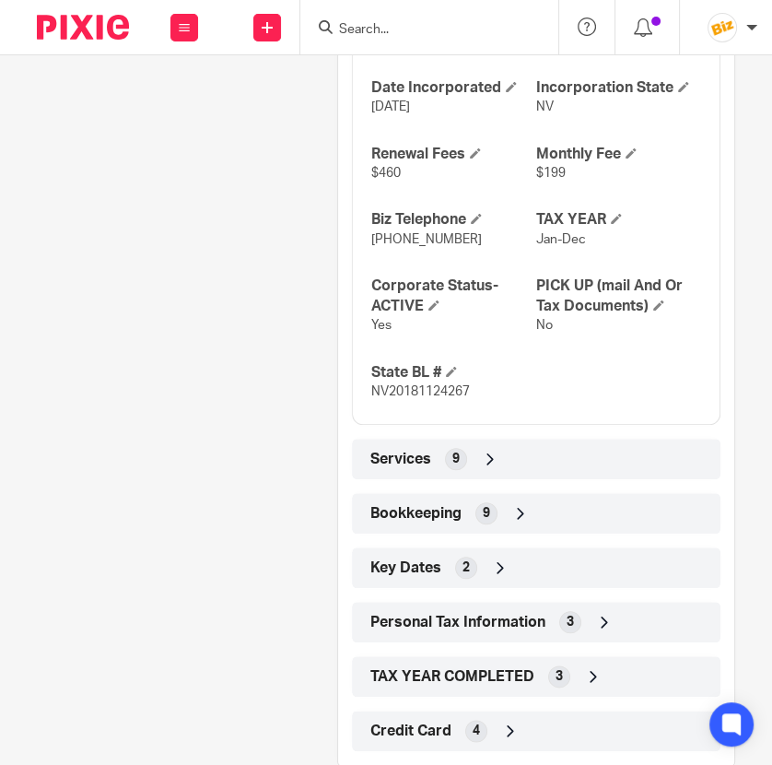
click at [452, 504] on span "Bookkeeping" at bounding box center [415, 513] width 91 height 19
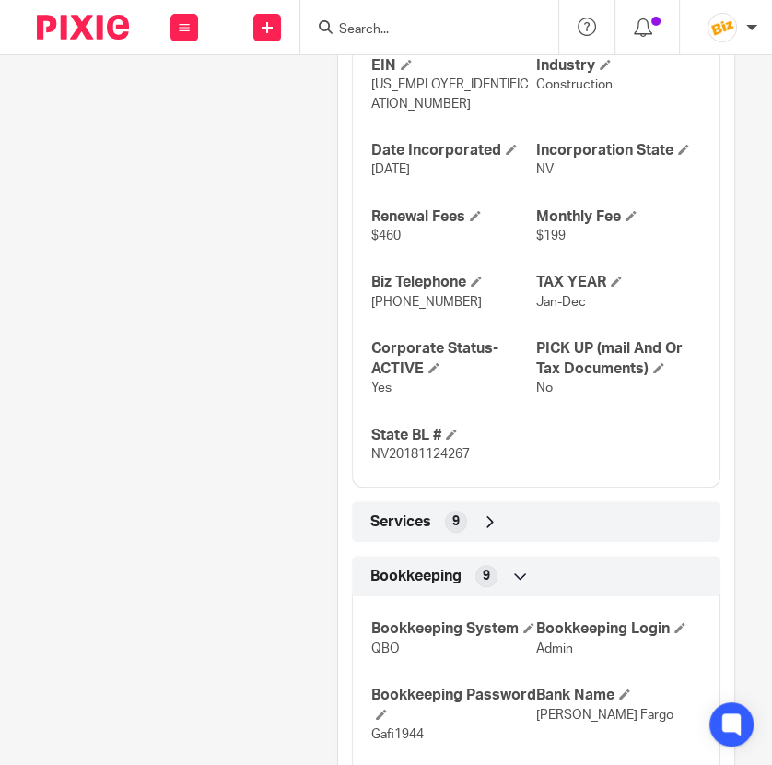
scroll to position [983, 0]
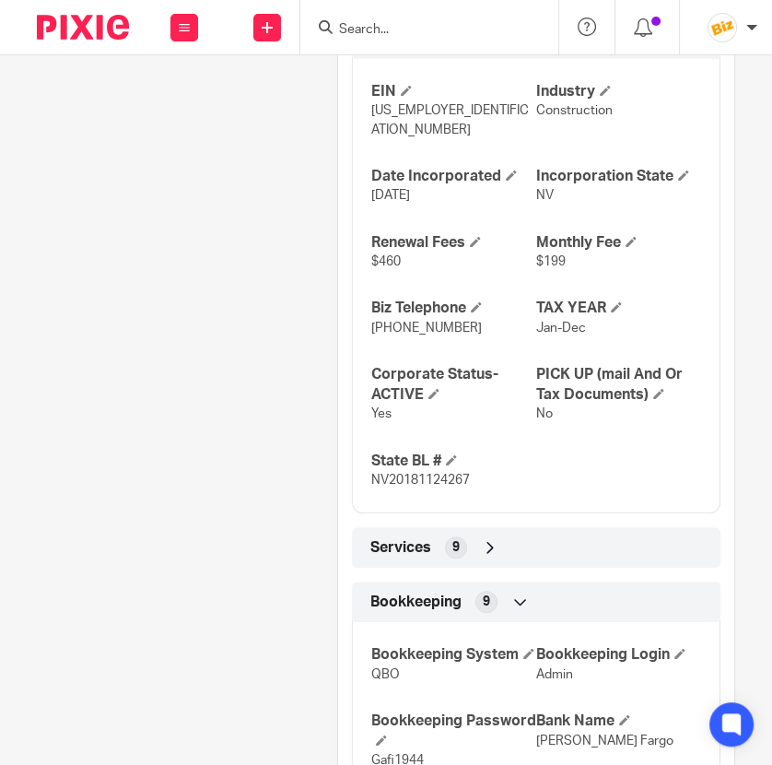
click at [441, 24] on input "Search" at bounding box center [420, 30] width 166 height 17
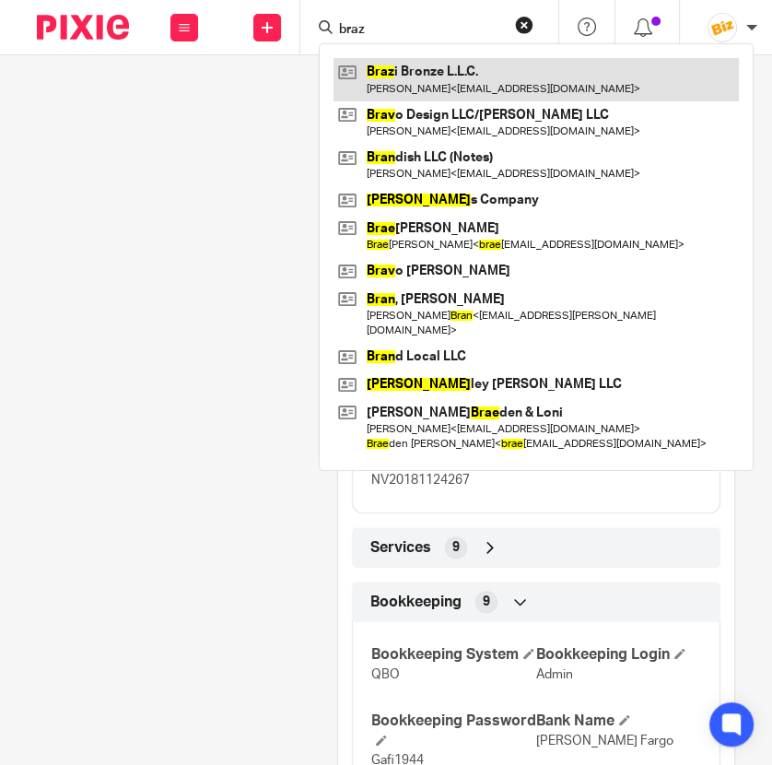
type input "braz"
click at [442, 74] on link at bounding box center [537, 79] width 406 height 42
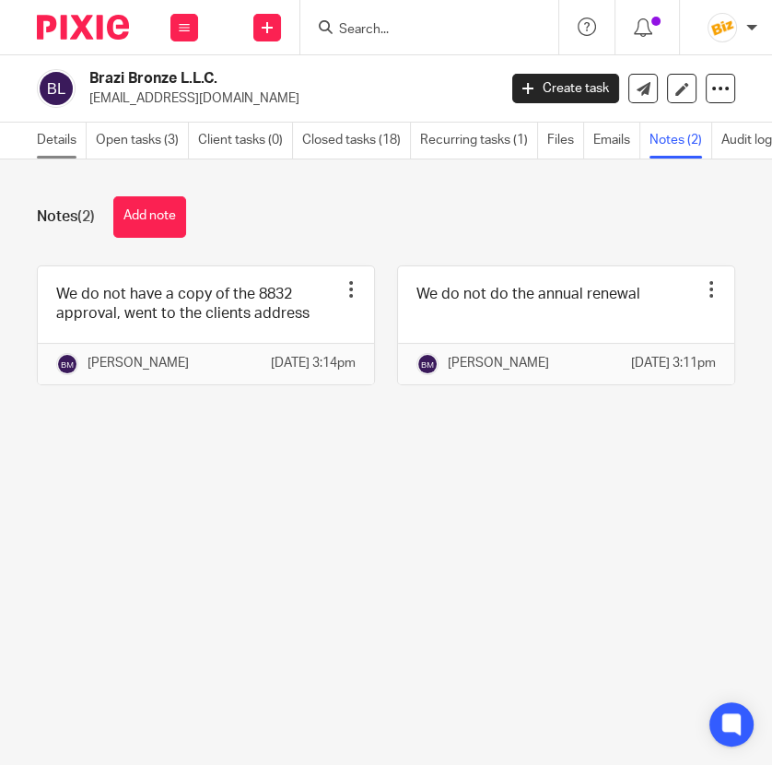
click at [66, 145] on link "Details" at bounding box center [62, 141] width 50 height 36
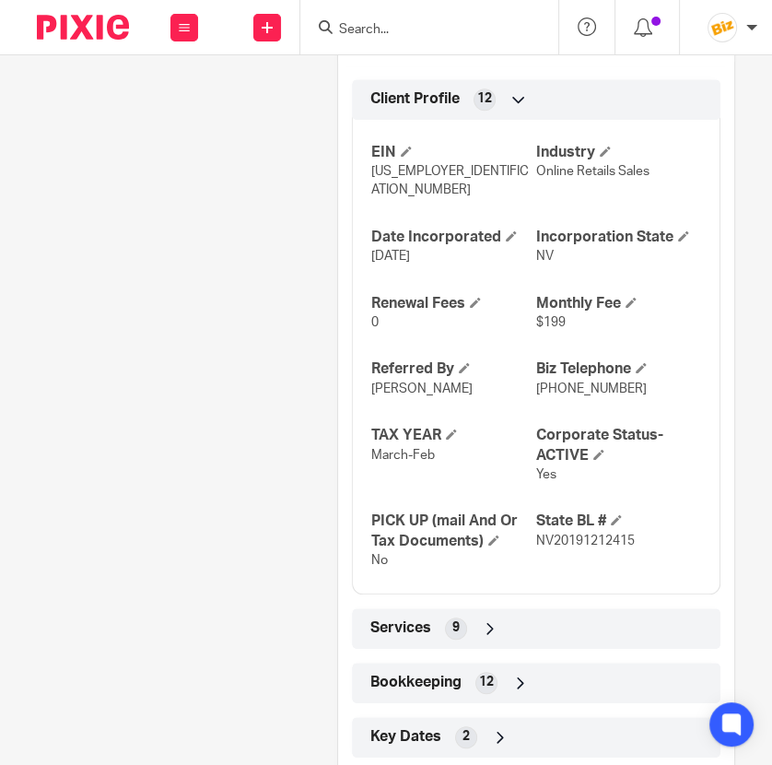
scroll to position [947, 0]
